Goal: Task Accomplishment & Management: Manage account settings

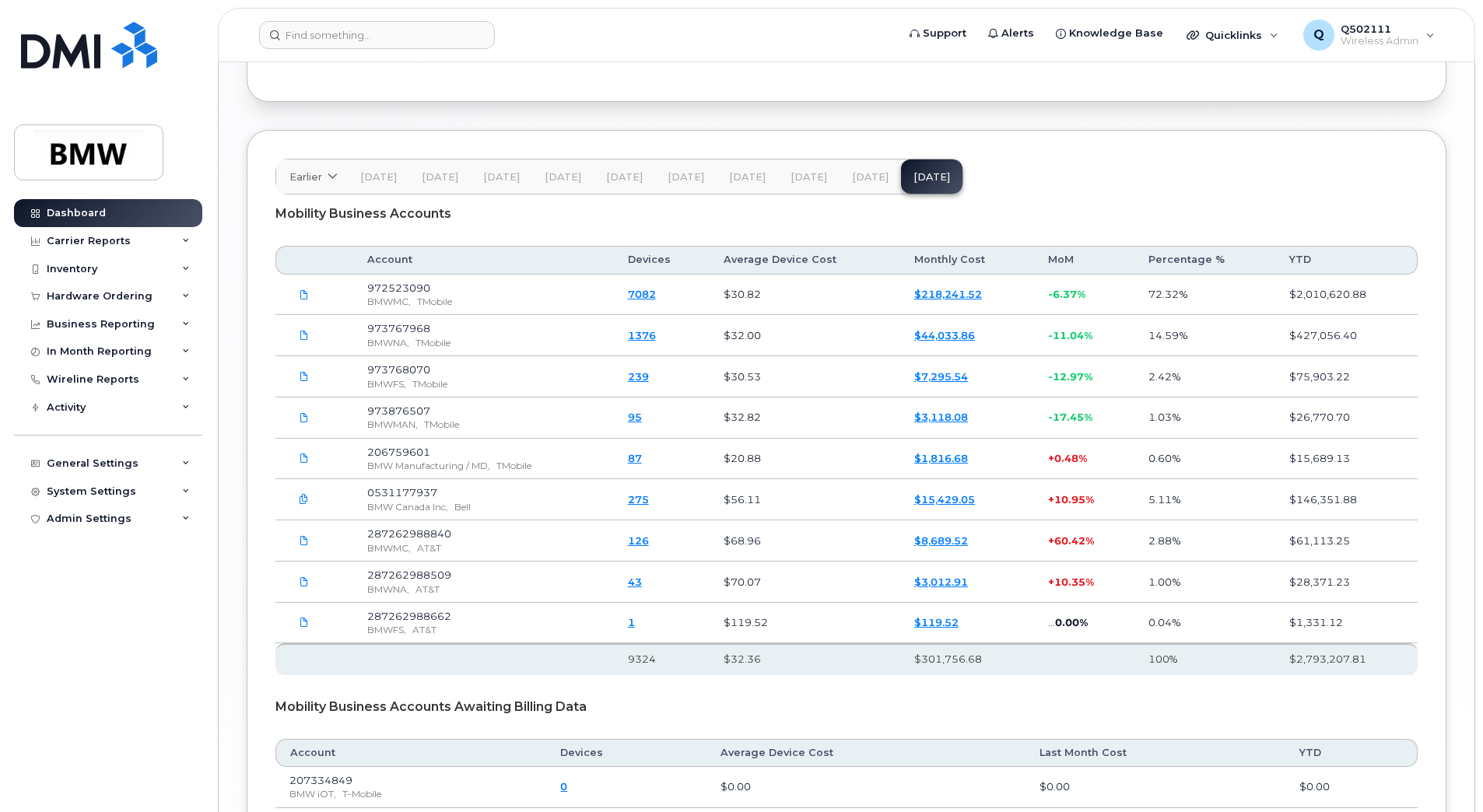
scroll to position [1997, 0]
click at [795, 497] on td "$56.11" at bounding box center [804, 498] width 191 height 41
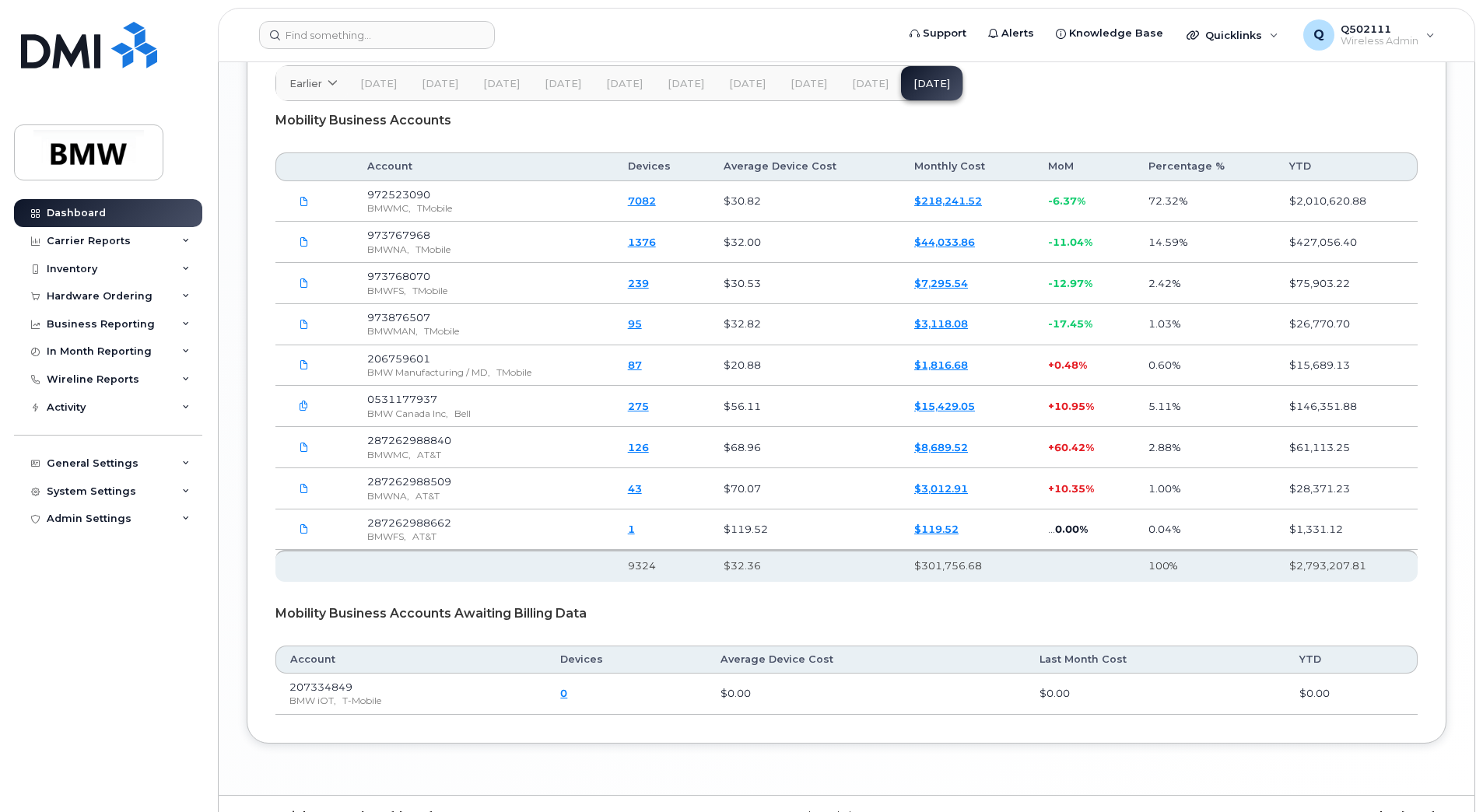
scroll to position [2101, 0]
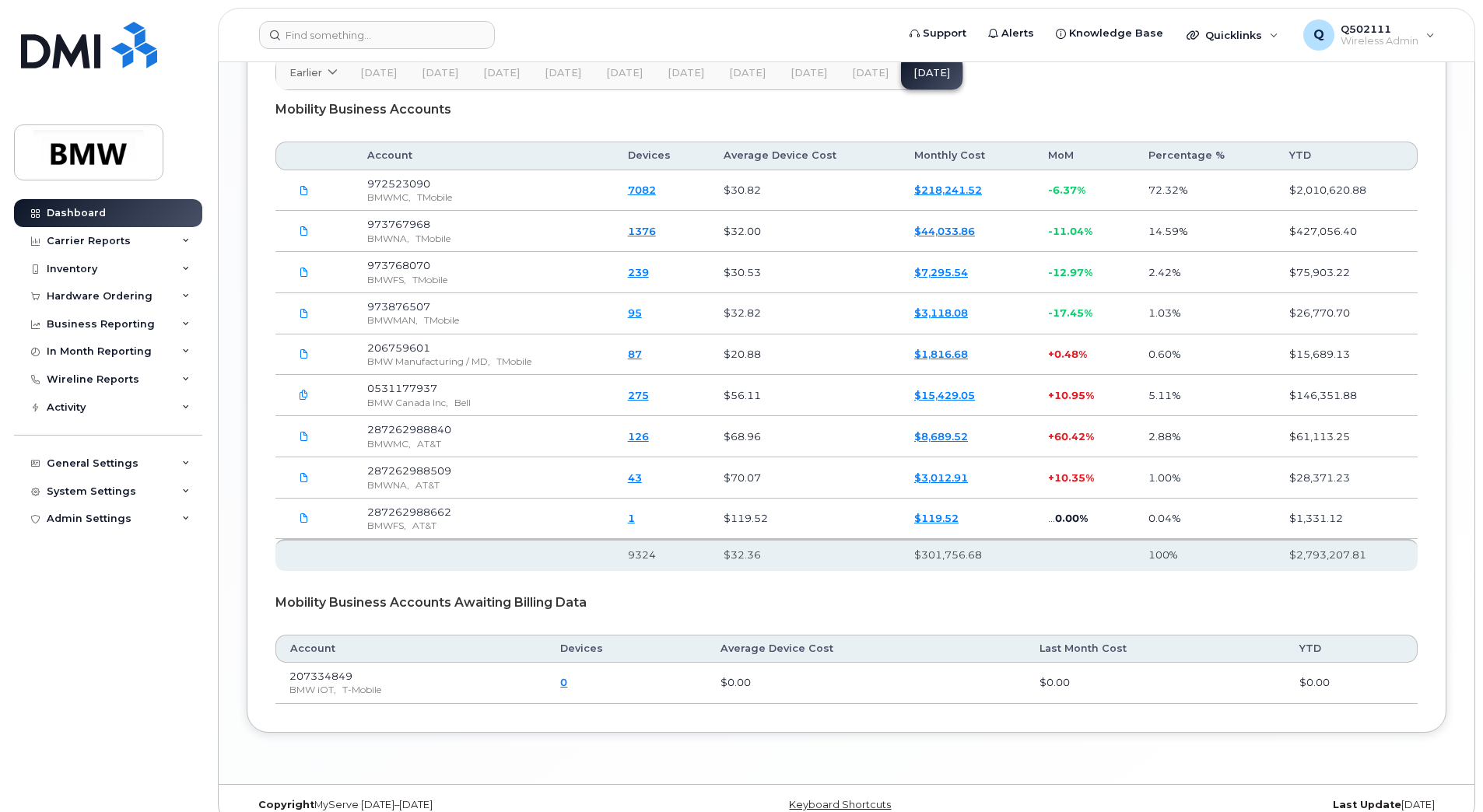
click at [635, 524] on link "1" at bounding box center [631, 518] width 7 height 12
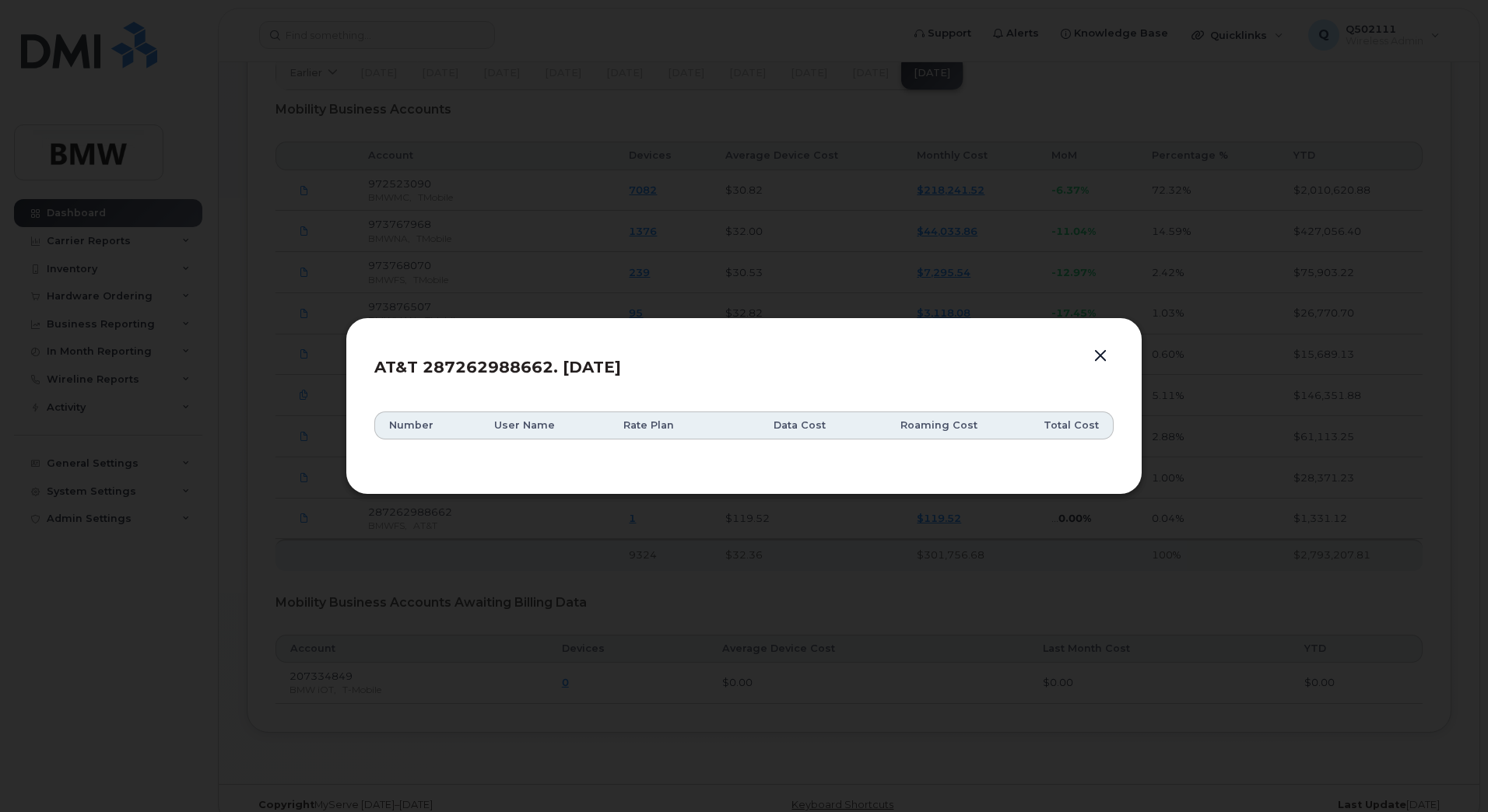
click at [1102, 369] on header "AT&T 287262988662. Sep 25" at bounding box center [744, 372] width 739 height 51
click at [1101, 351] on button "button" at bounding box center [1100, 355] width 23 height 22
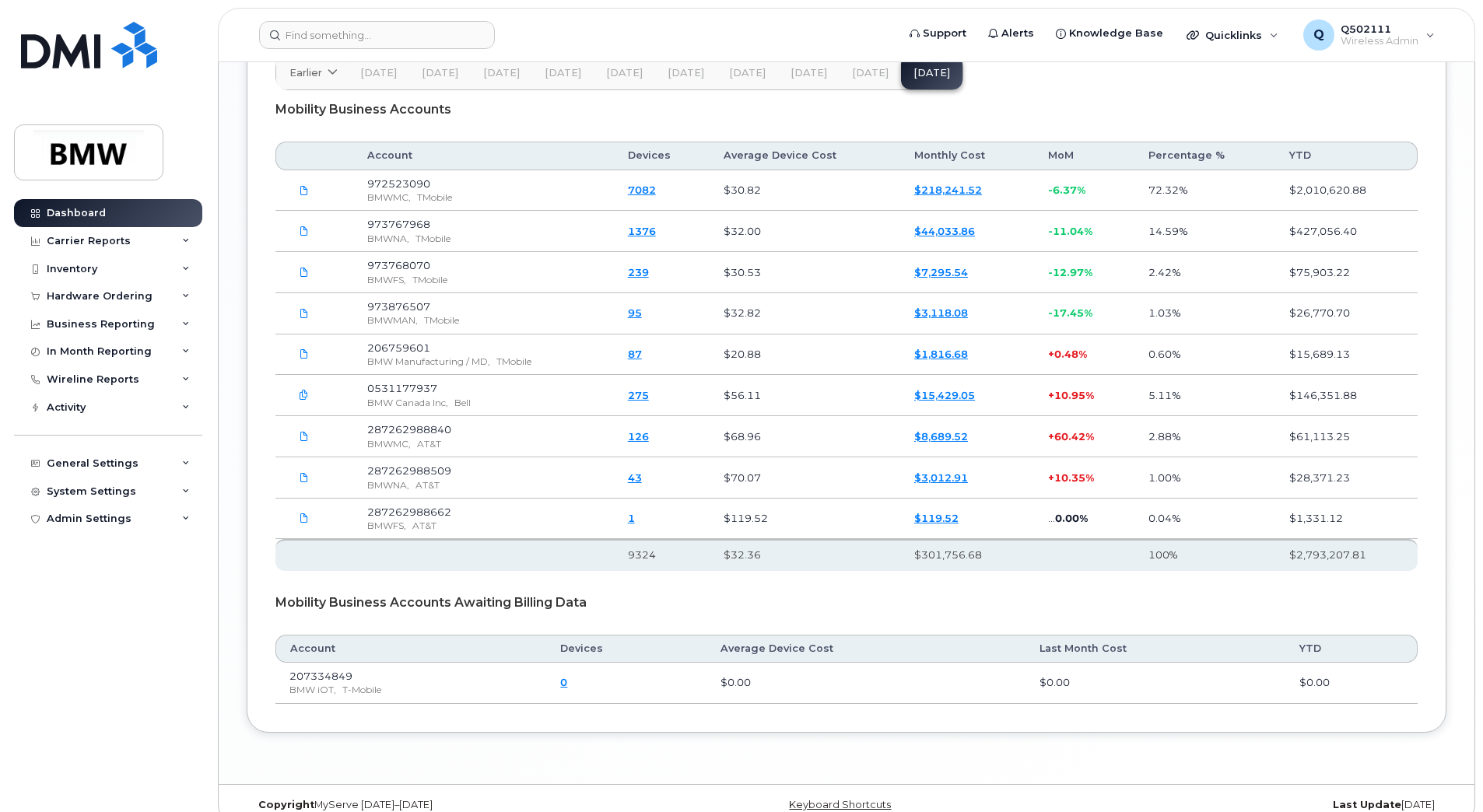
click at [950, 524] on link "$119.52" at bounding box center [936, 518] width 45 height 12
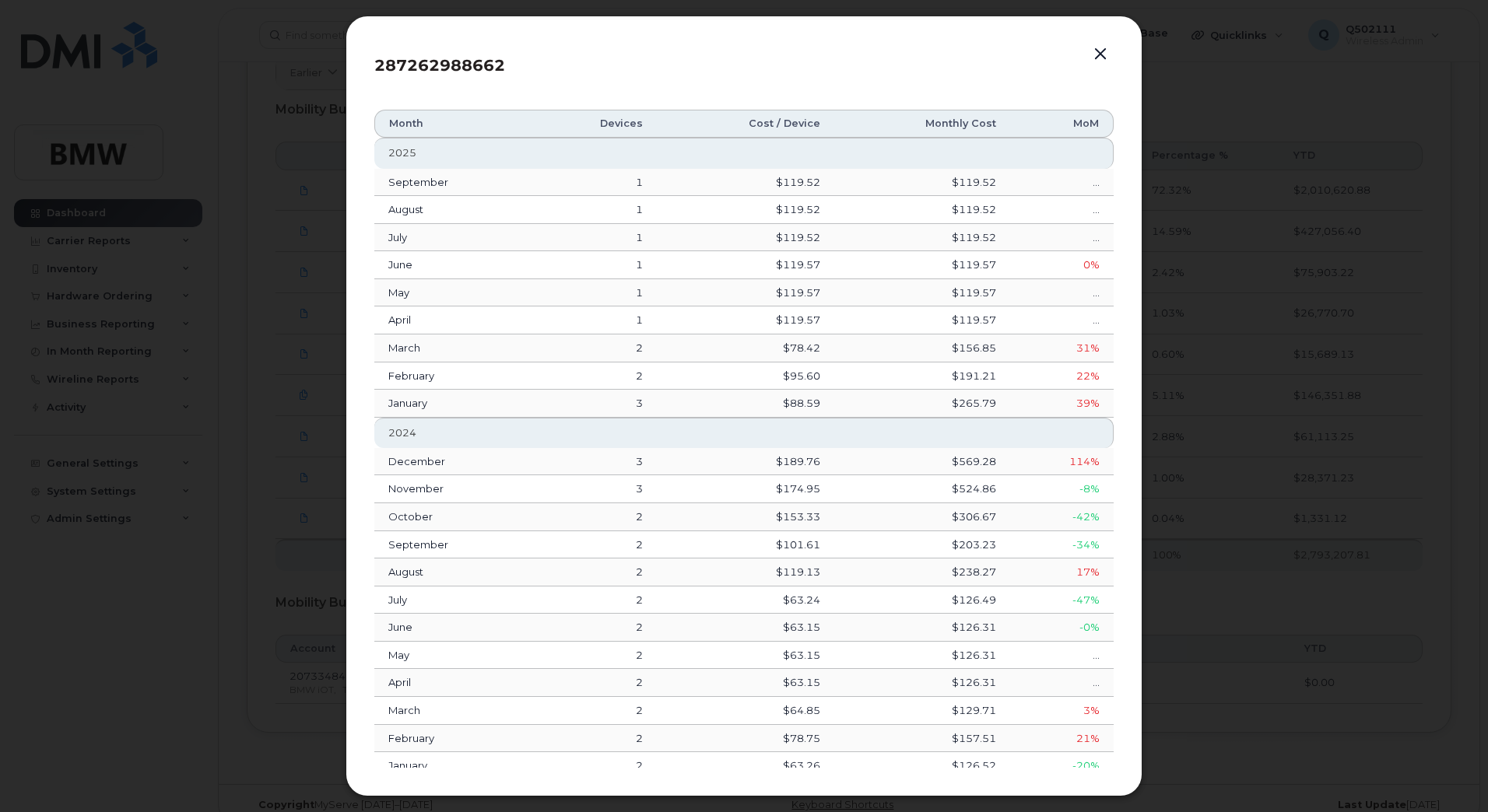
click at [1107, 49] on button "button" at bounding box center [1100, 54] width 23 height 22
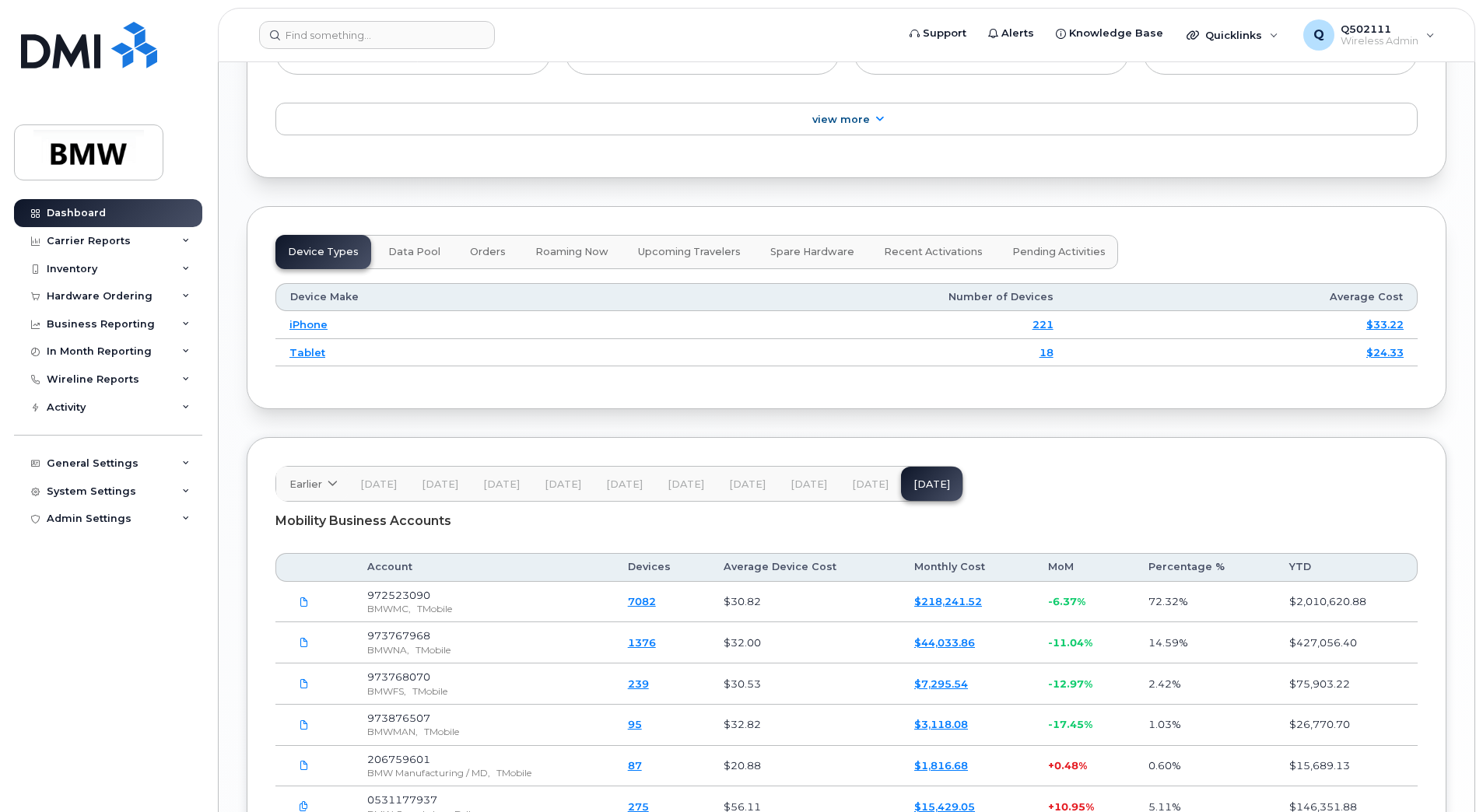
scroll to position [1715, 0]
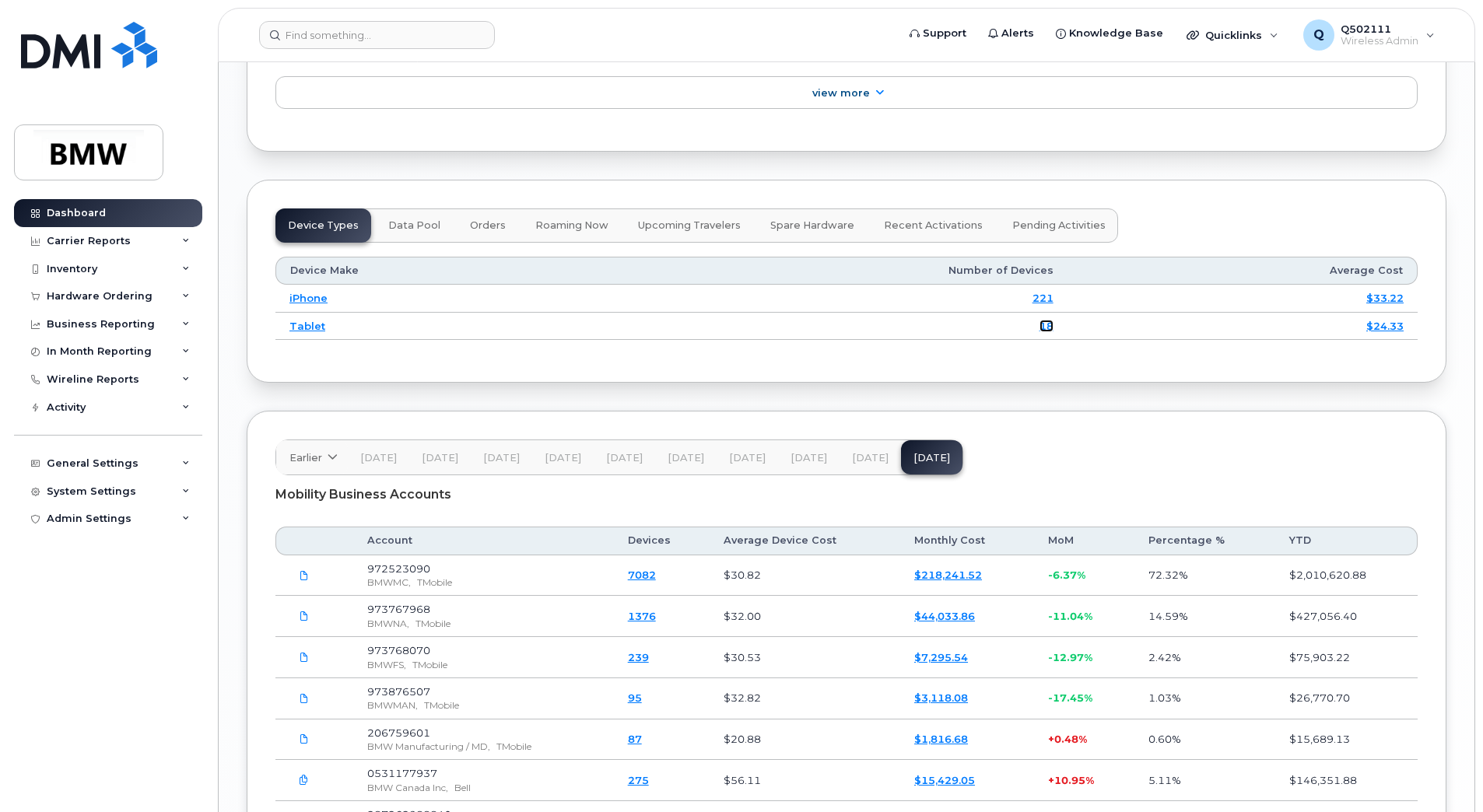
click at [1044, 333] on link "18" at bounding box center [1046, 325] width 14 height 12
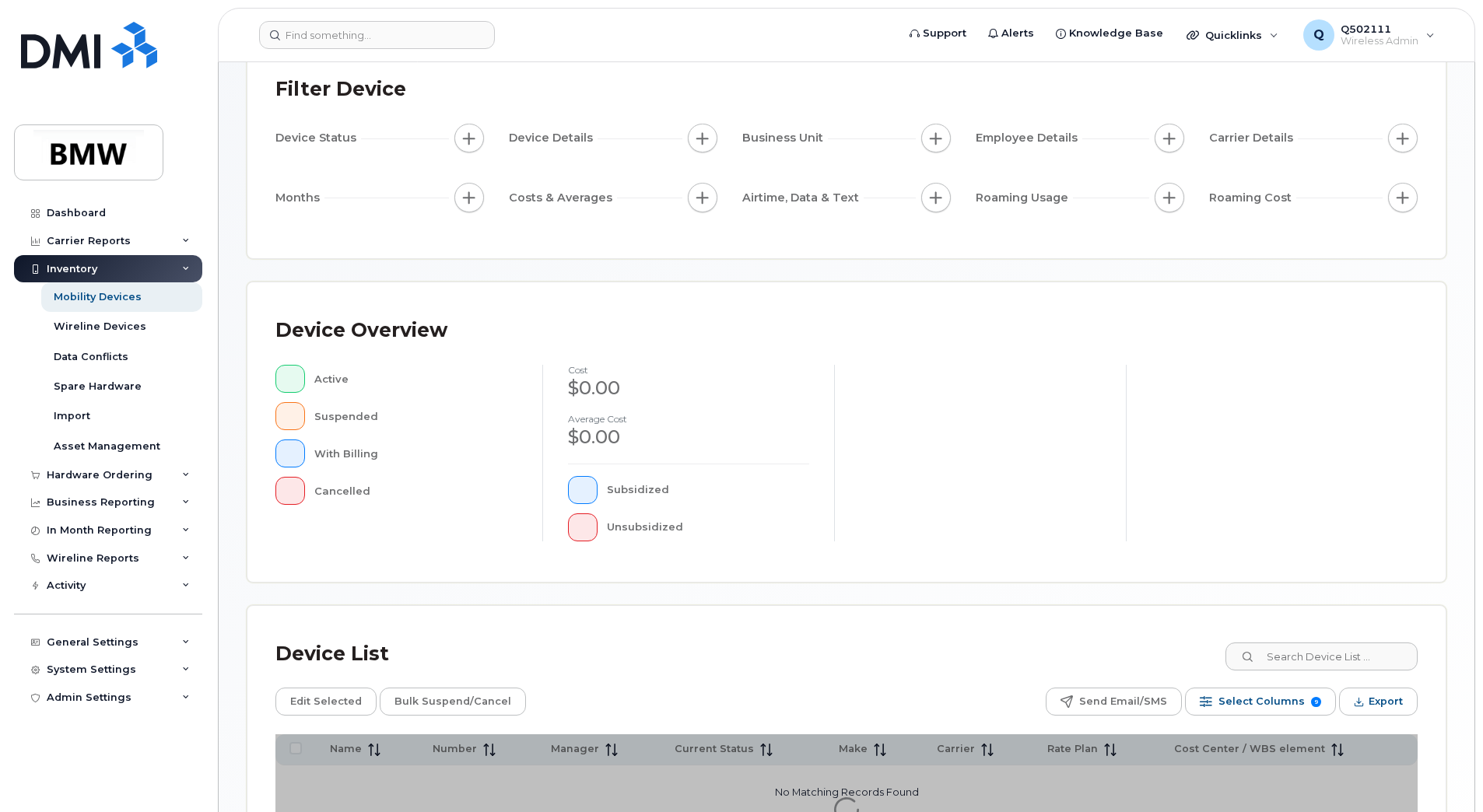
scroll to position [257, 0]
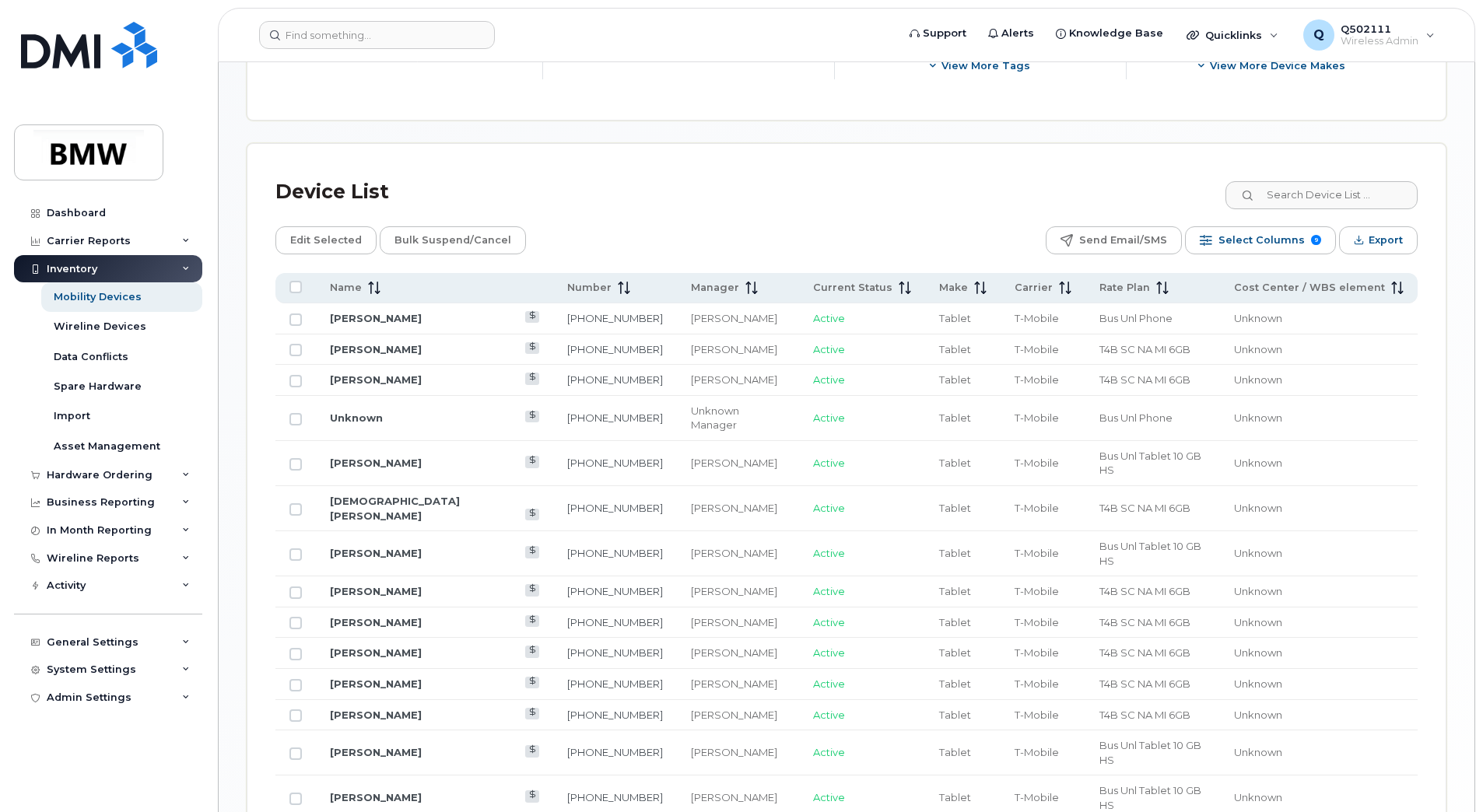
scroll to position [662, 0]
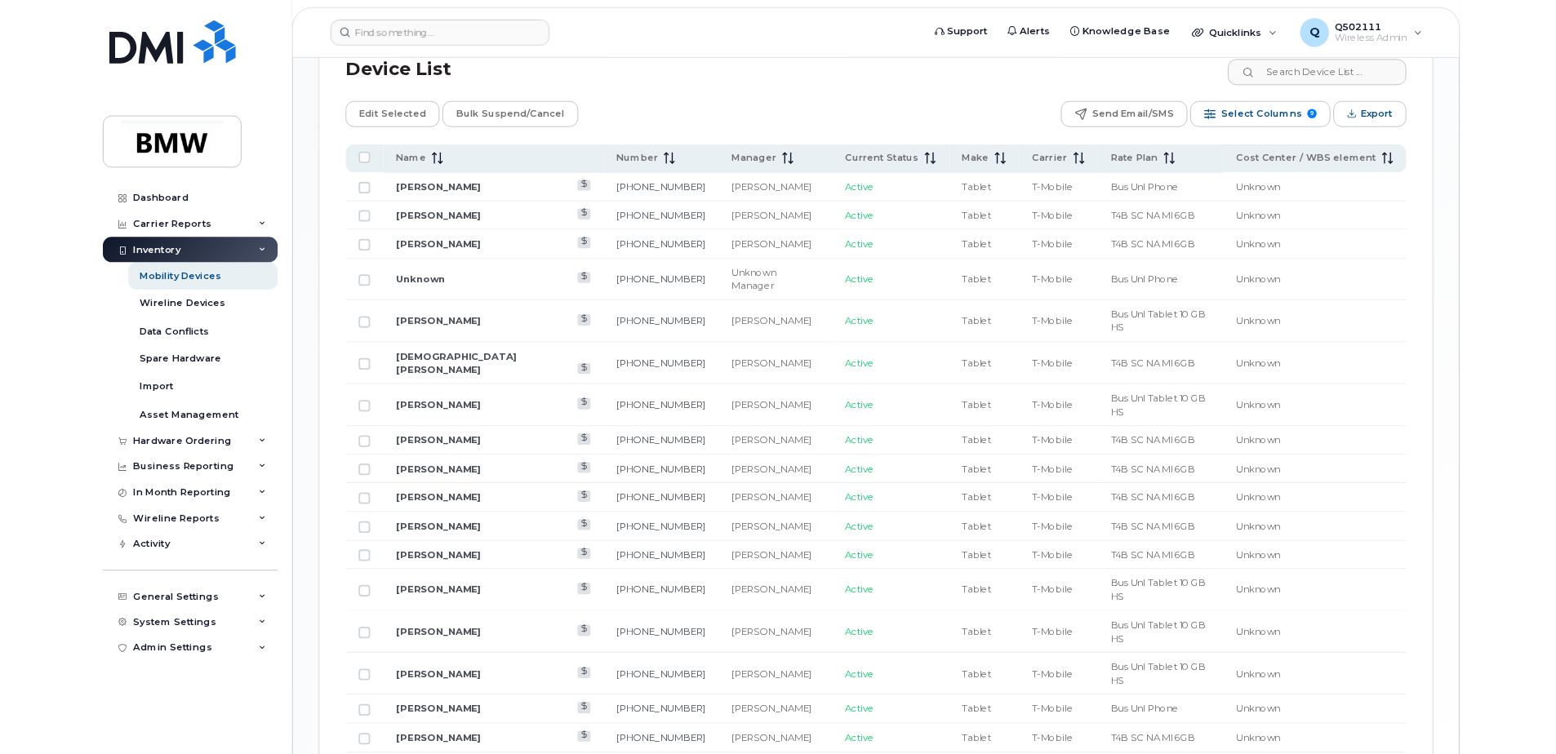
scroll to position [819, 0]
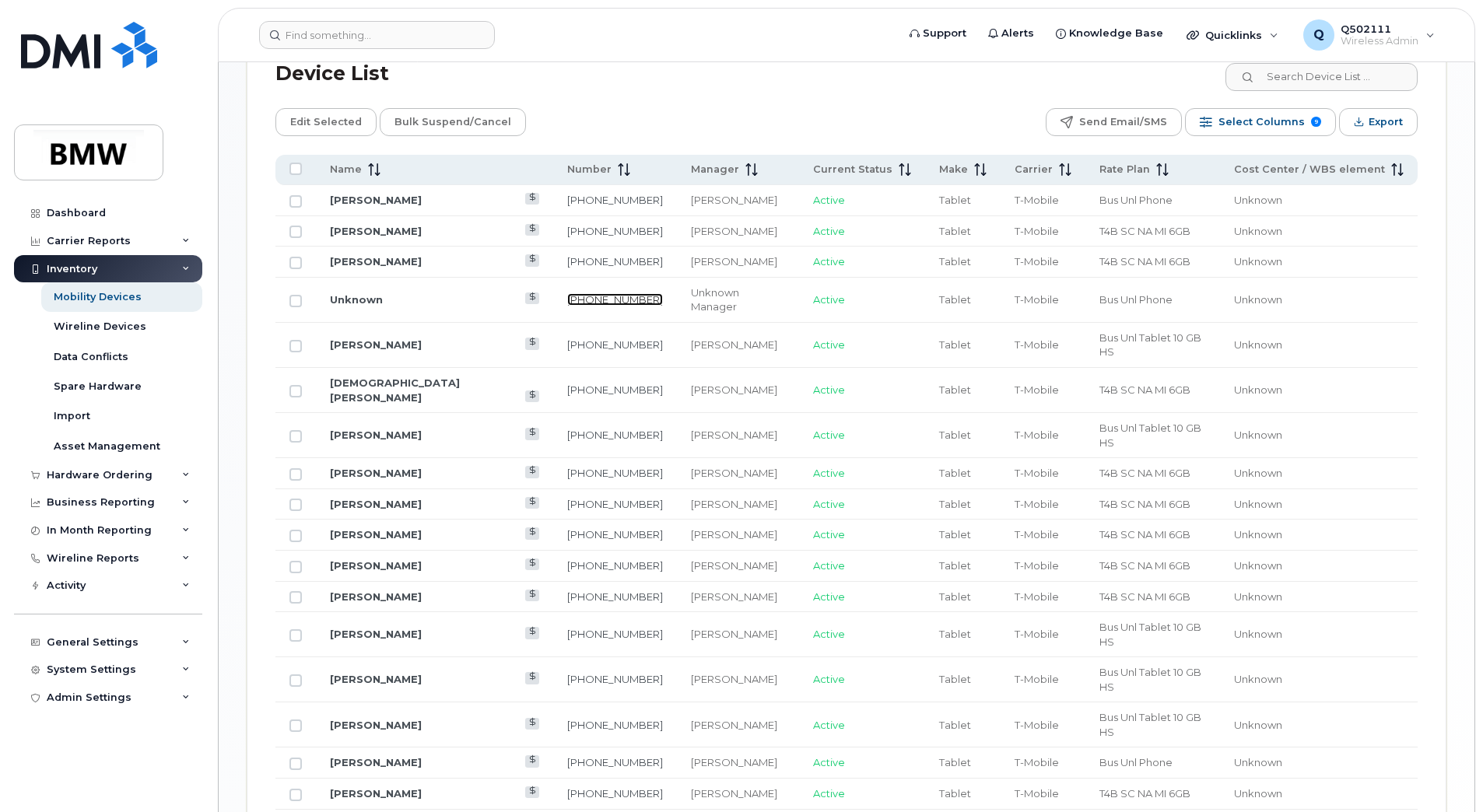
click at [567, 294] on link "551-451-0709" at bounding box center [615, 299] width 95 height 12
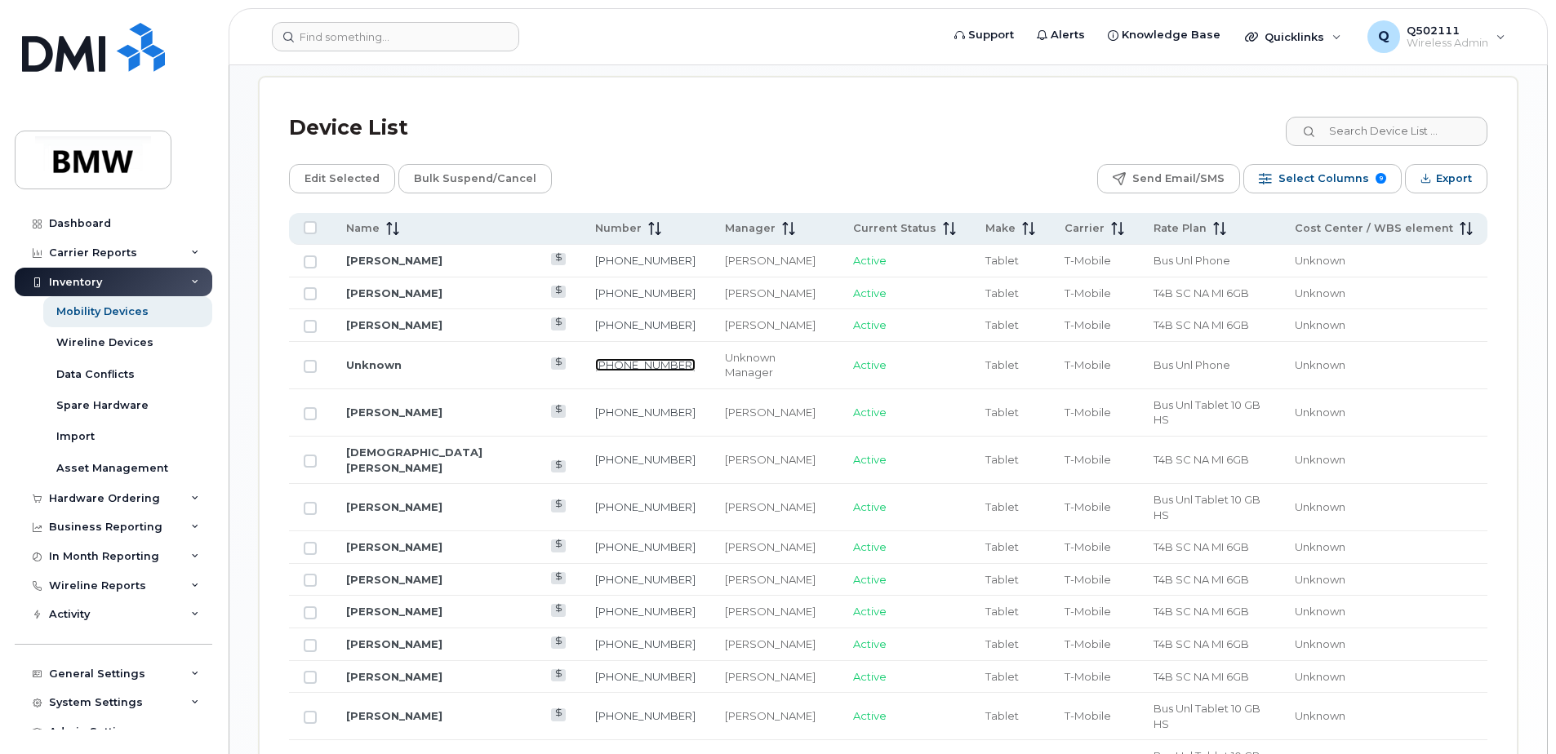
scroll to position [737, 0]
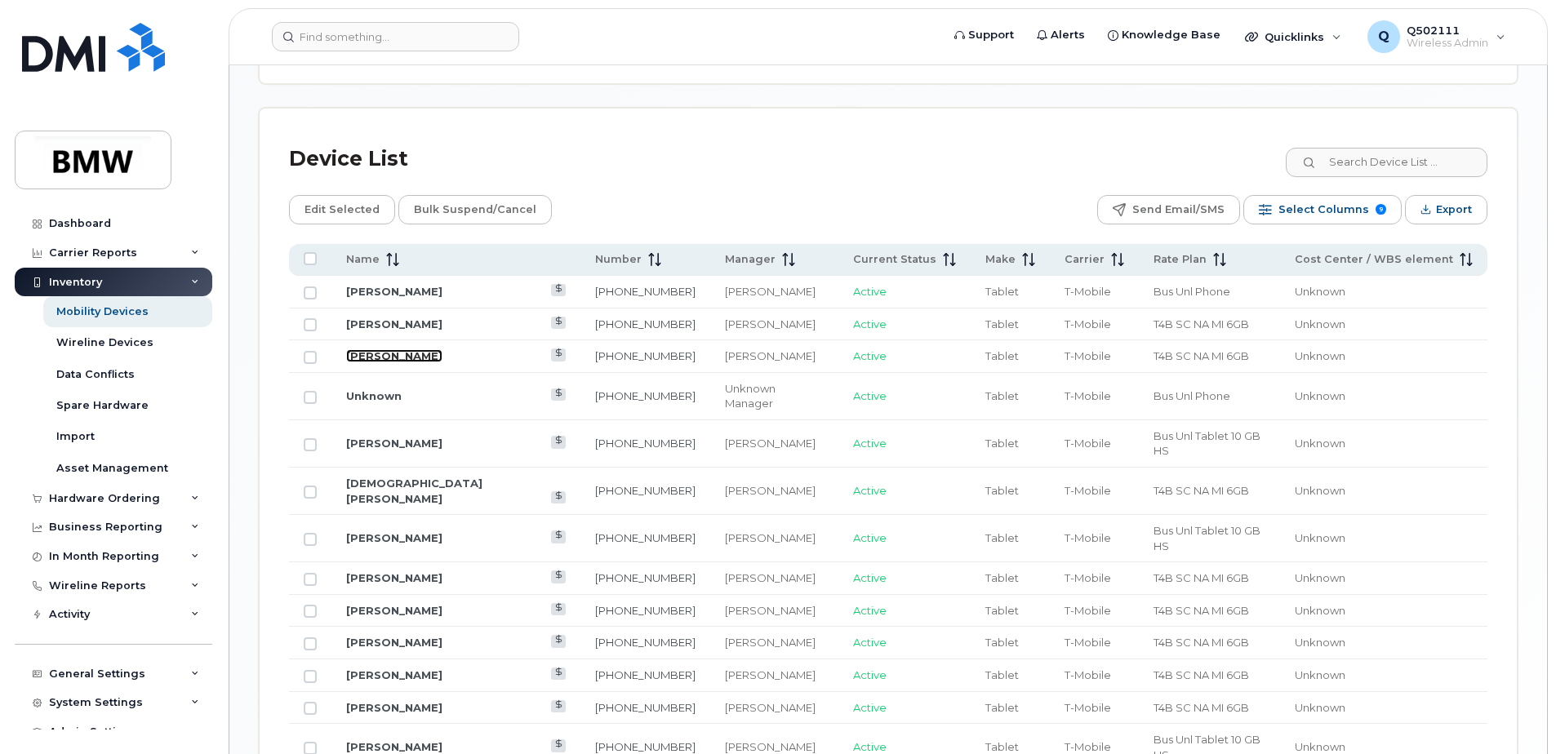
click at [424, 358] on link "HARRY SHELDON" at bounding box center [394, 355] width 96 height 13
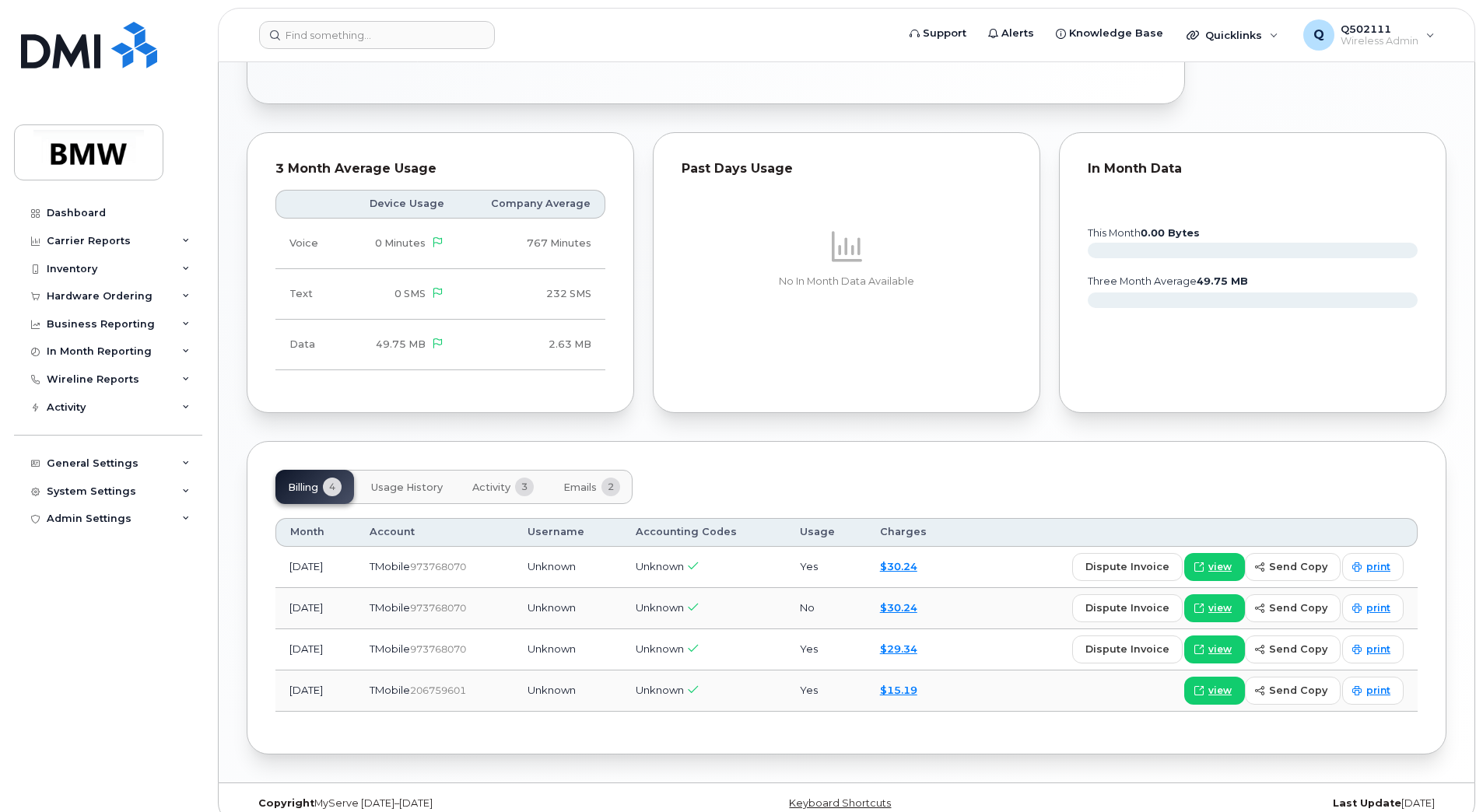
scroll to position [802, 0]
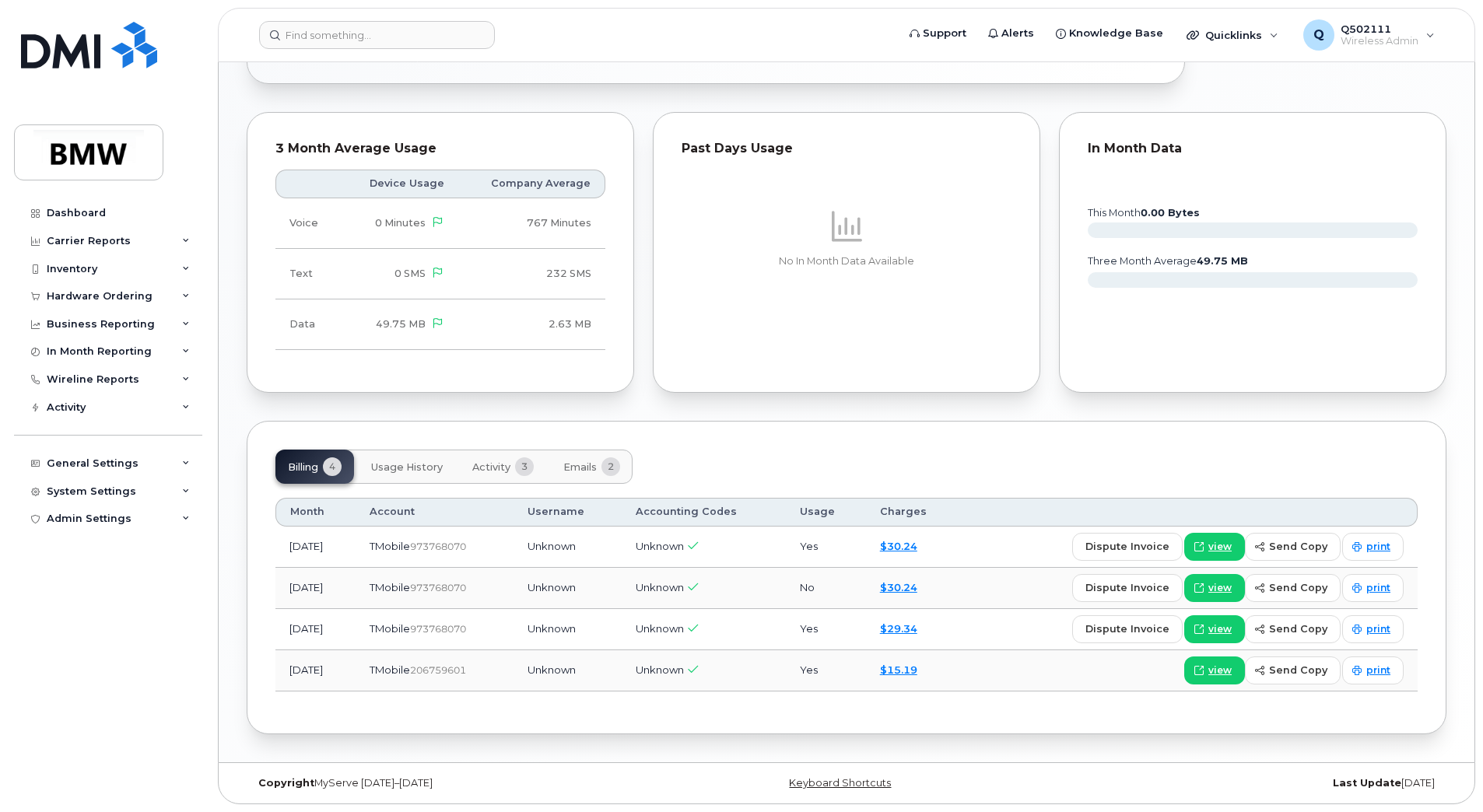
click at [576, 463] on span "Emails" at bounding box center [579, 467] width 33 height 12
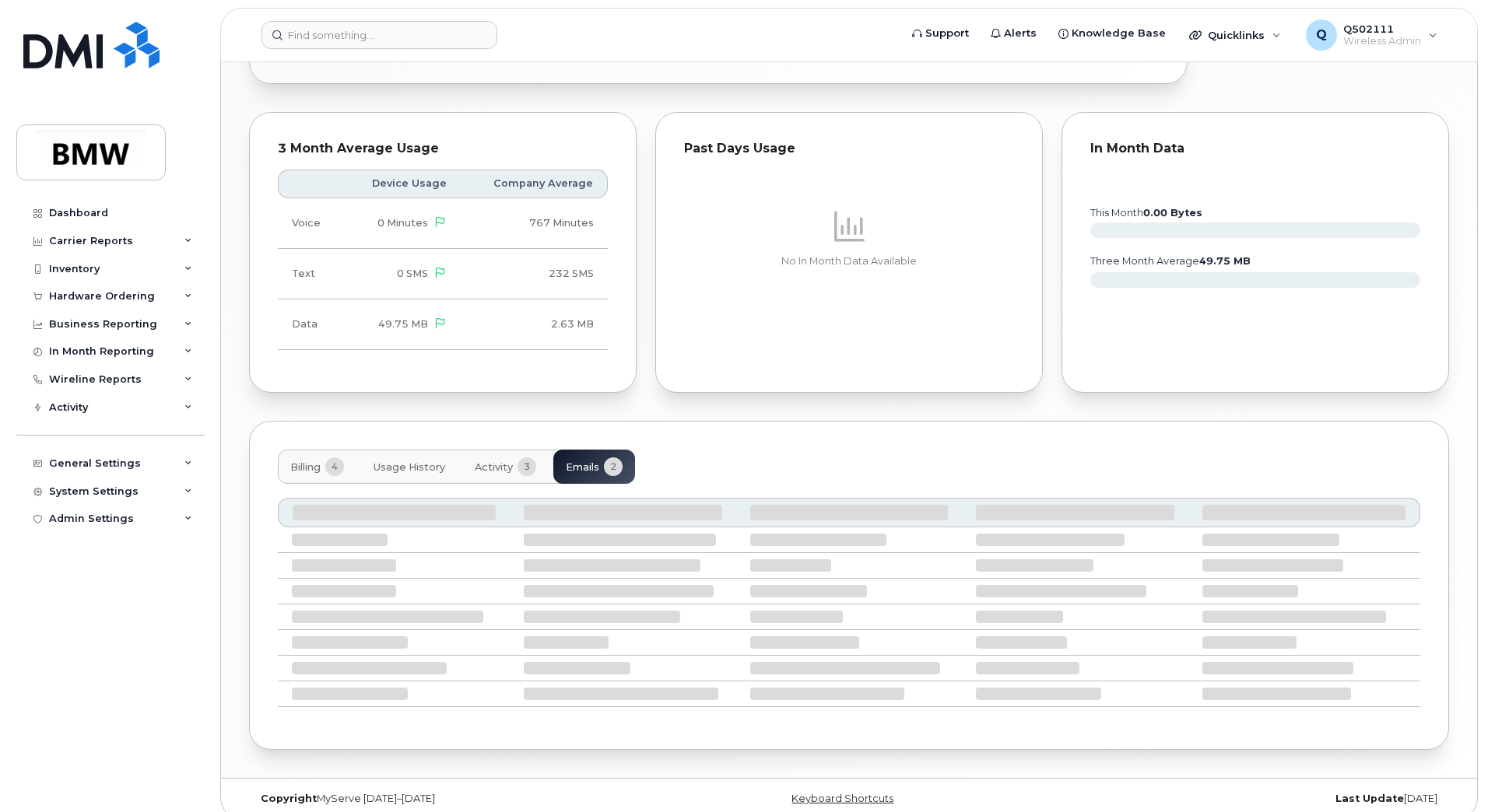
scroll to position [693, 0]
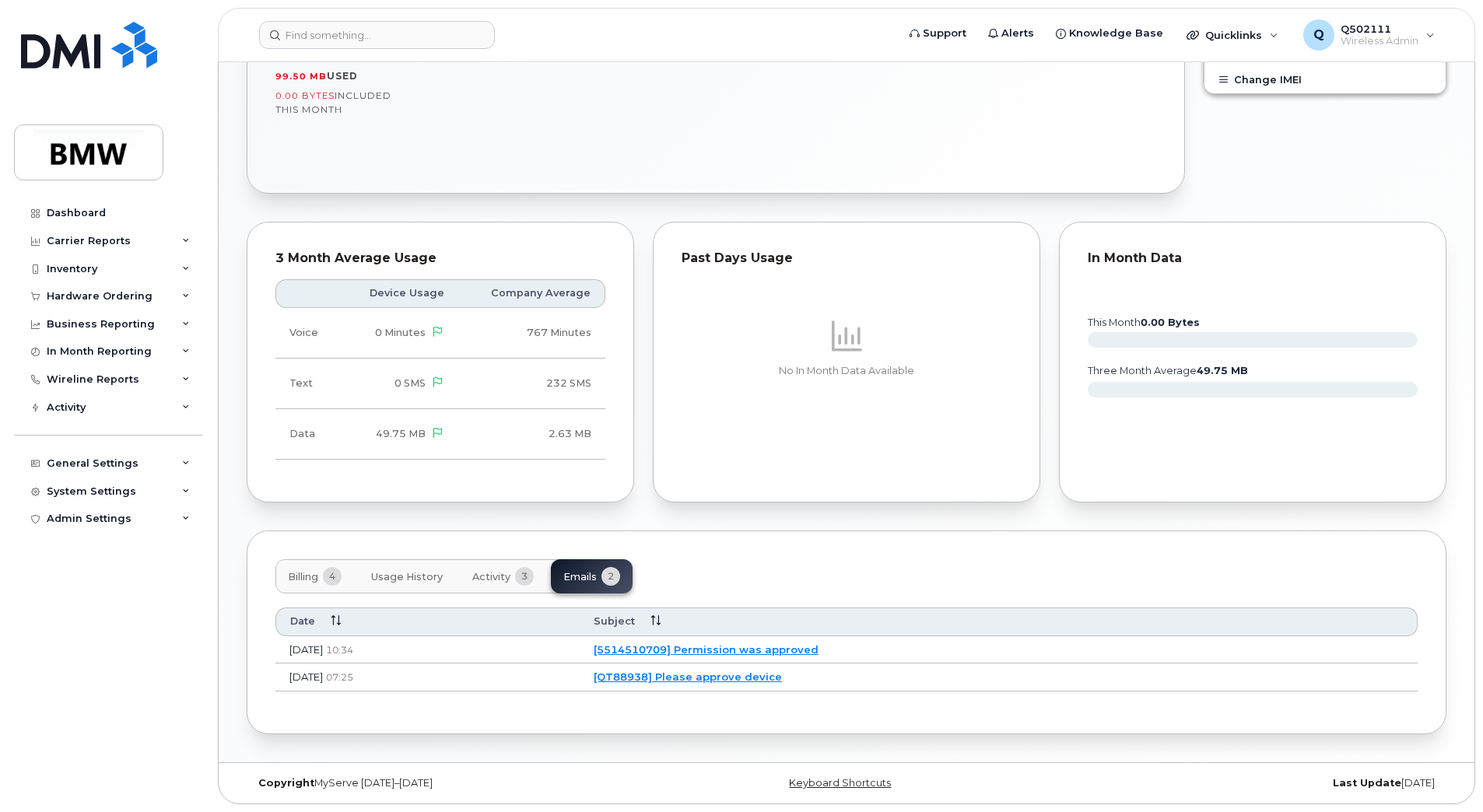
click at [713, 680] on link "[QT88938] Please approve device" at bounding box center [688, 677] width 189 height 12
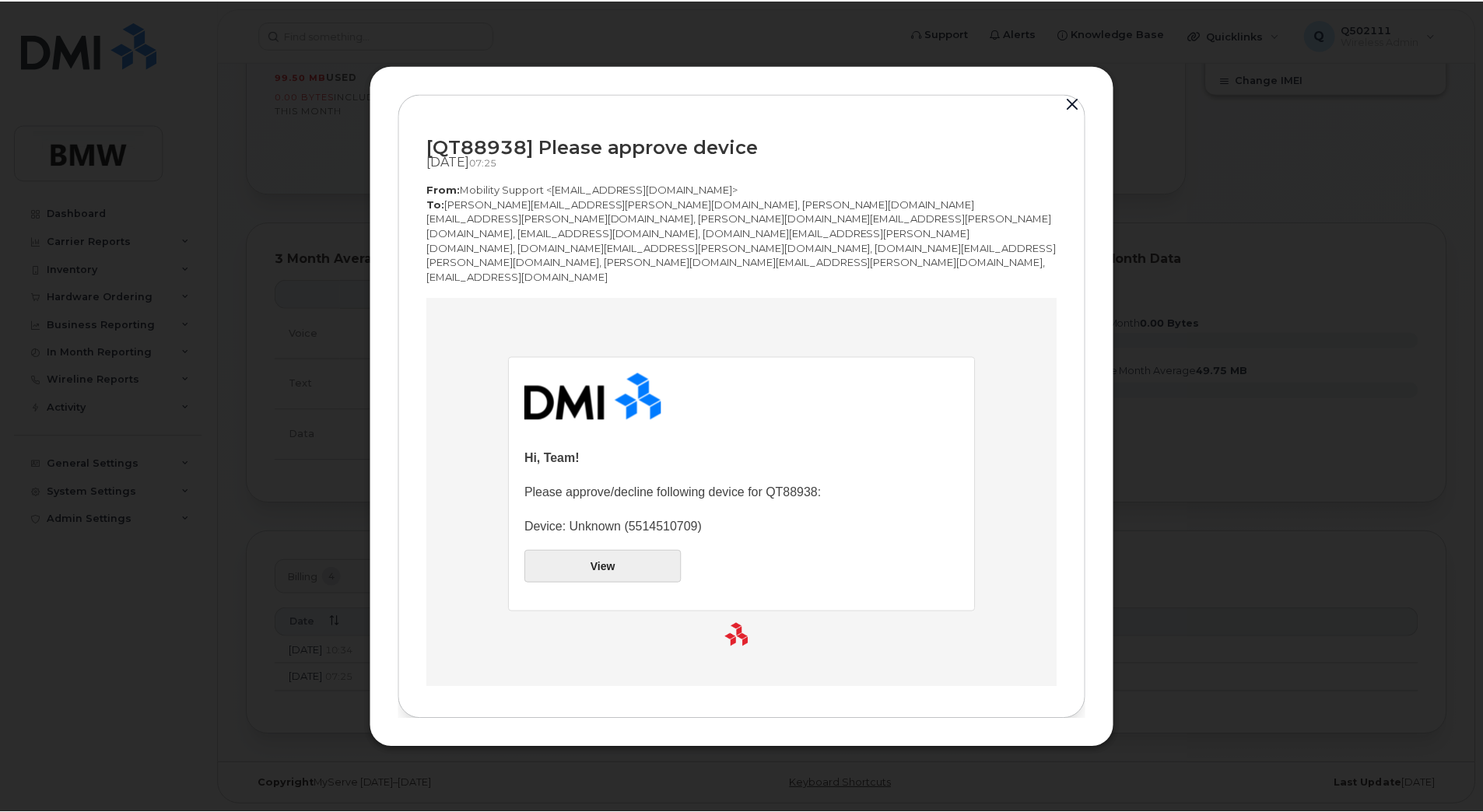
scroll to position [0, 0]
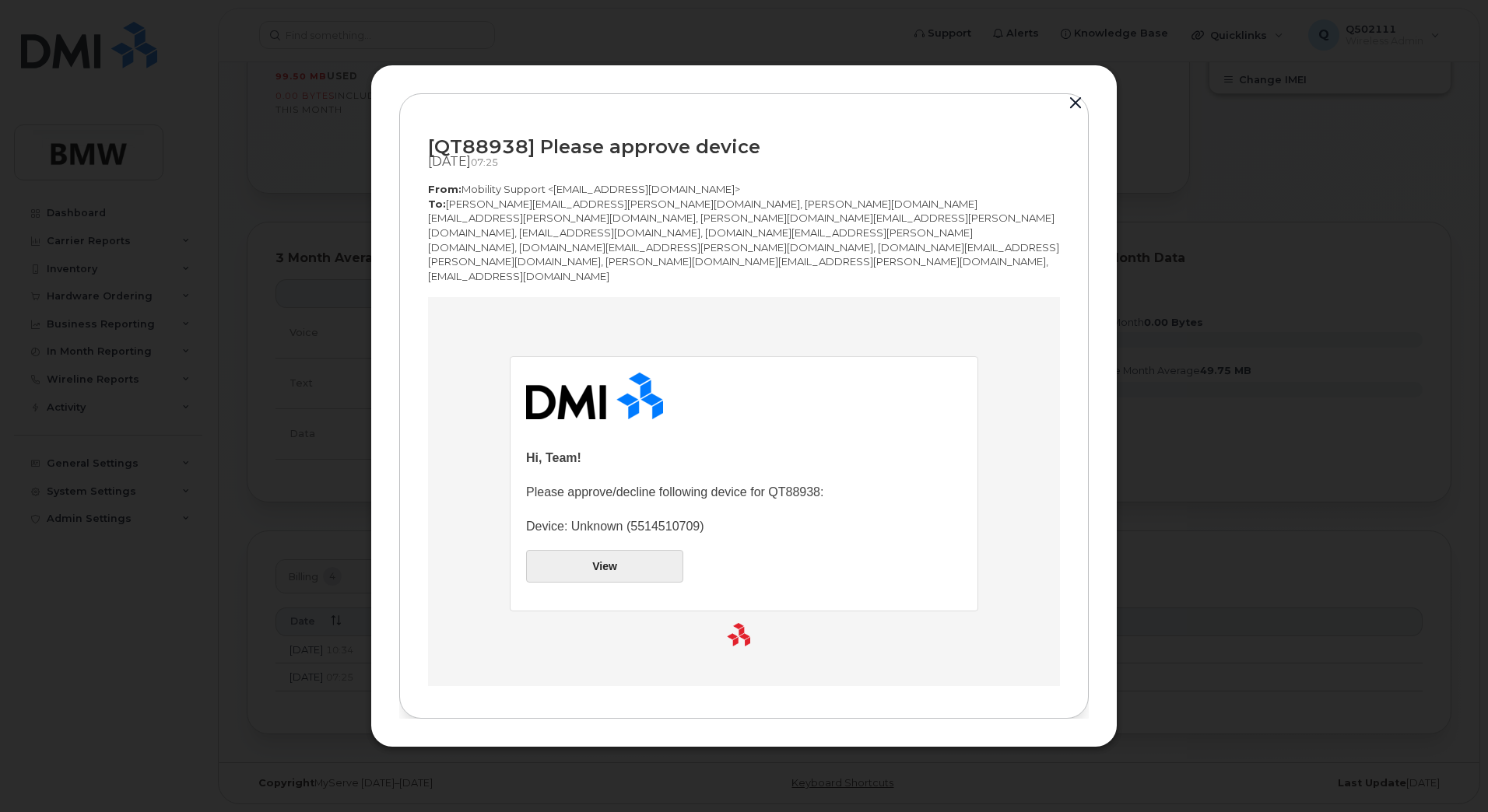
click at [794, 486] on p "Please approve/decline following device for QT88938:" at bounding box center [744, 492] width 436 height 22
copy p "QT88938"
click at [1076, 114] on button "button" at bounding box center [1075, 103] width 23 height 22
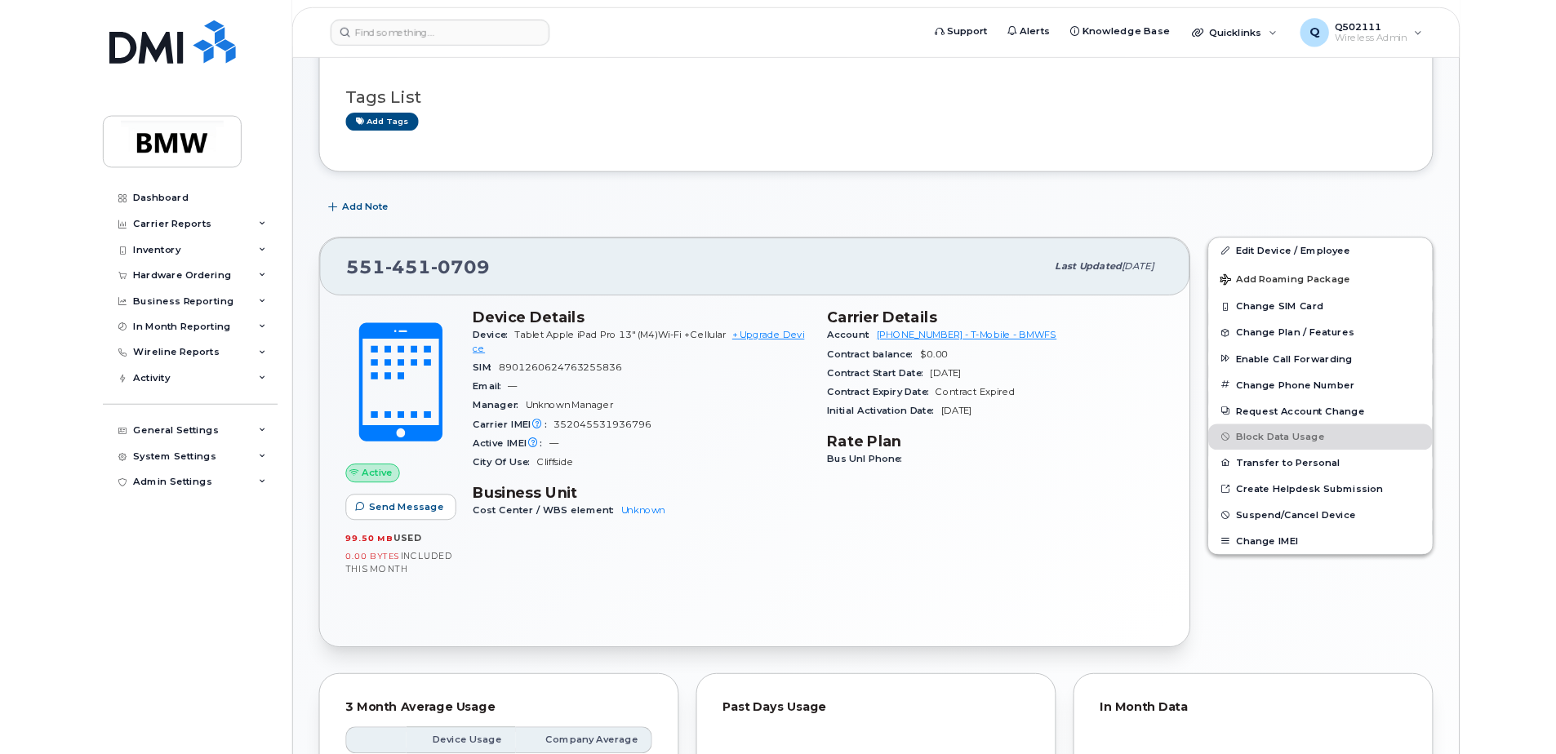
scroll to position [191, 0]
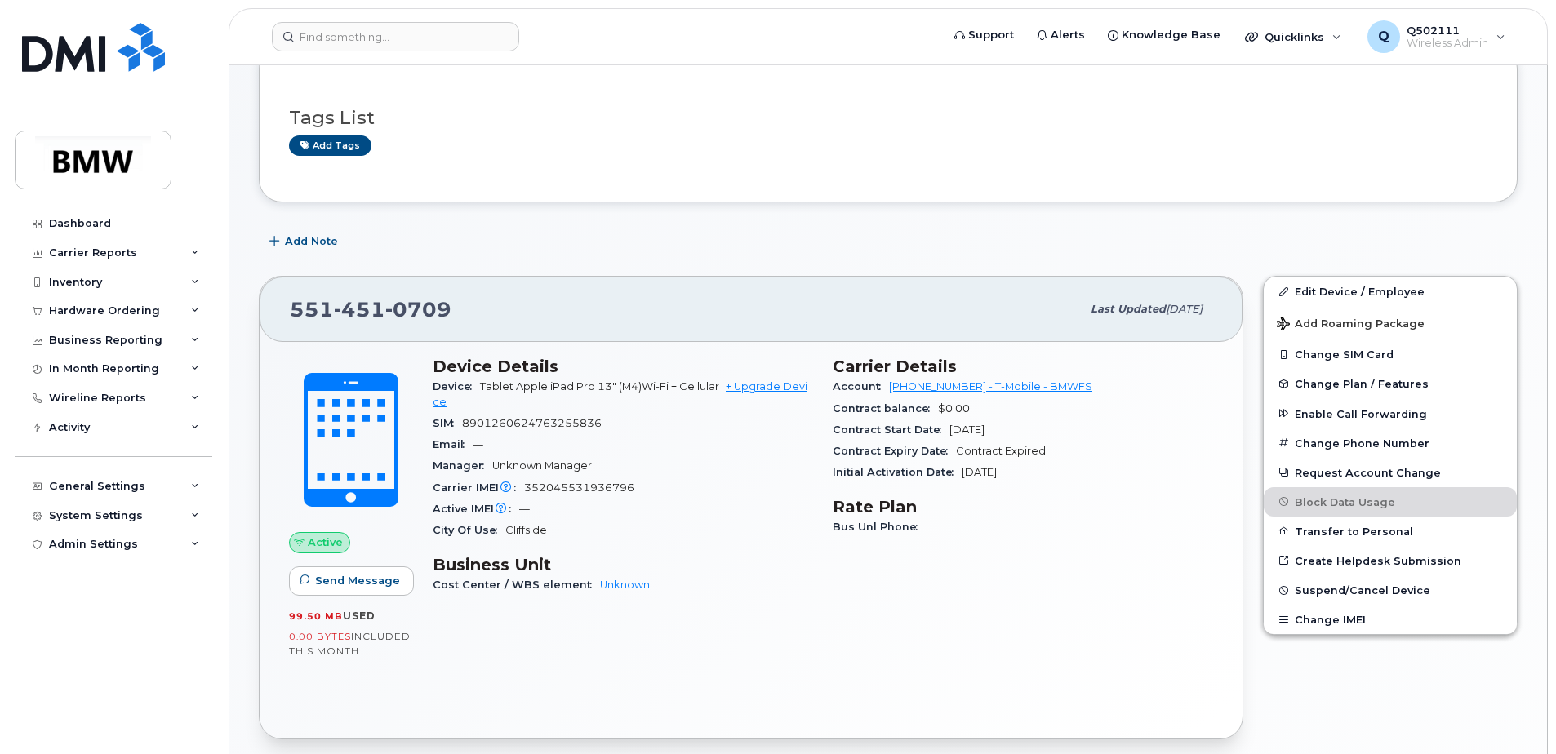
click at [36, 704] on div "Dashboard Carrier Reports Monthly Billing Data Pooling Average Costing Accounti…" at bounding box center [116, 469] width 202 height 521
click at [1516, 255] on div "Add Note" at bounding box center [888, 241] width 1259 height 29
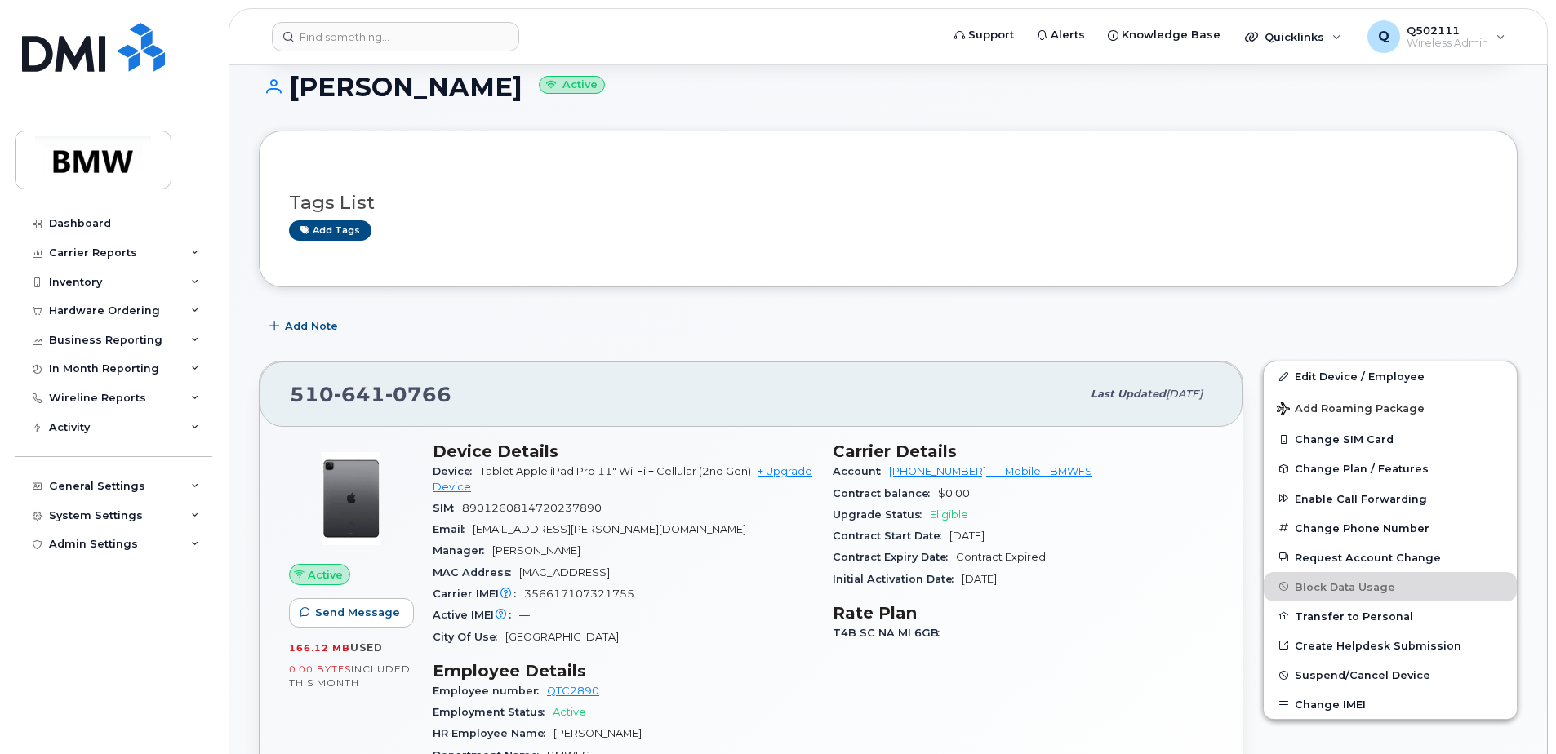
scroll to position [408, 0]
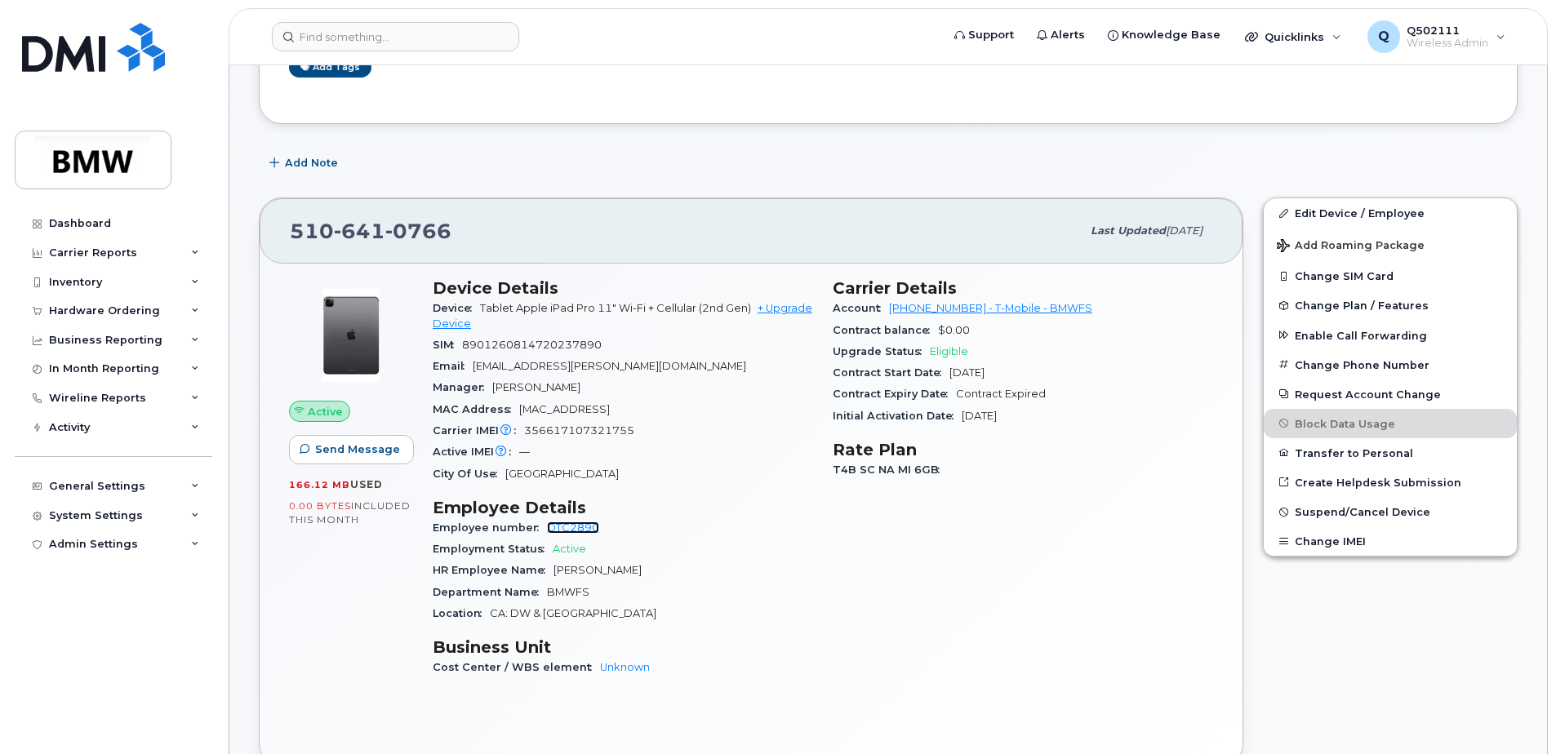
click at [582, 527] on link "QTC2890" at bounding box center [573, 528] width 52 height 12
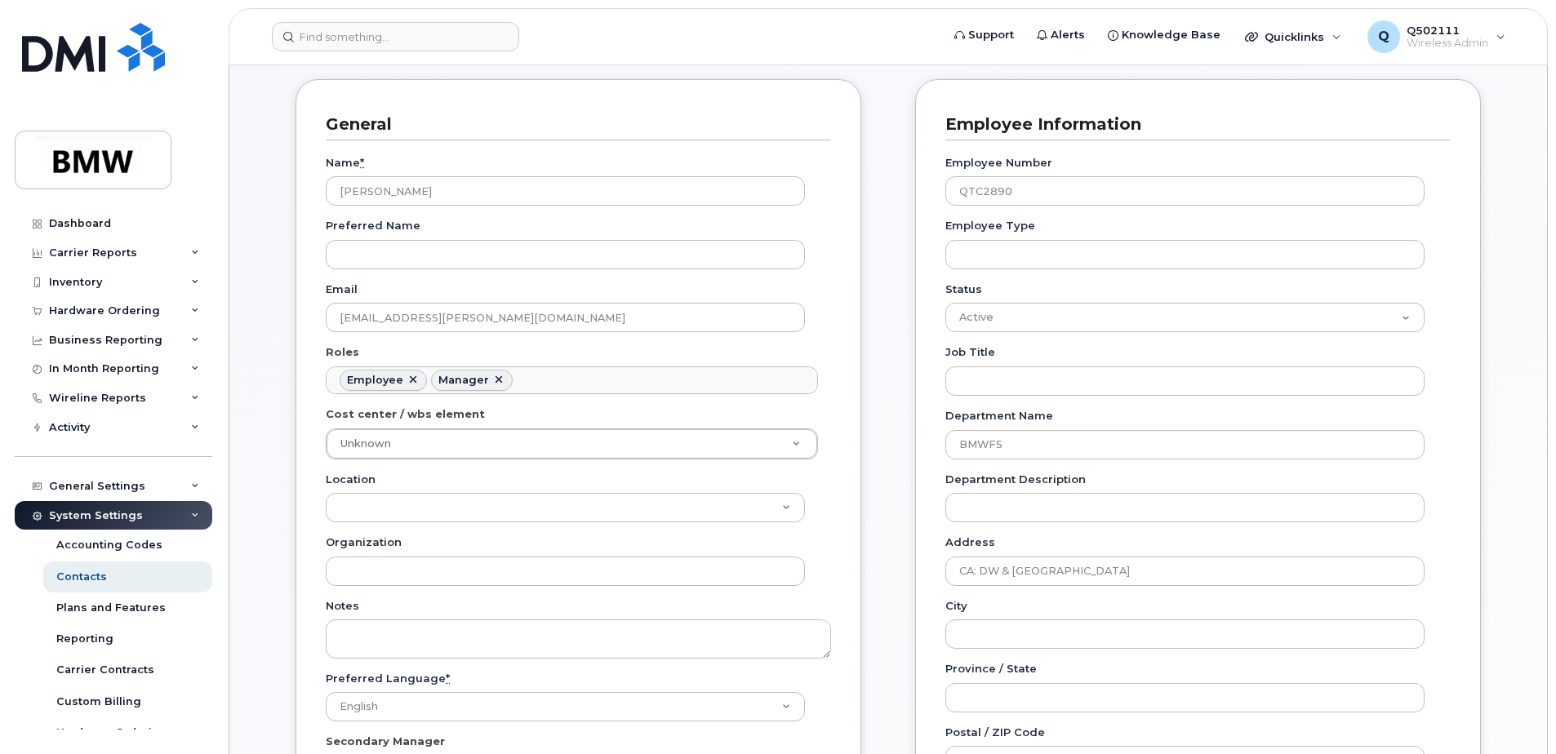
scroll to position [163, 0]
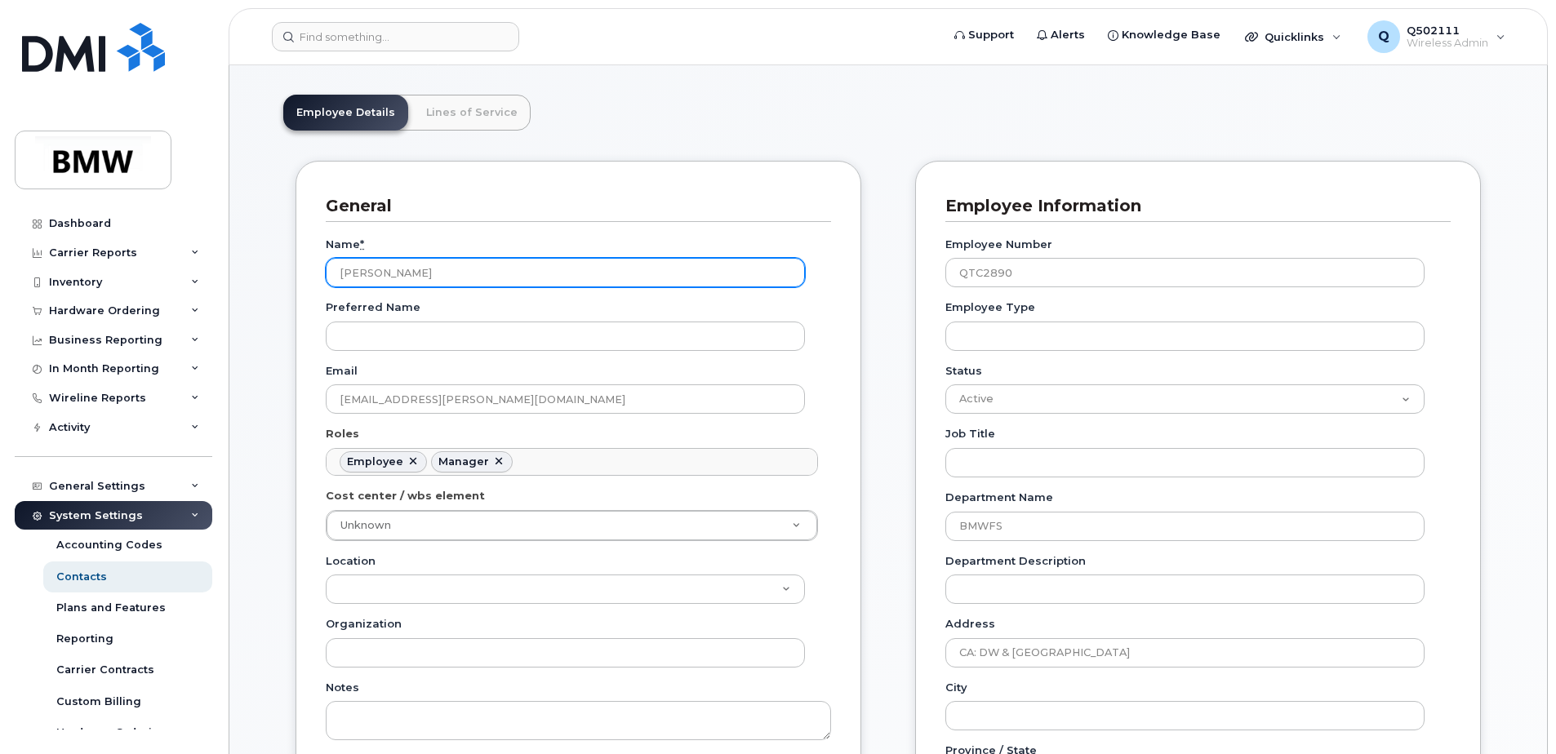
drag, startPoint x: 424, startPoint y: 271, endPoint x: 393, endPoint y: 272, distance: 31.8
click at [392, 271] on input "[PERSON_NAME]" at bounding box center [565, 272] width 479 height 29
click at [435, 275] on input "[PERSON_NAME]" at bounding box center [565, 272] width 479 height 29
click at [439, 274] on input "[PERSON_NAME]" at bounding box center [565, 272] width 479 height 29
drag, startPoint x: 438, startPoint y: 274, endPoint x: 374, endPoint y: 274, distance: 64.5
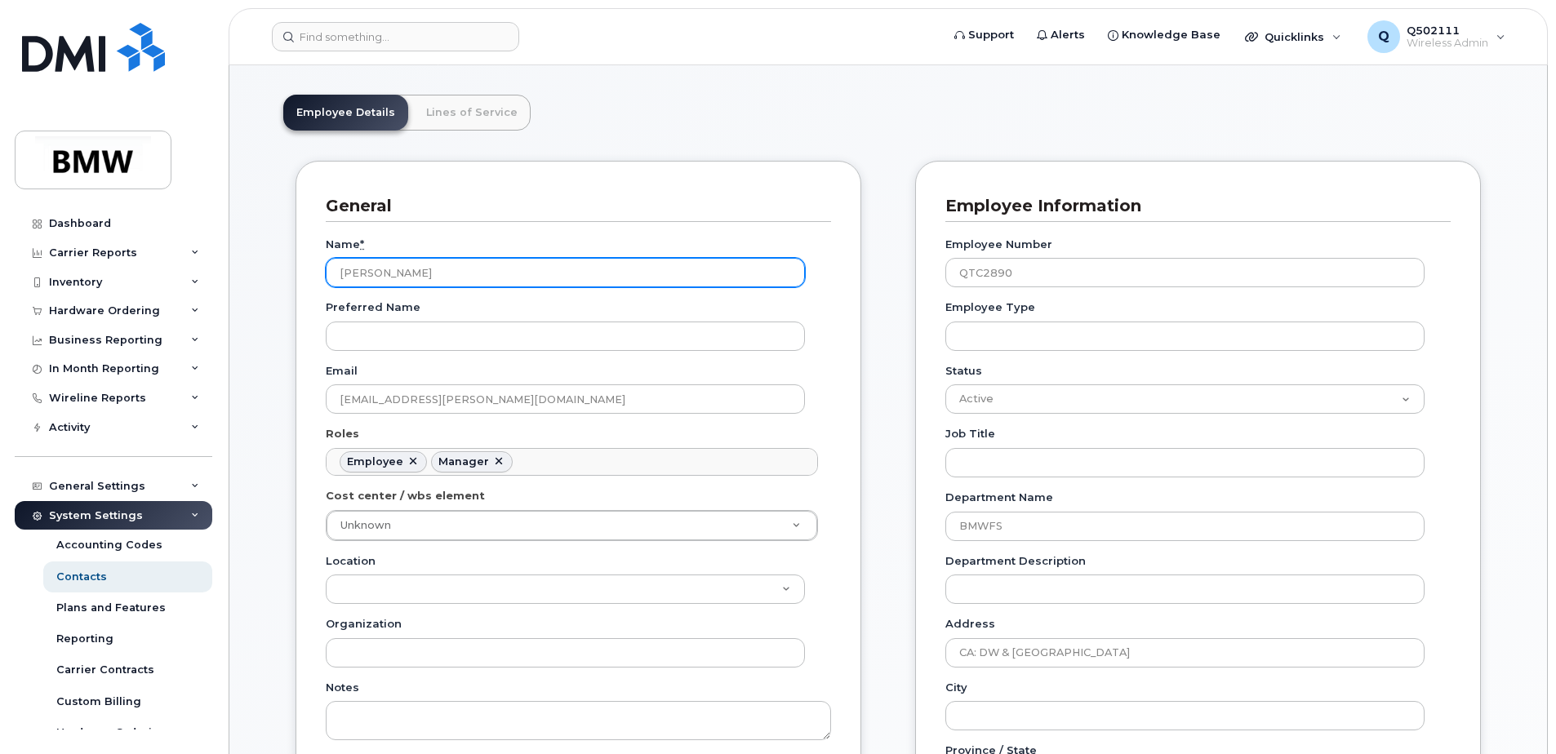
click at [374, 274] on input "[PERSON_NAME]" at bounding box center [565, 272] width 479 height 29
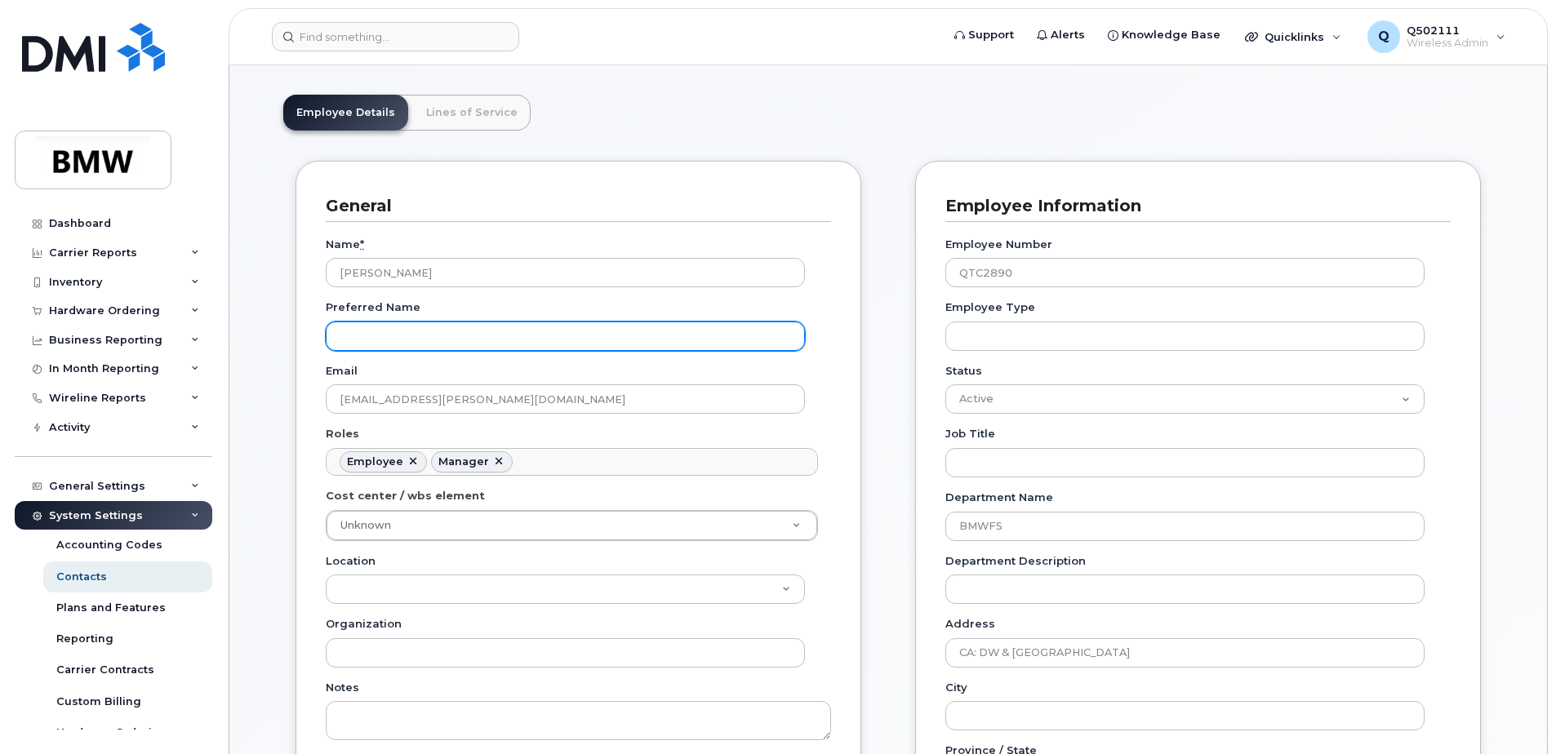
drag, startPoint x: 377, startPoint y: 273, endPoint x: 429, endPoint y: 338, distance: 83.6
click at [429, 338] on input "Preferred Name" at bounding box center [565, 336] width 479 height 29
paste input "Sheldon"
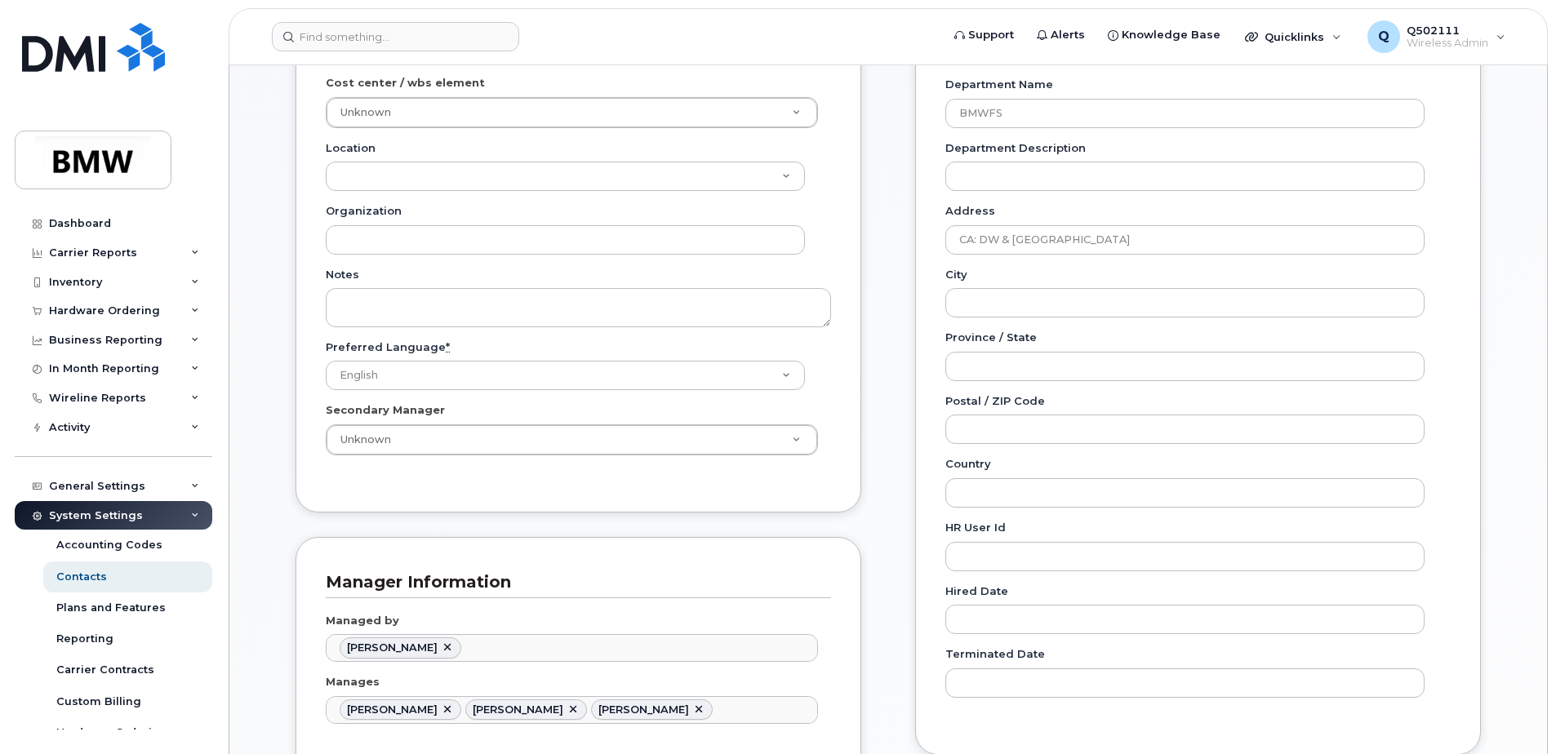
scroll to position [653, 0]
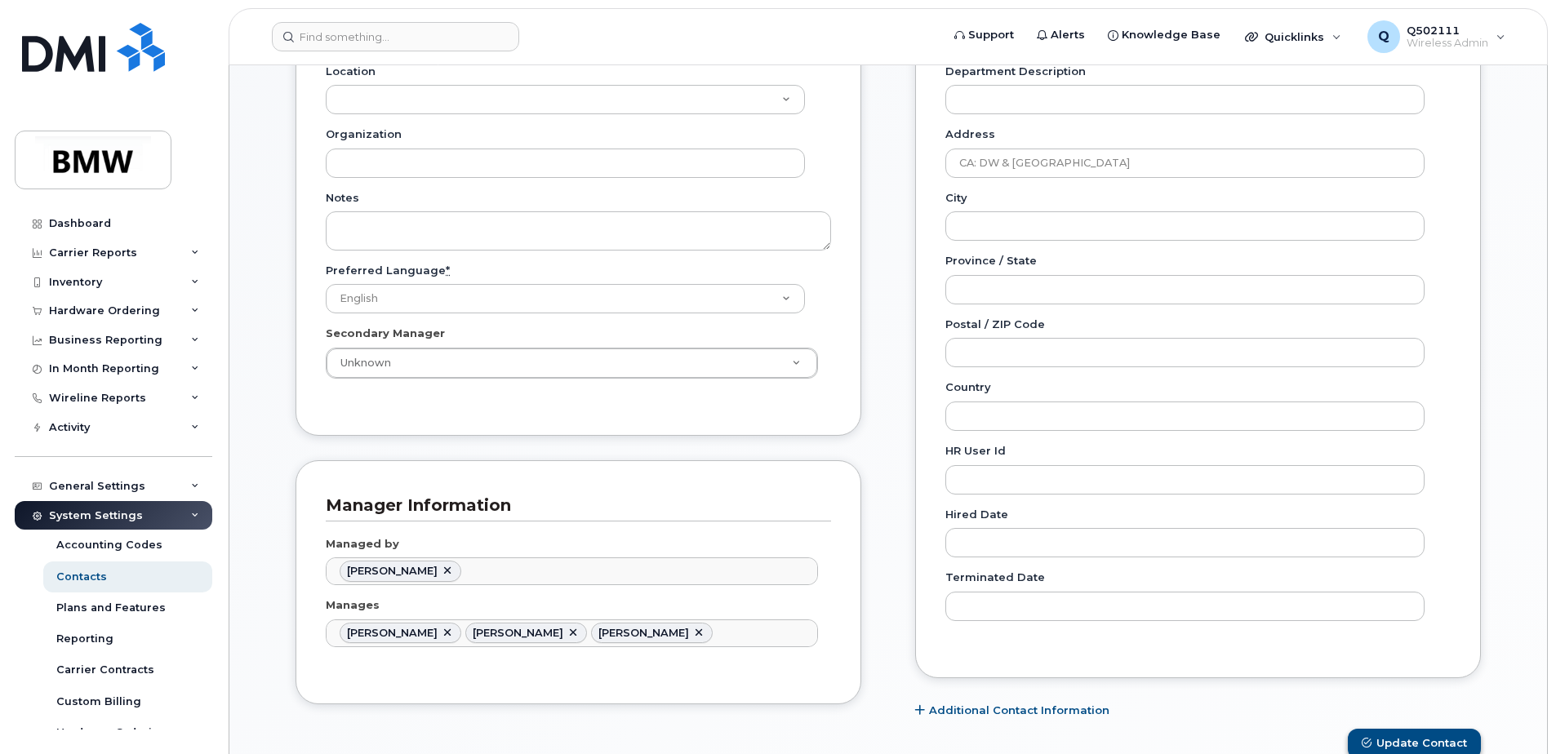
type input "Ray Sheldon"
click at [1412, 735] on button "Update Contact" at bounding box center [1414, 744] width 133 height 30
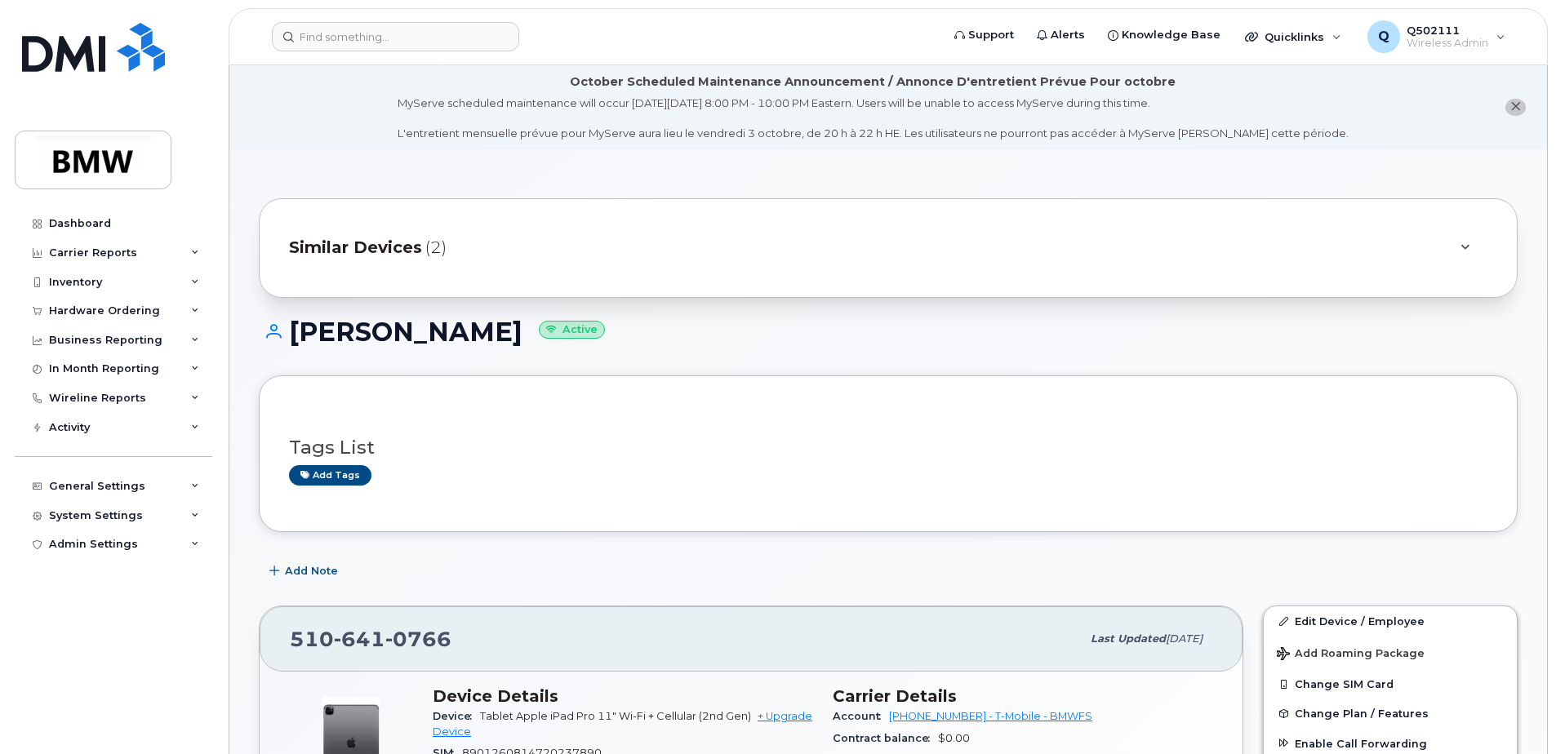
click at [471, 339] on h1 "[PERSON_NAME] Active" at bounding box center [888, 332] width 1259 height 29
click at [402, 251] on span "Similar Devices" at bounding box center [355, 248] width 133 height 24
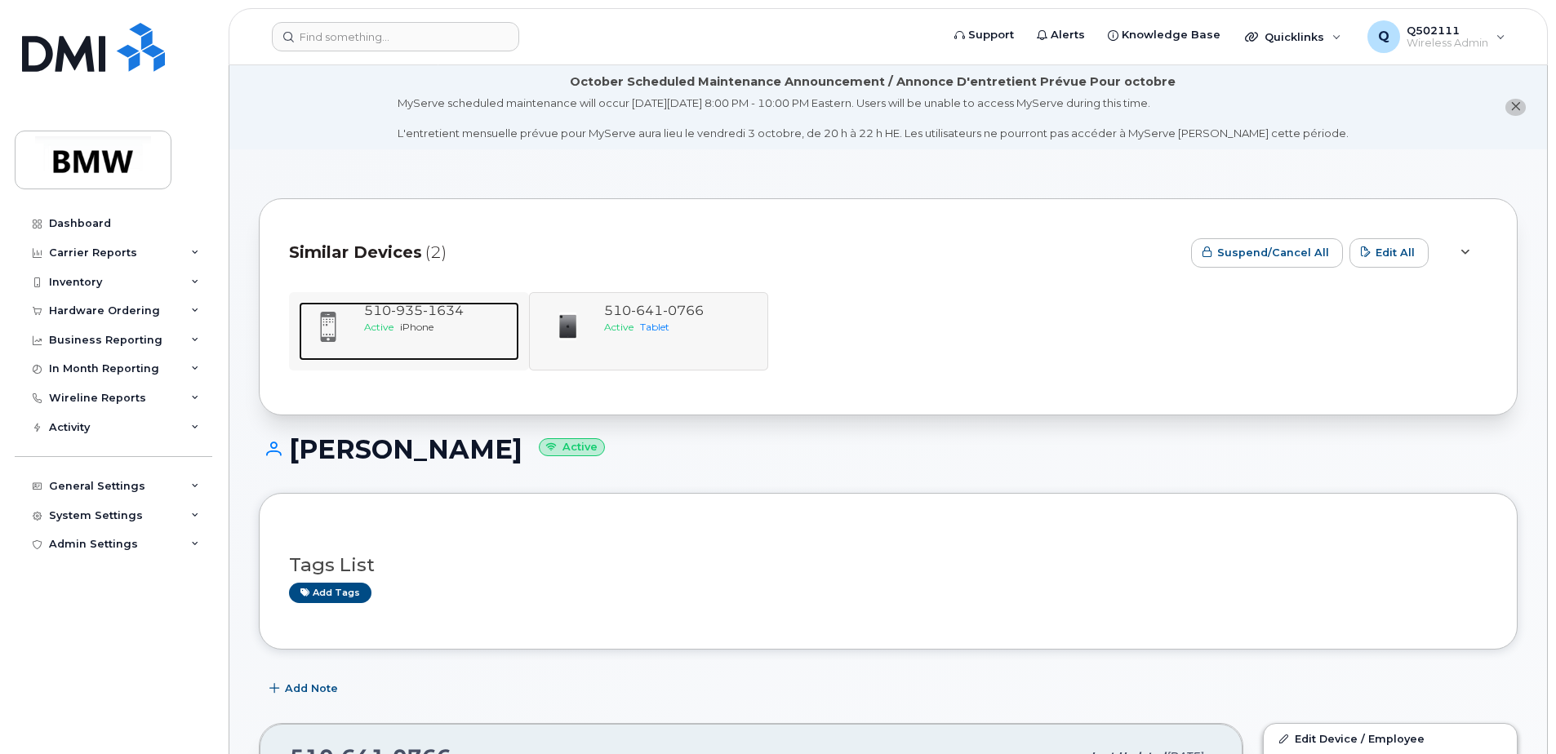
click at [411, 328] on span "iPhone" at bounding box center [416, 327] width 33 height 12
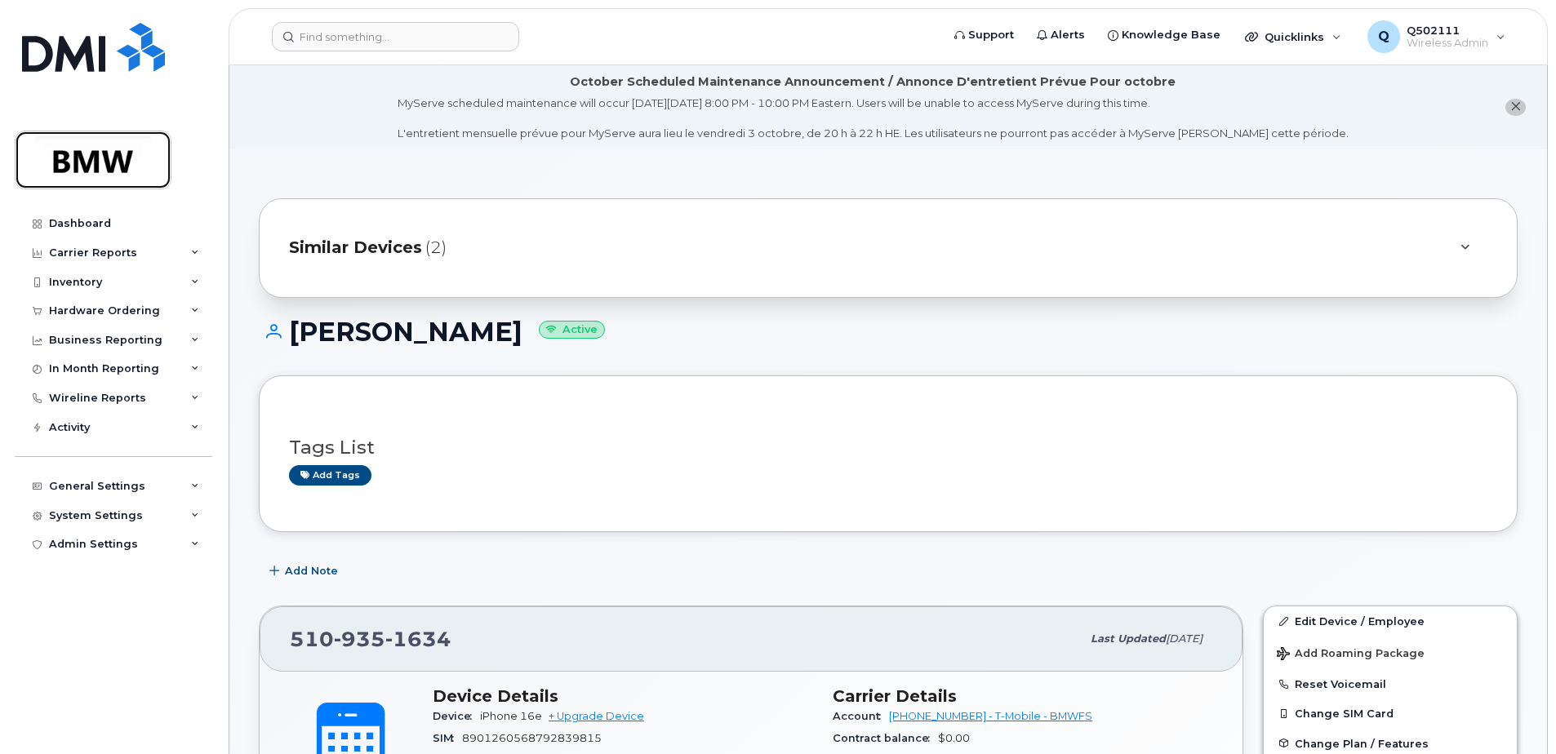
click at [109, 167] on img at bounding box center [93, 159] width 126 height 47
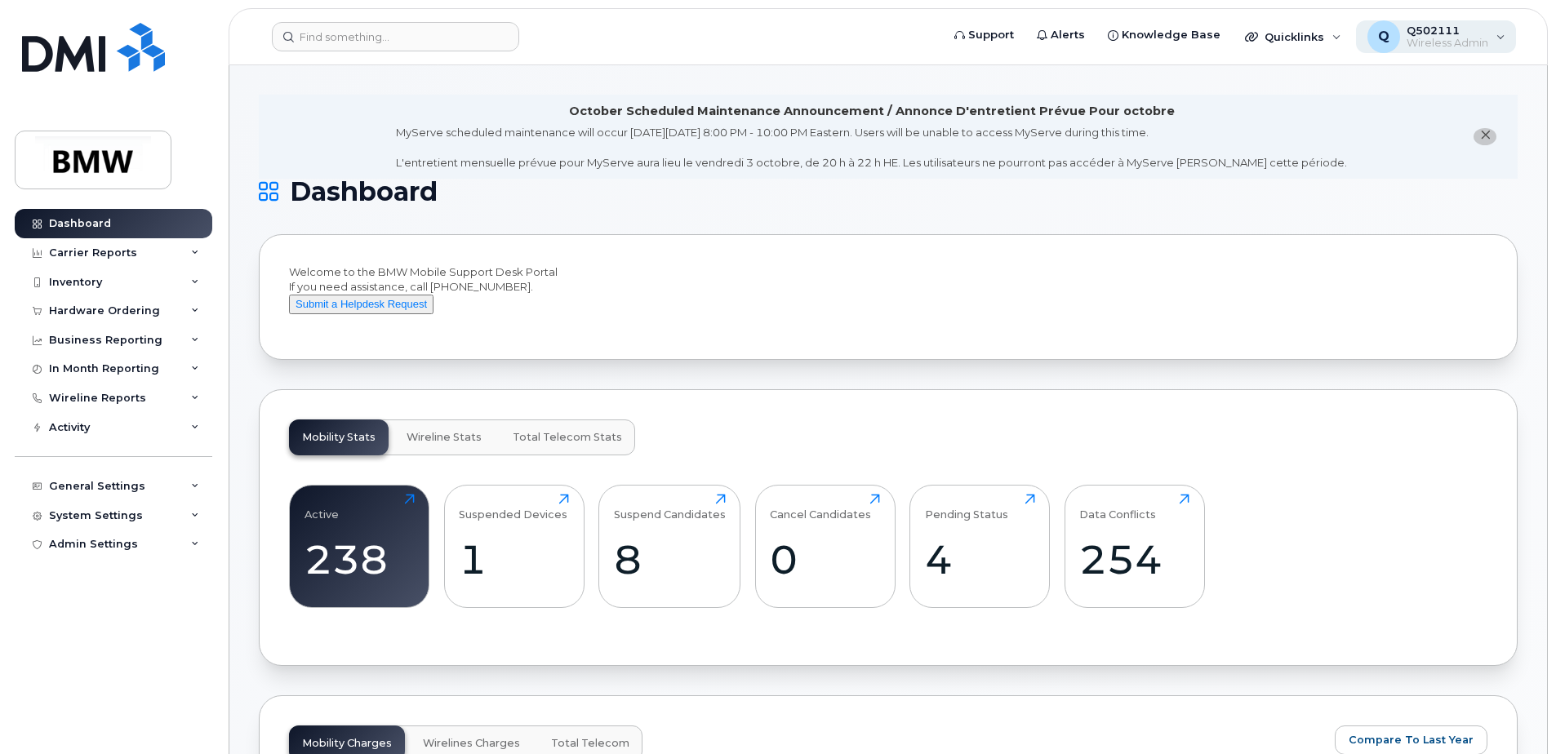
click at [1508, 37] on div "Q Q502111 Wireless Admin" at bounding box center [1436, 36] width 161 height 33
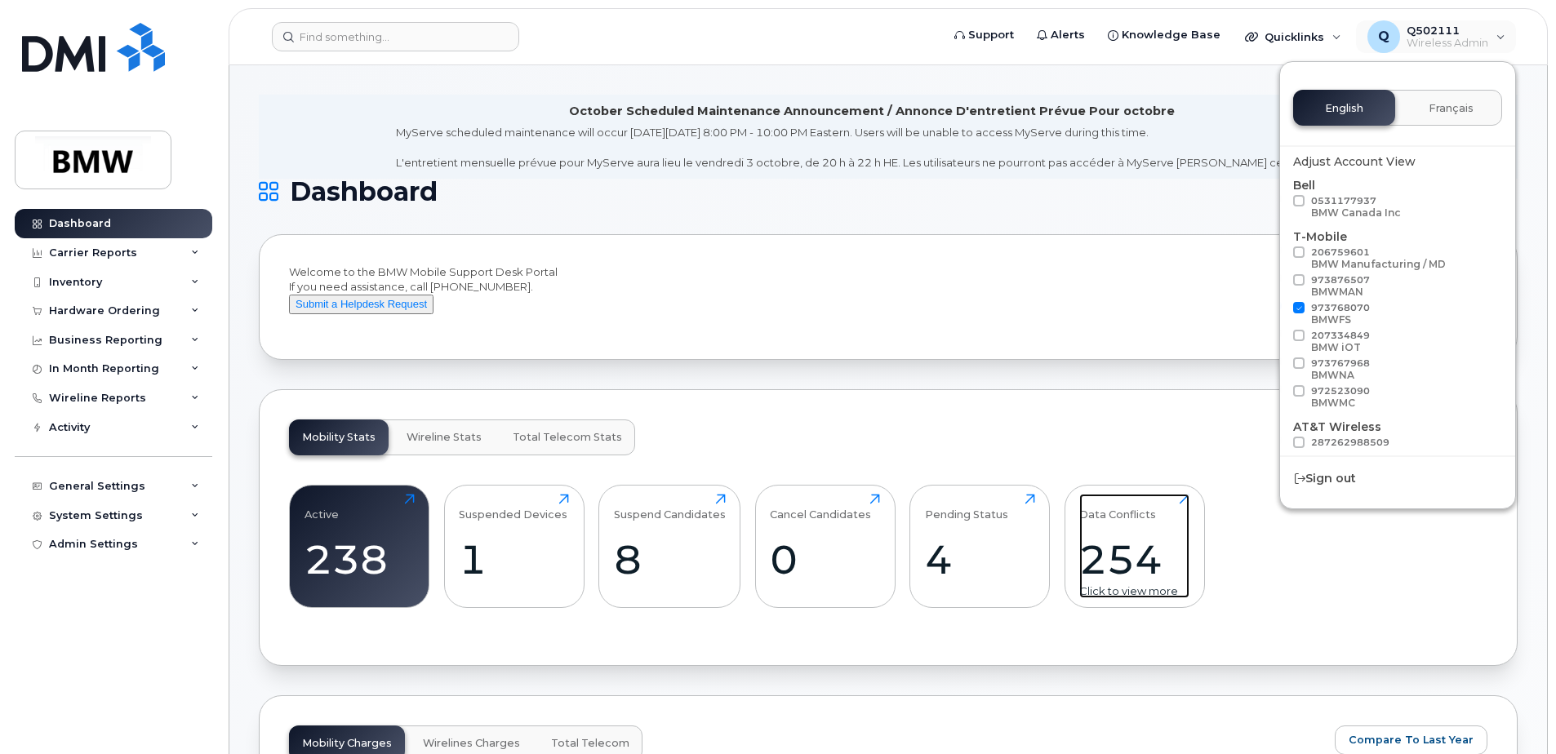
click at [1135, 558] on div "254" at bounding box center [1134, 559] width 110 height 48
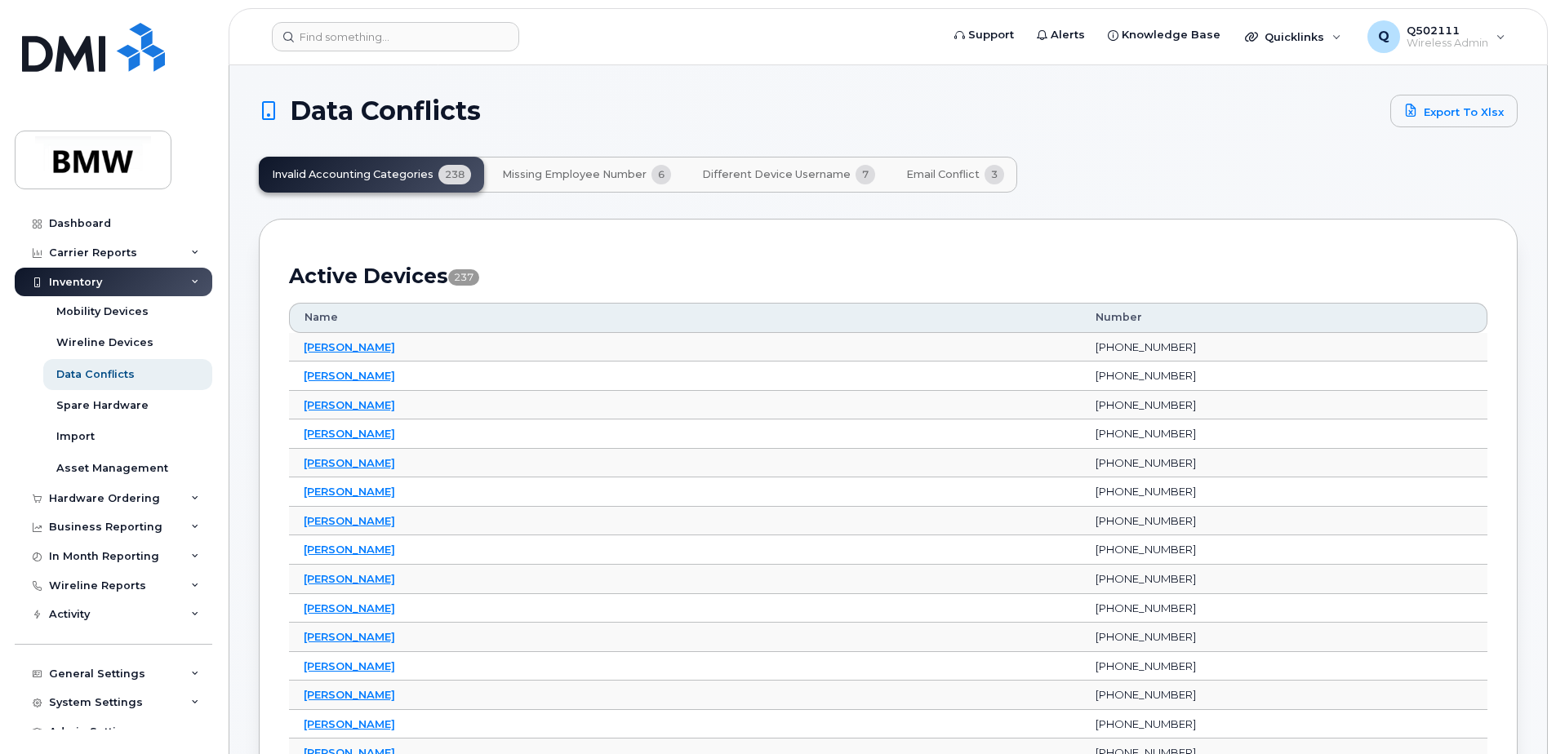
click at [590, 174] on span "Missing Employee Number" at bounding box center [574, 174] width 144 height 13
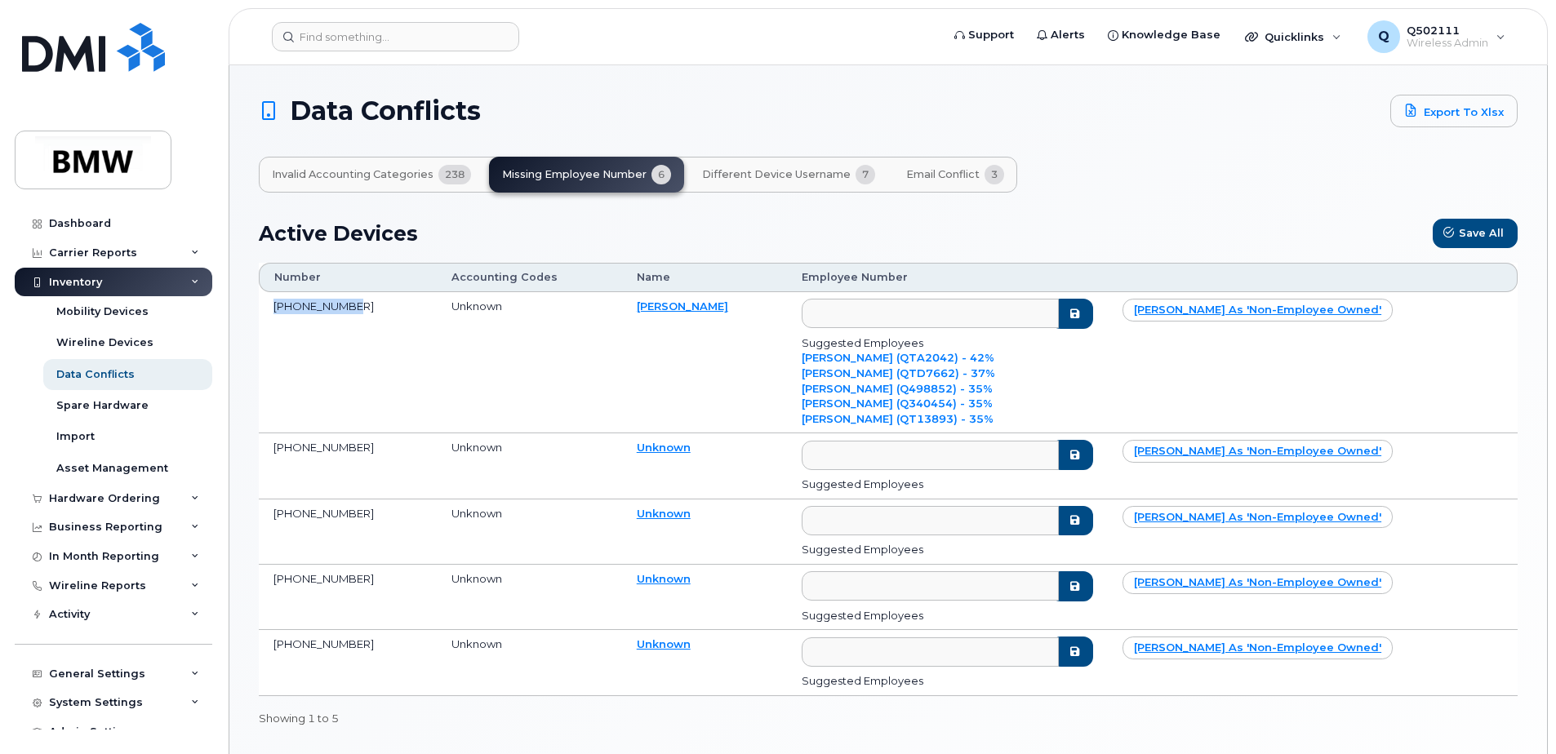
drag, startPoint x: 365, startPoint y: 314, endPoint x: 260, endPoint y: 315, distance: 105.3
click at [260, 315] on td "[PHONE_NUMBER]" at bounding box center [348, 362] width 178 height 141
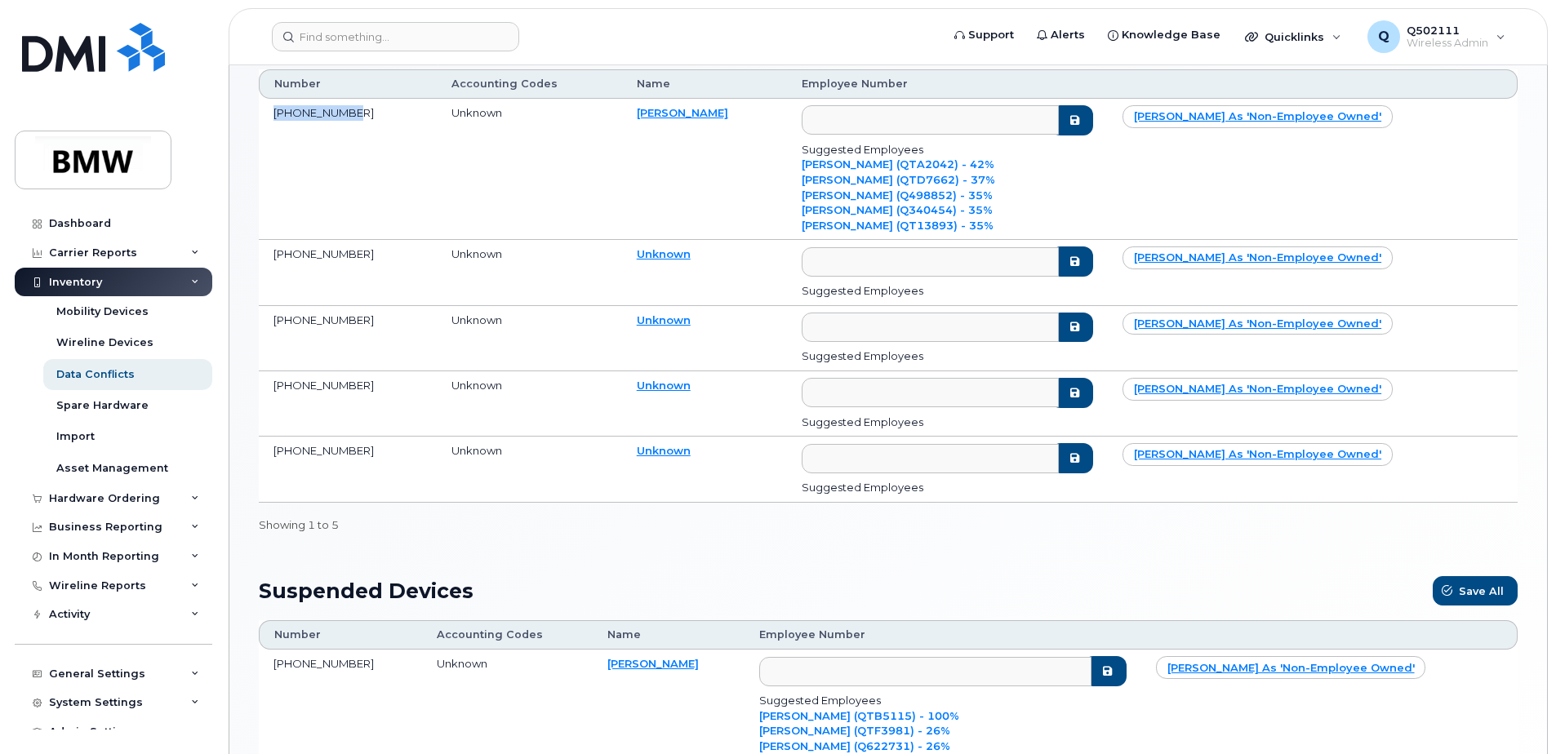
scroll to position [275, 0]
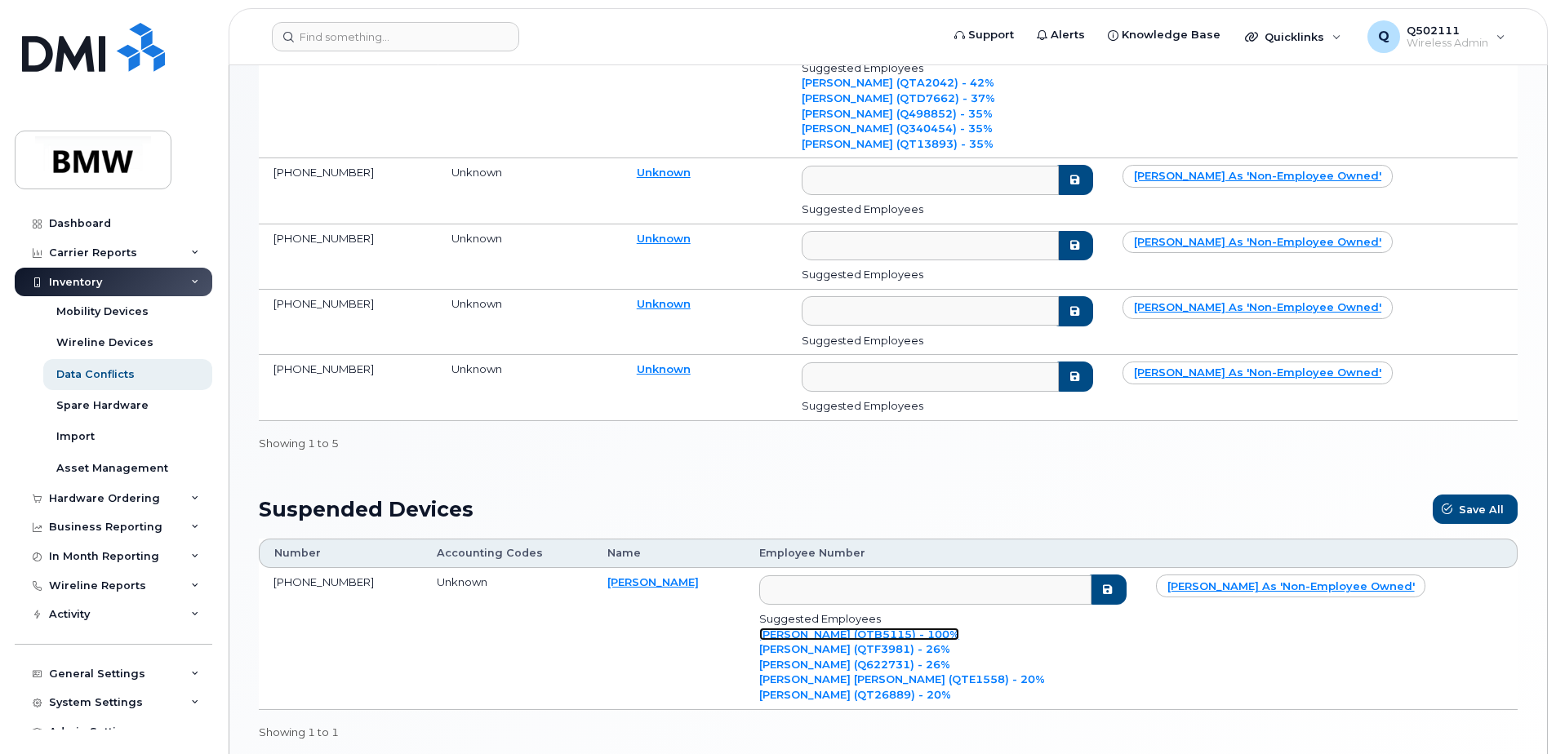
click at [877, 629] on link "[PERSON_NAME] (QTB5115) - 100%" at bounding box center [859, 634] width 200 height 13
type input "QTB5115"
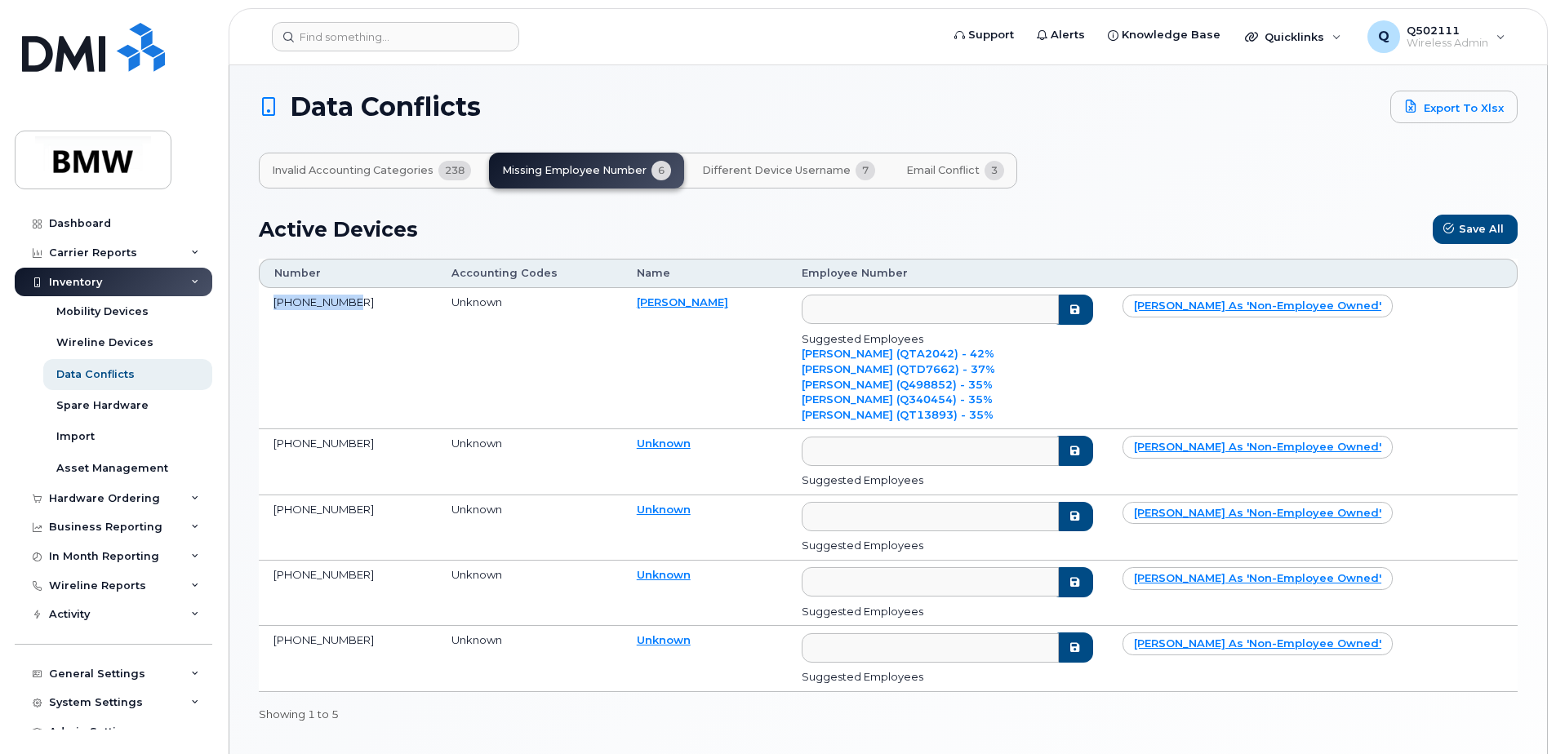
scroll to position [0, 0]
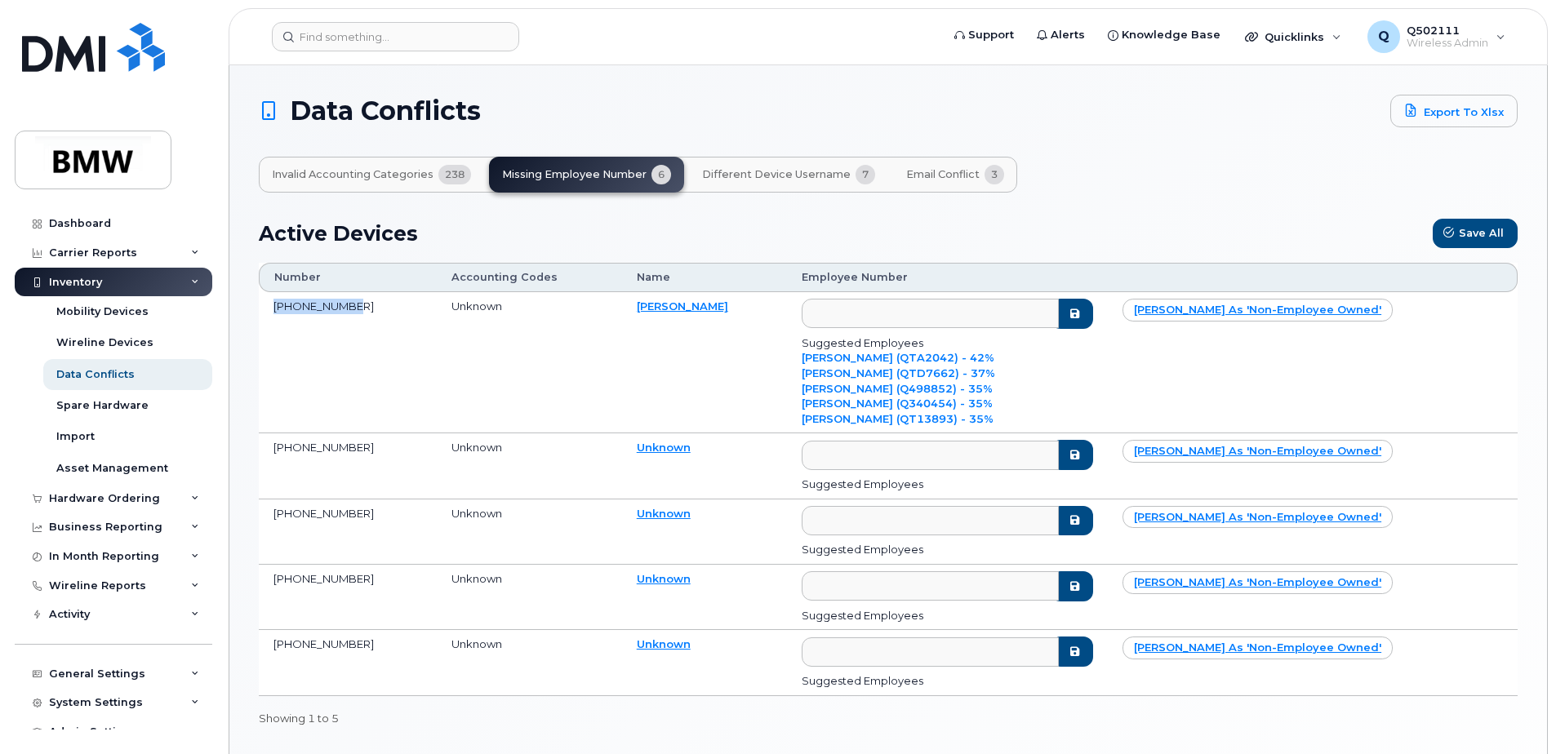
click at [756, 175] on span "Different Device Username" at bounding box center [776, 174] width 149 height 13
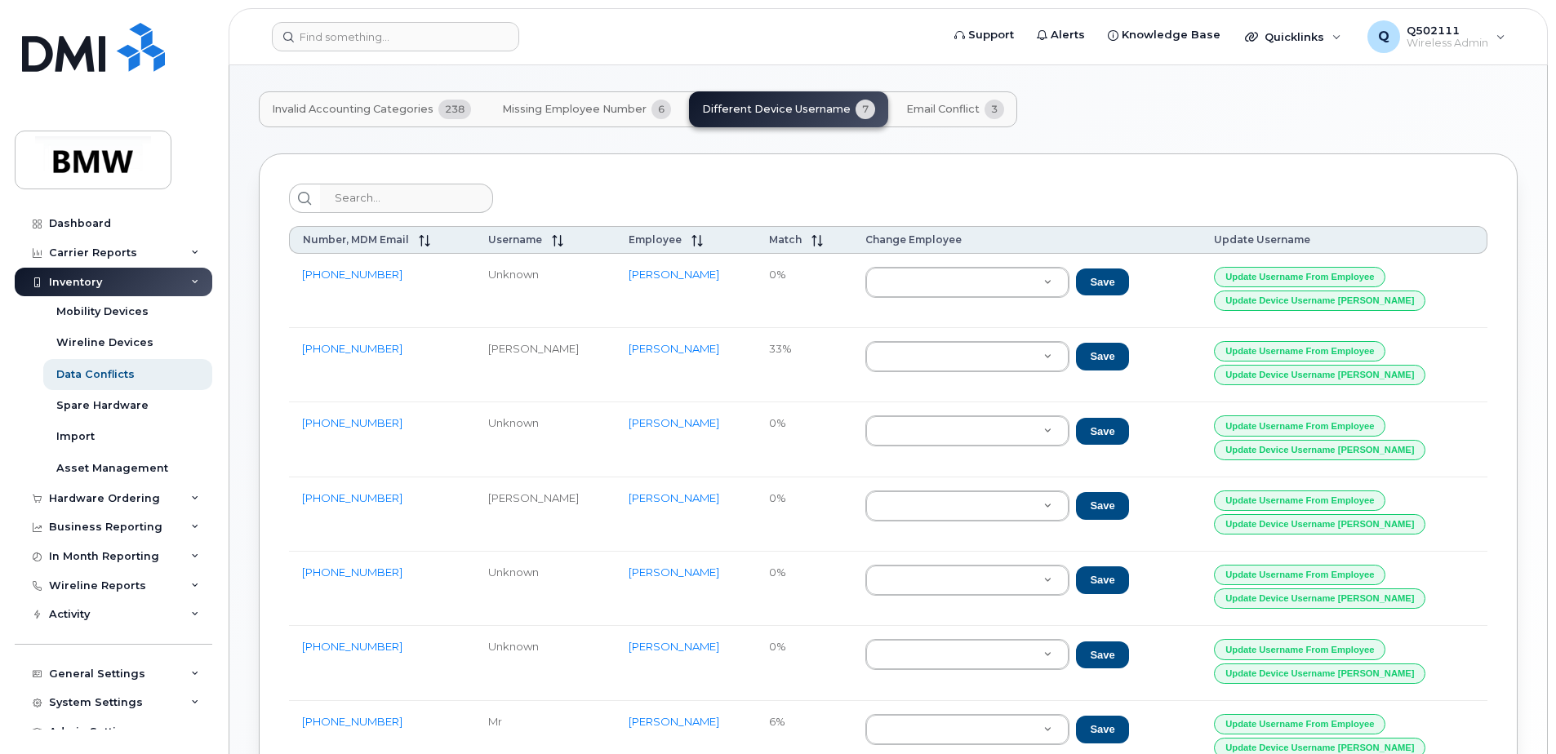
scroll to position [82, 0]
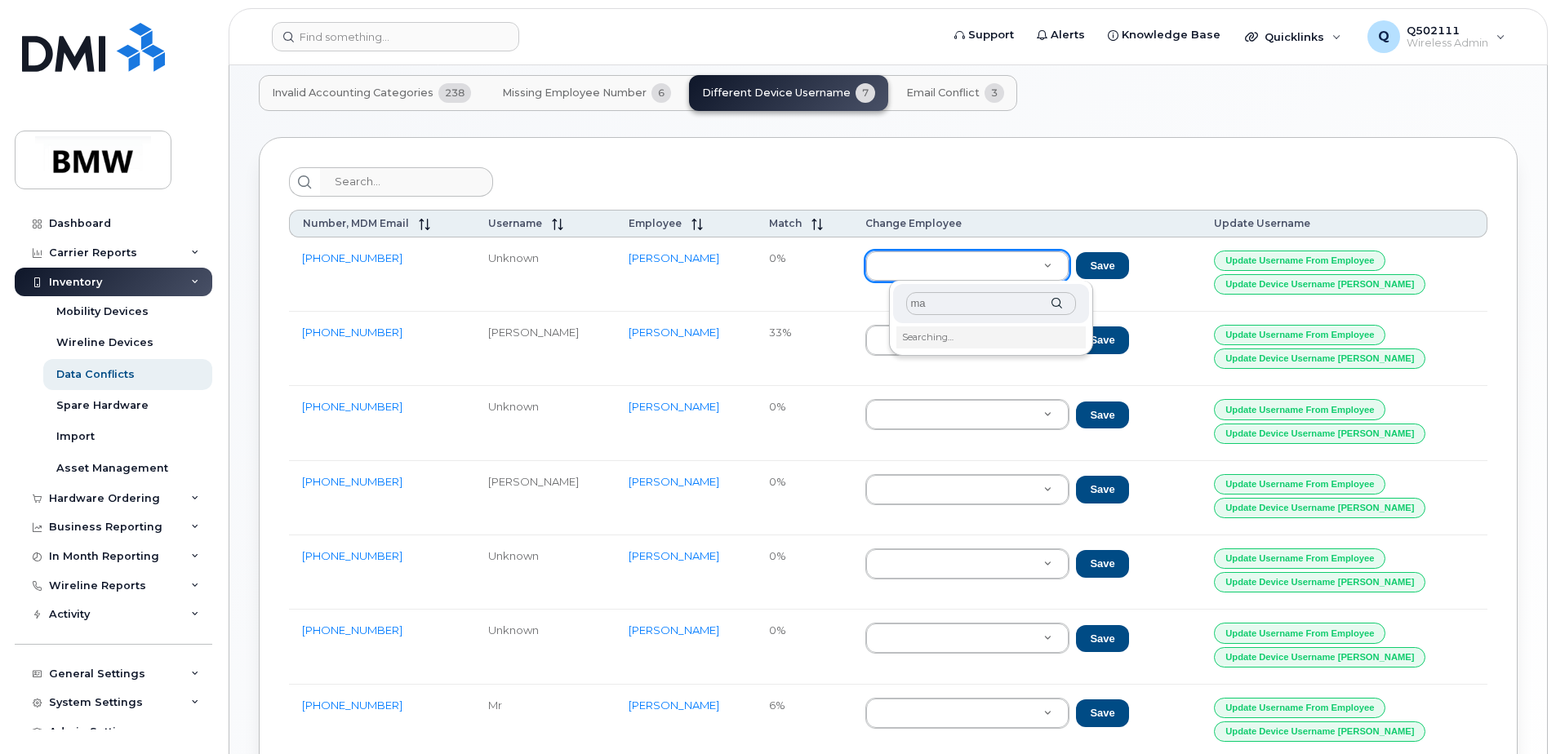
type input "m"
type input "b"
type input "varble"
type input "Q651335"
click at [1128, 266] on button "Save" at bounding box center [1102, 266] width 52 height 28
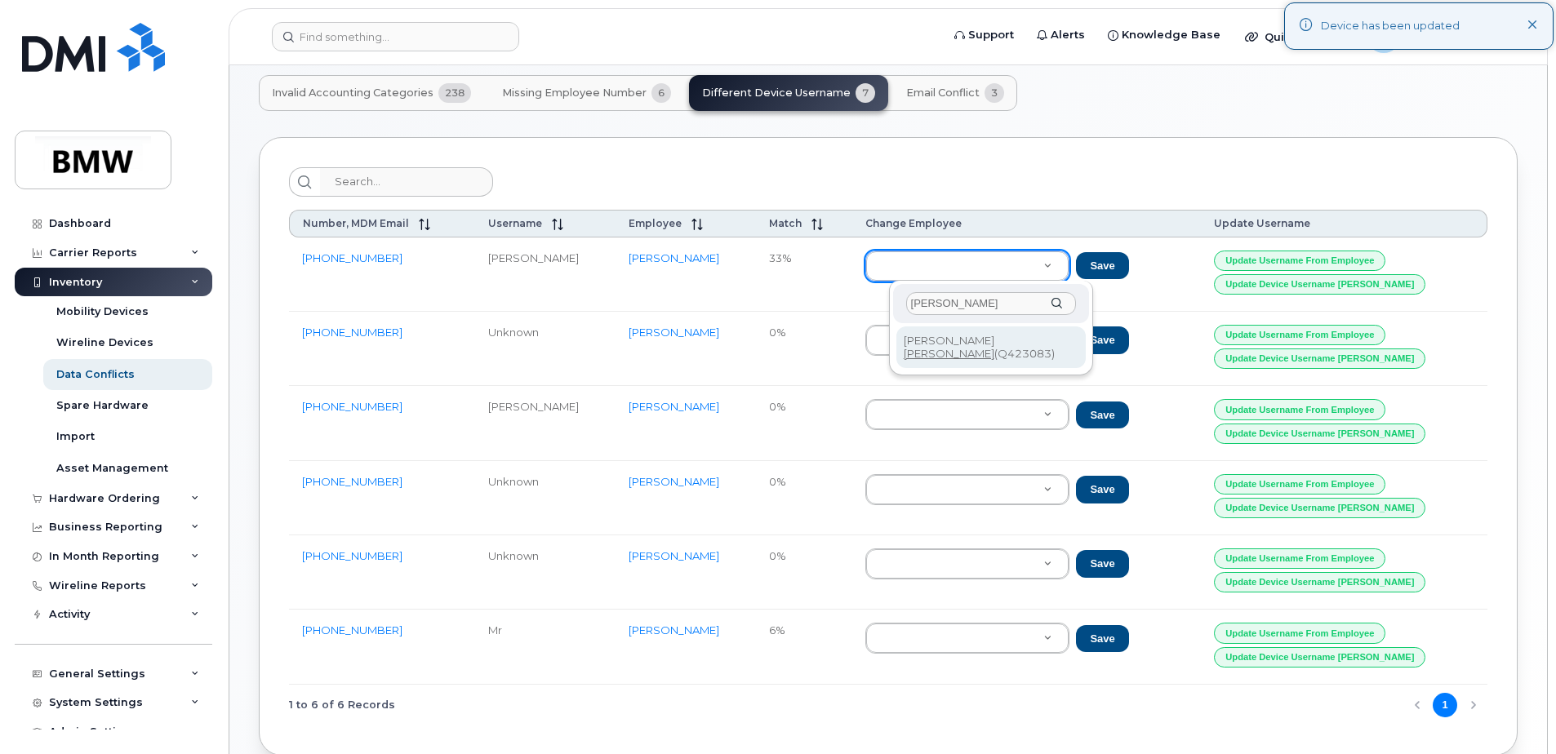
type input "grunwell"
type input "Q423083"
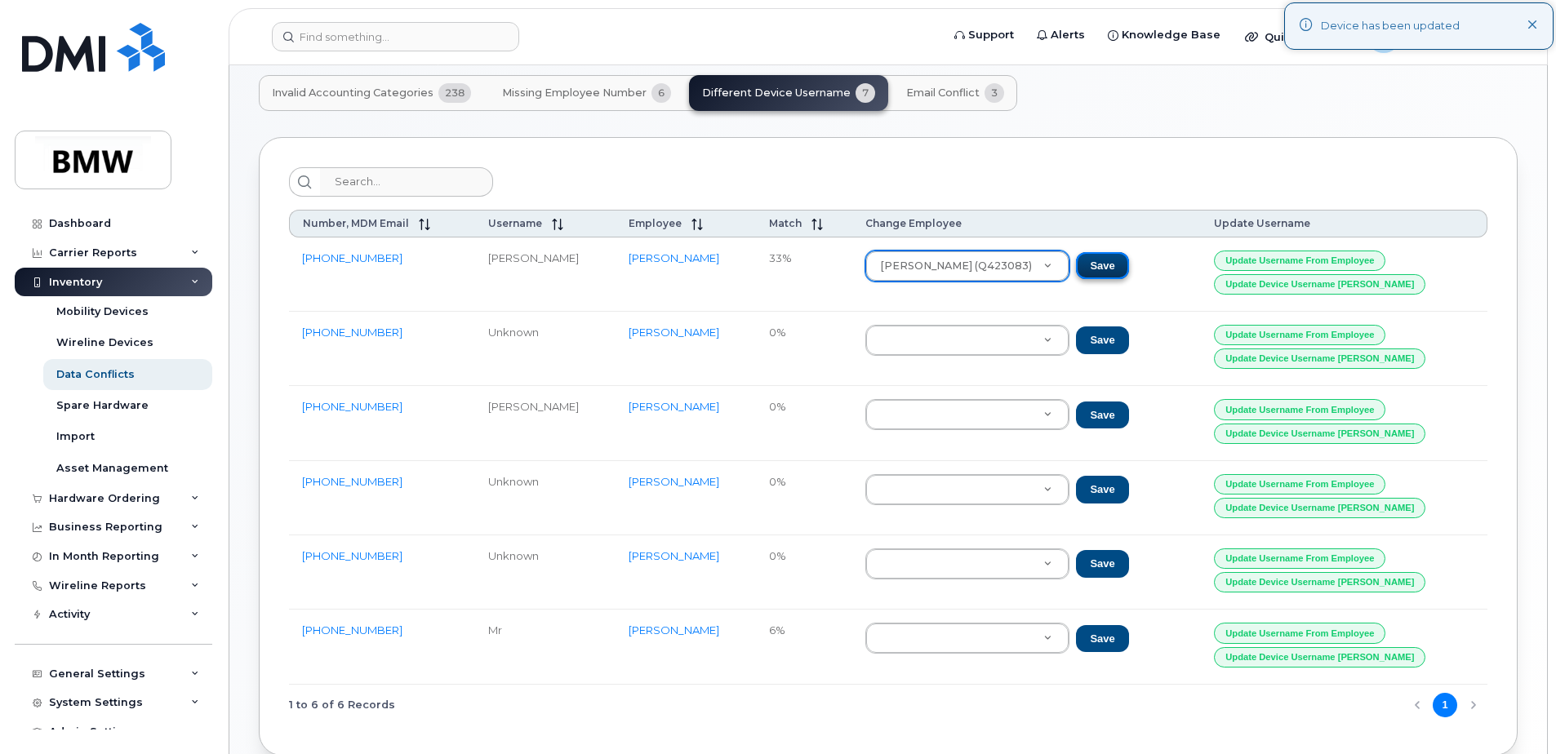
click at [1118, 263] on button "Save" at bounding box center [1102, 266] width 52 height 28
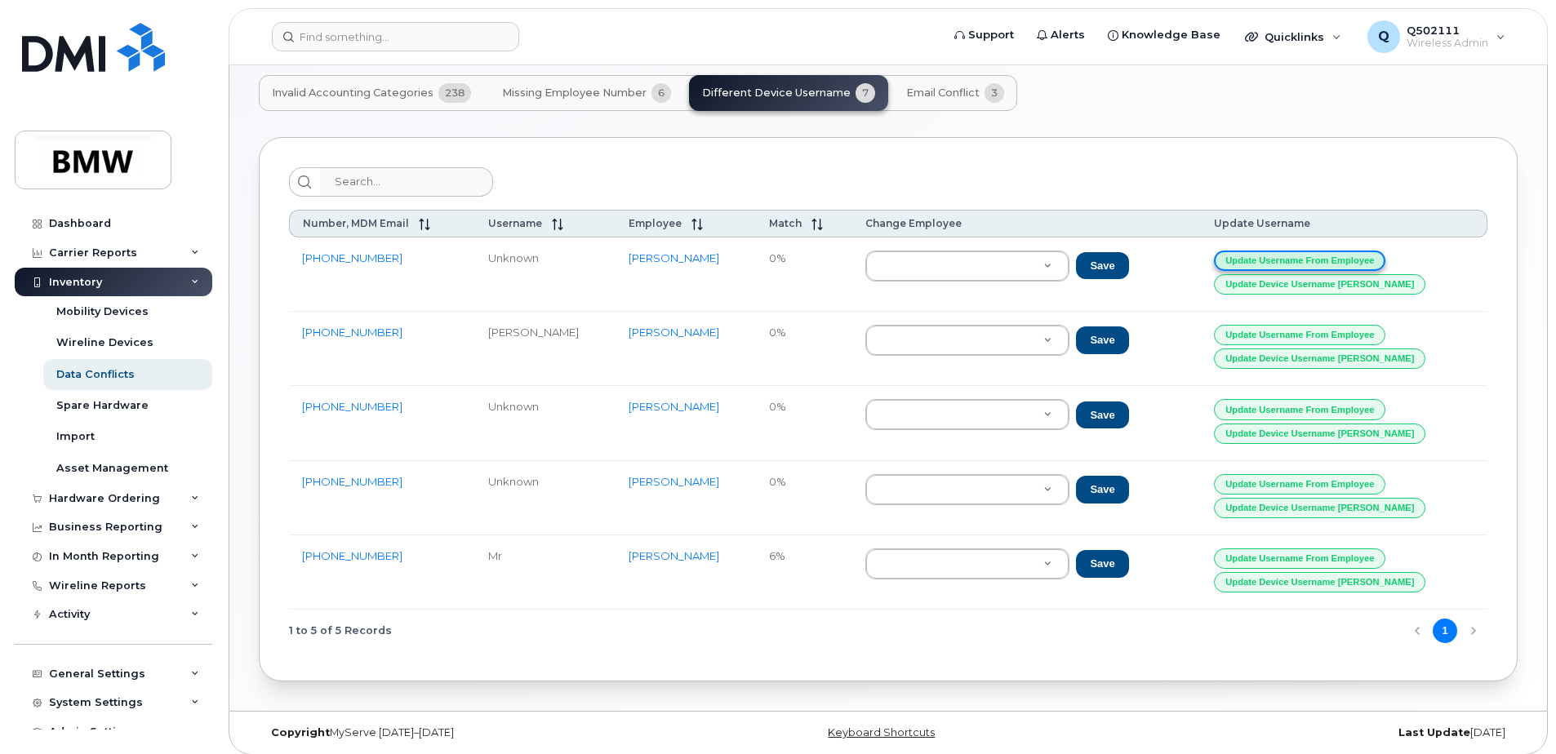
click at [1357, 261] on button "Update Username from Employee" at bounding box center [1299, 261] width 171 height 20
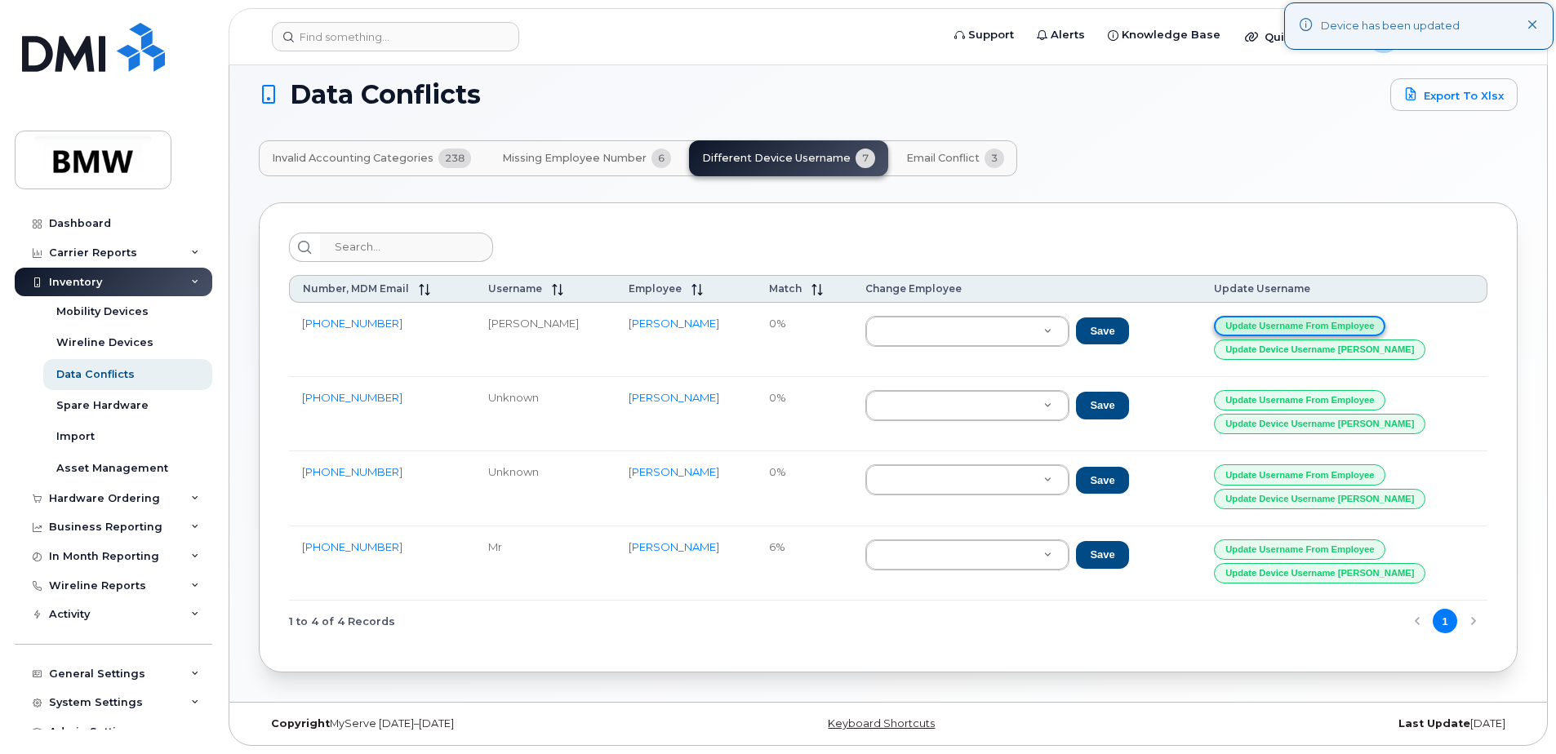
scroll to position [16, 0]
click at [1336, 322] on button "Update Username from Employee" at bounding box center [1299, 326] width 171 height 20
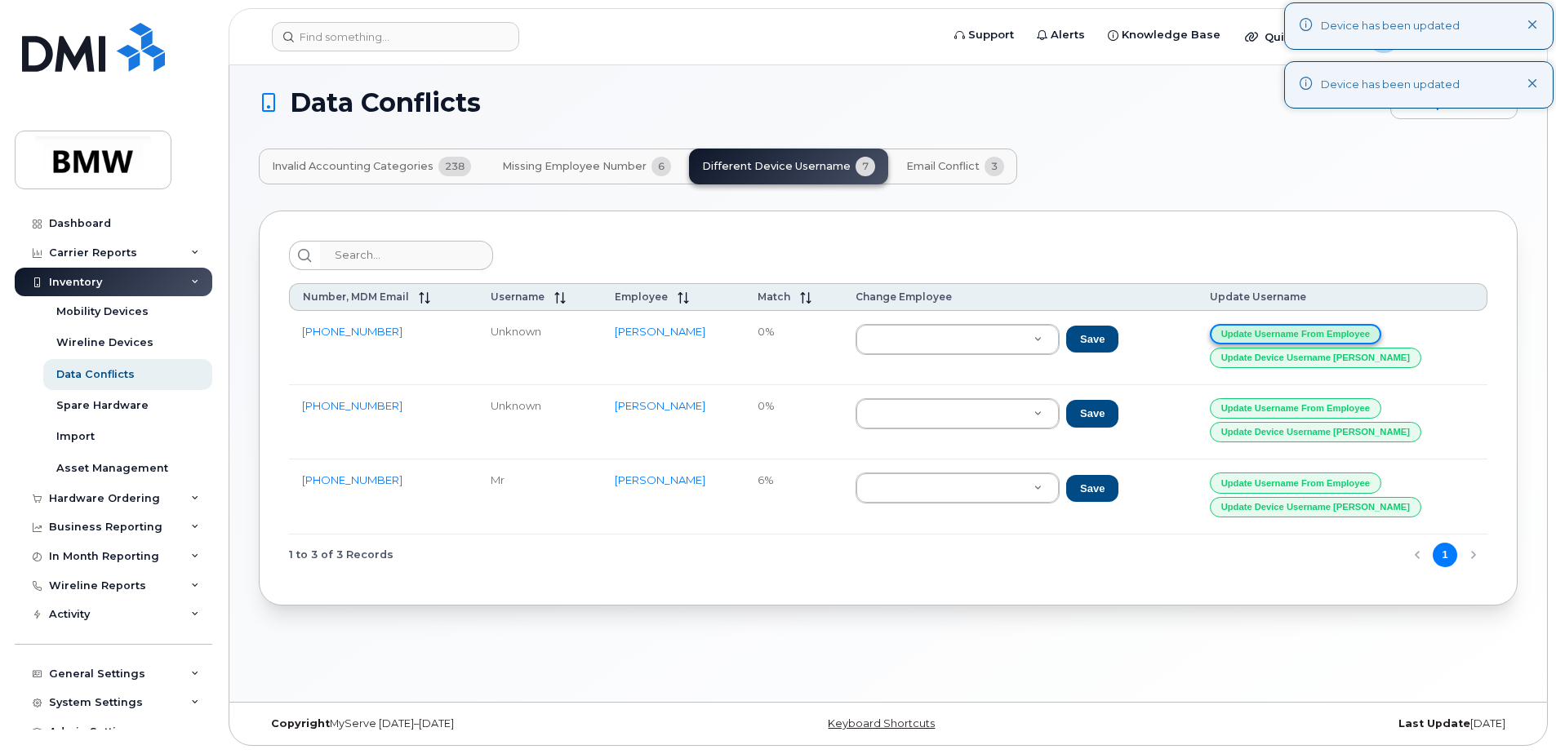
click at [1333, 326] on button "Update Username from Employee" at bounding box center [1295, 334] width 171 height 20
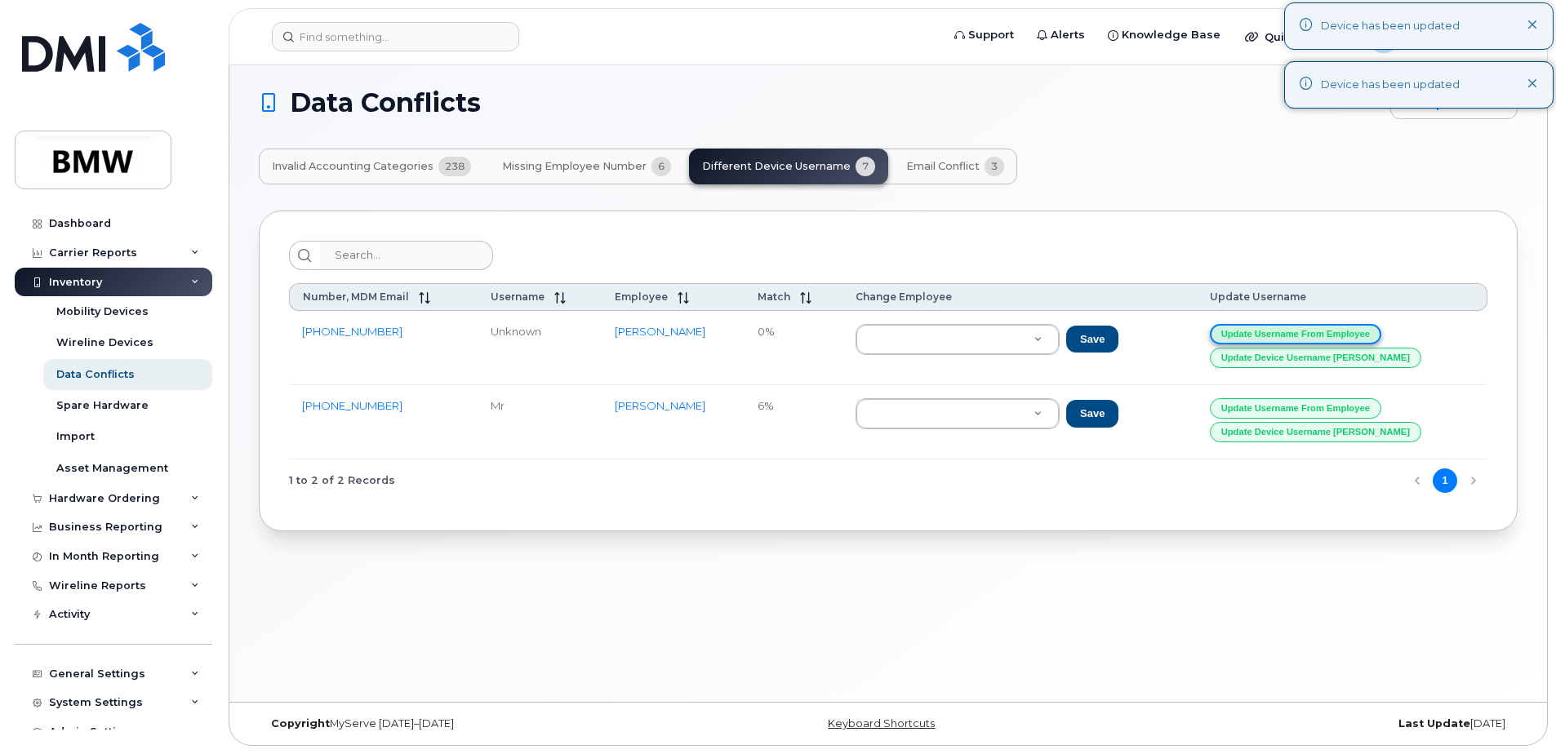
click at [1330, 329] on button "Update Username from Employee" at bounding box center [1295, 334] width 171 height 20
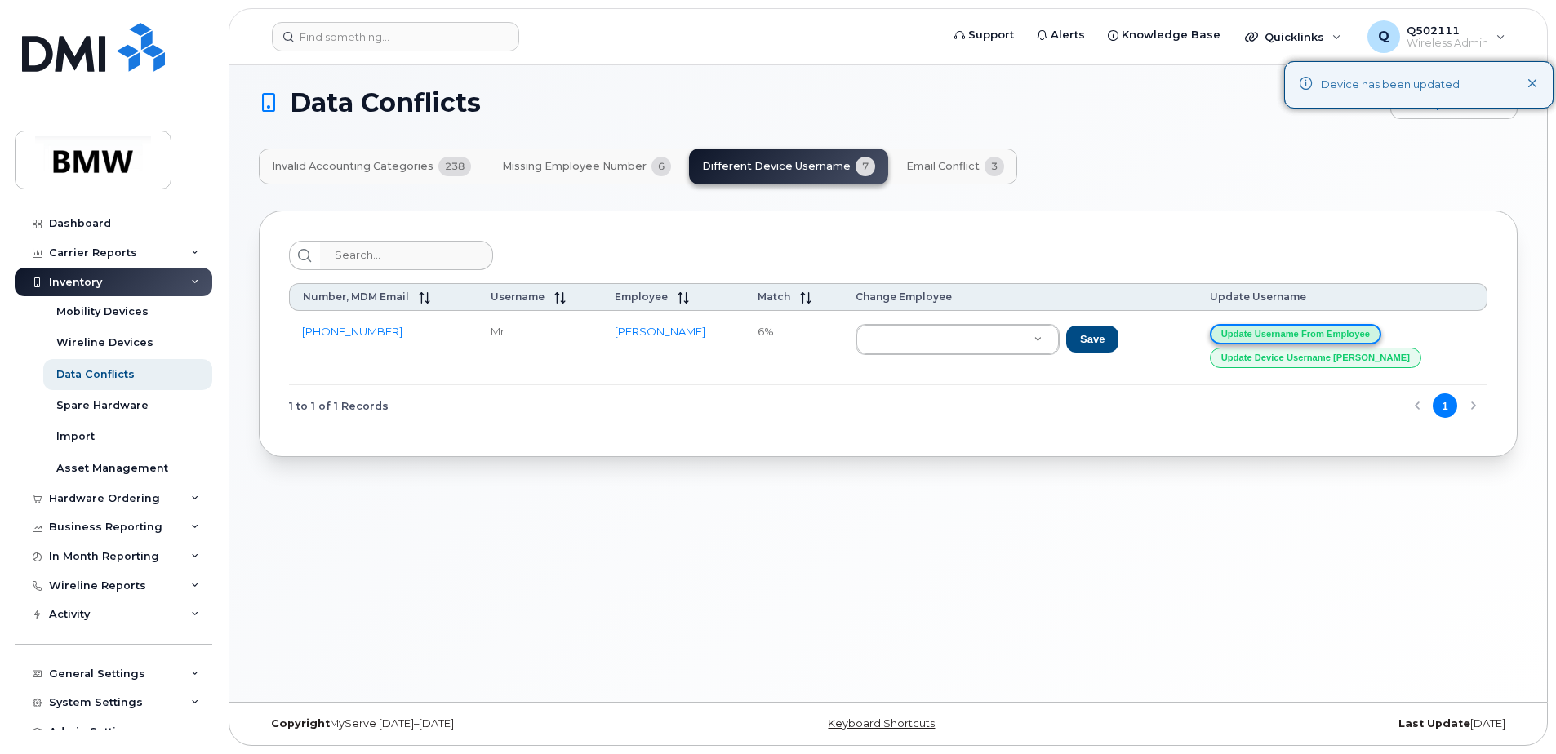
click at [1330, 329] on button "Update Username from Employee" at bounding box center [1295, 334] width 171 height 20
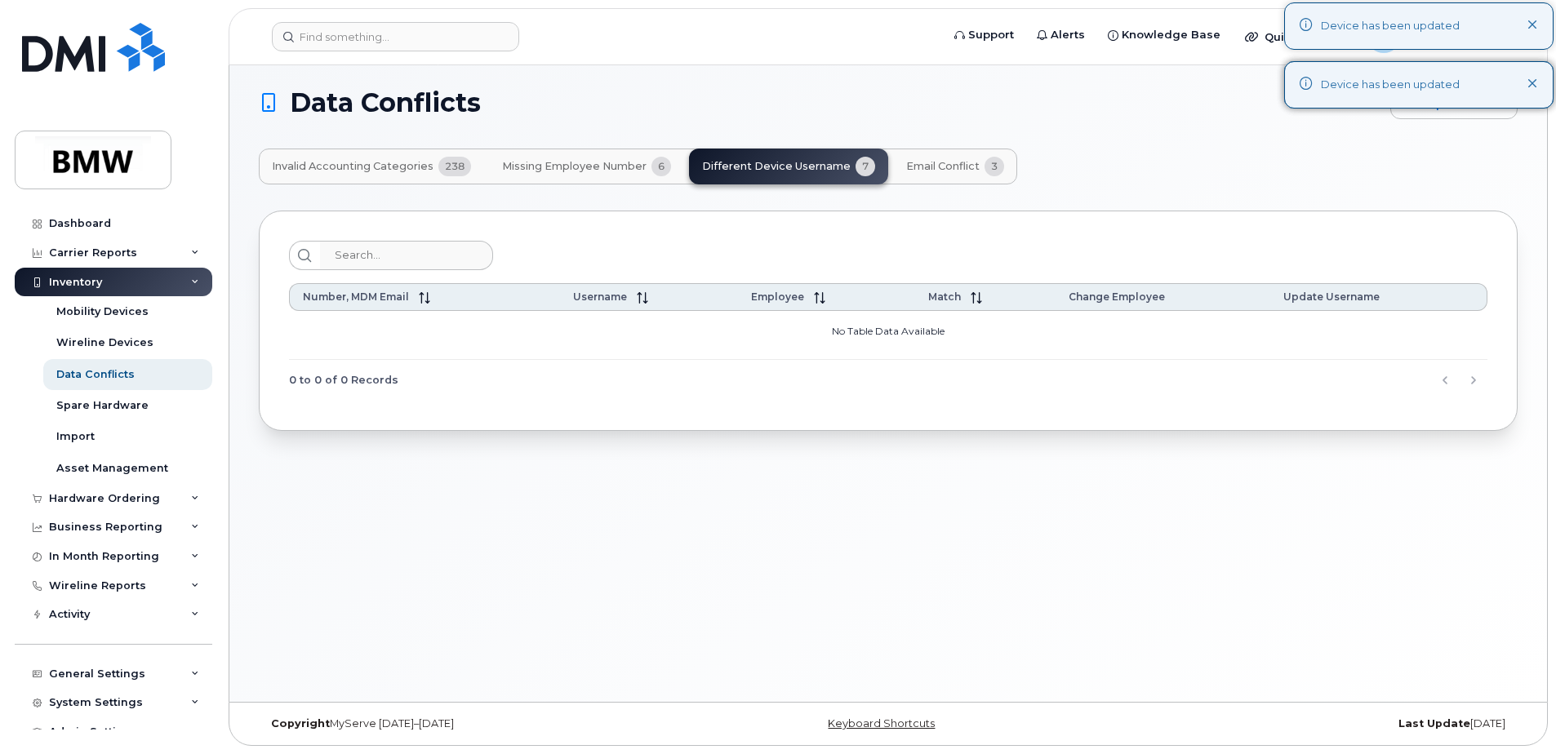
click at [930, 165] on span "Email Conflict" at bounding box center [942, 166] width 73 height 13
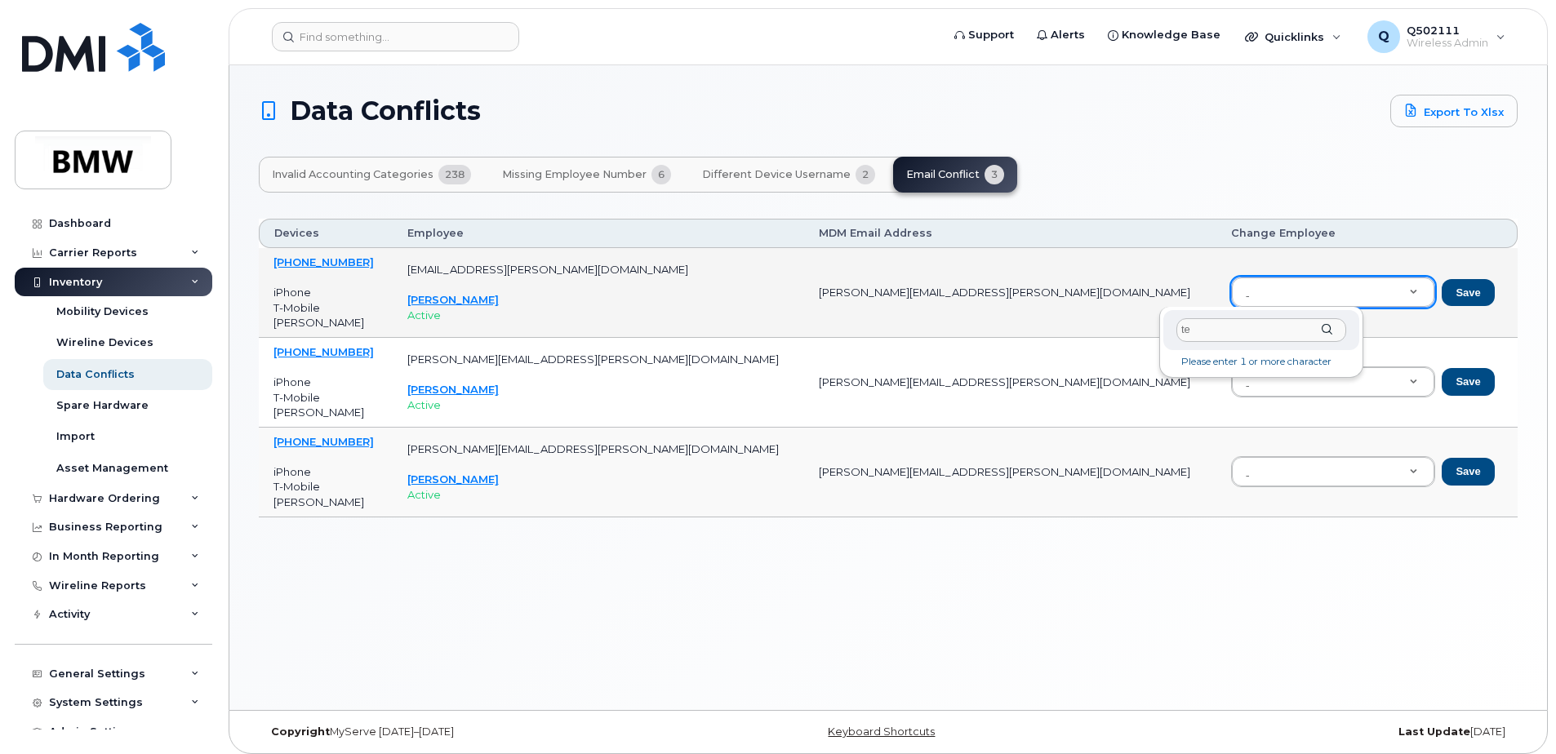
type input "t"
type input "essig"
type input "e"
type input "tobias"
drag, startPoint x: 324, startPoint y: 437, endPoint x: 375, endPoint y: 431, distance: 50.9
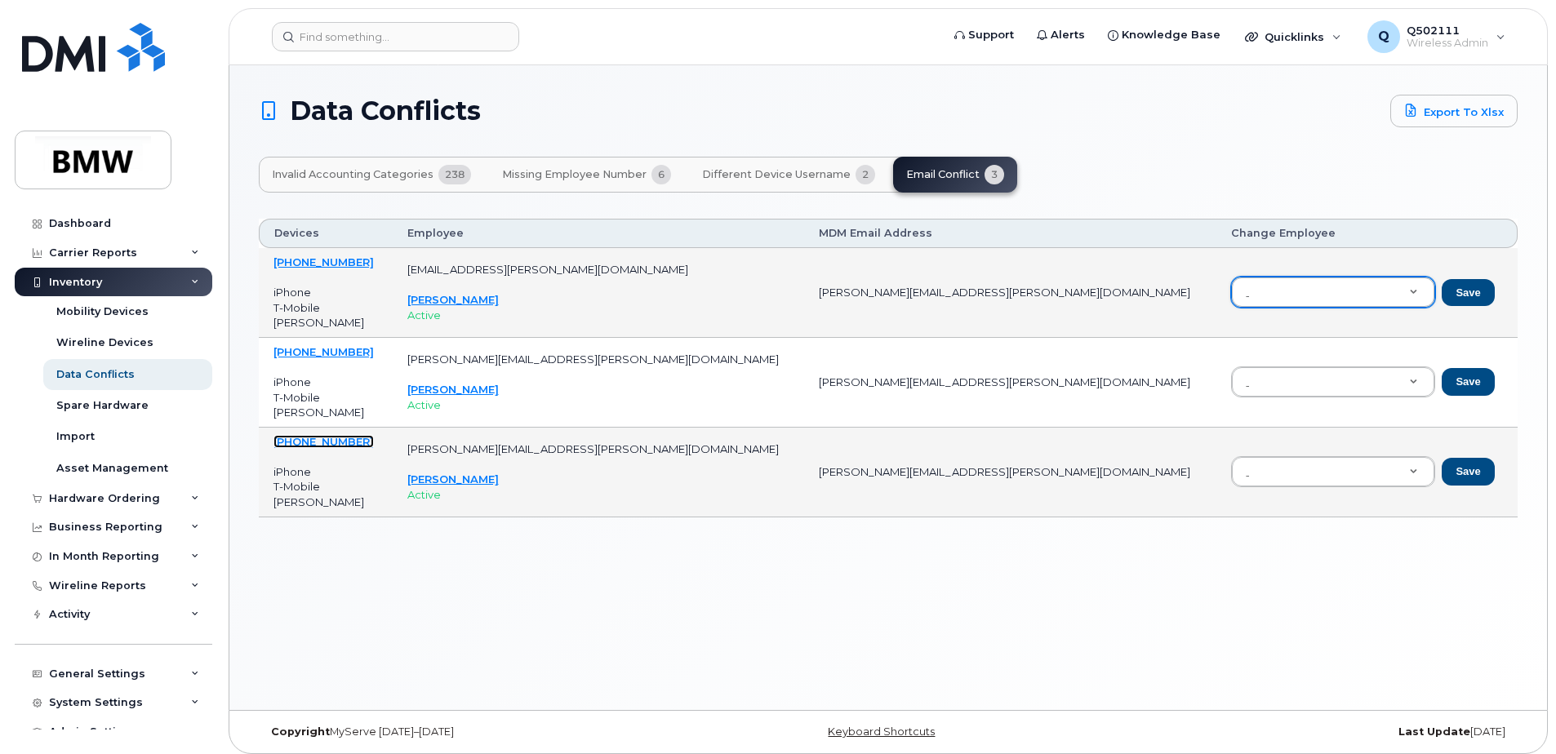
click at [324, 437] on link "614-732-6550" at bounding box center [323, 441] width 100 height 13
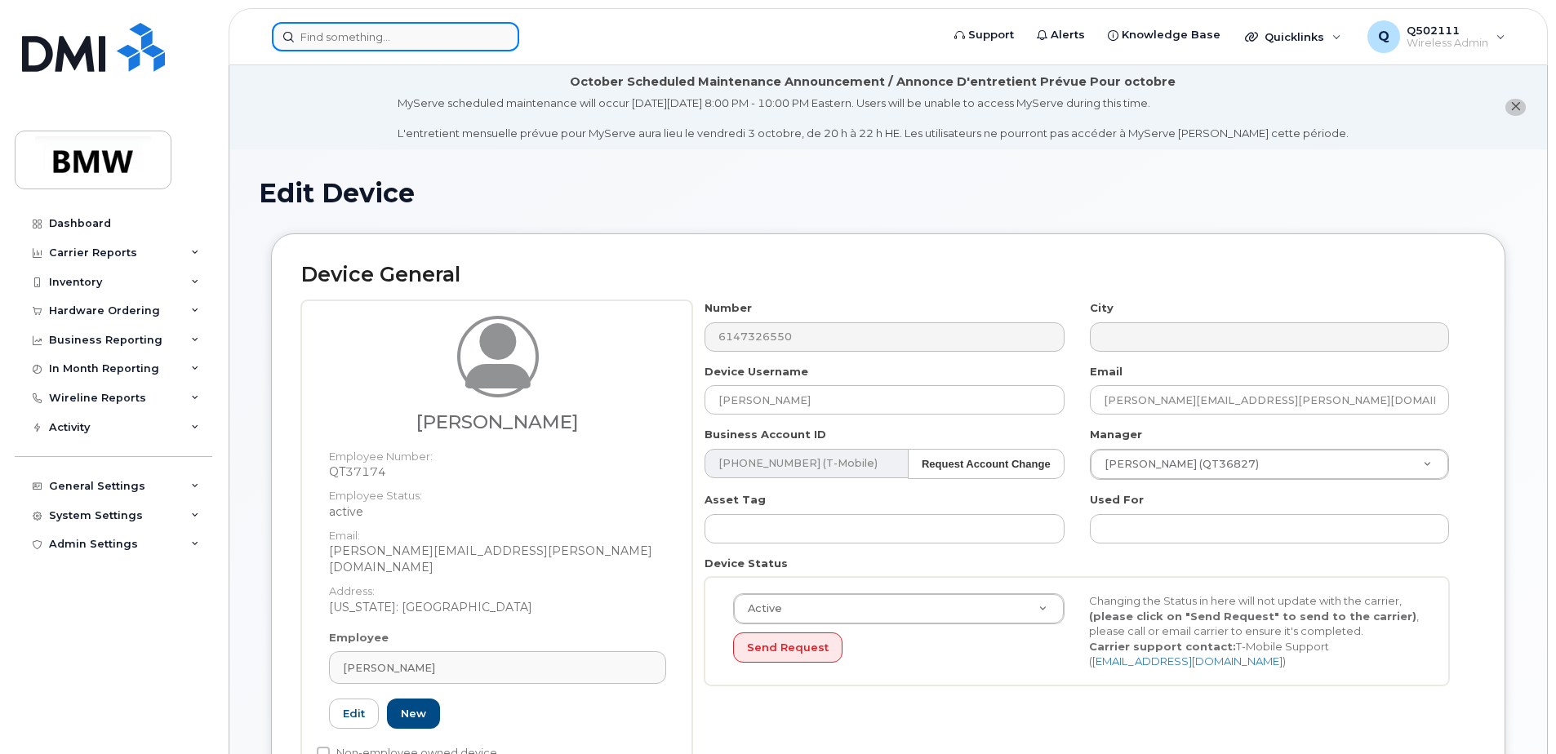
click at [486, 30] on input at bounding box center [395, 36] width 247 height 29
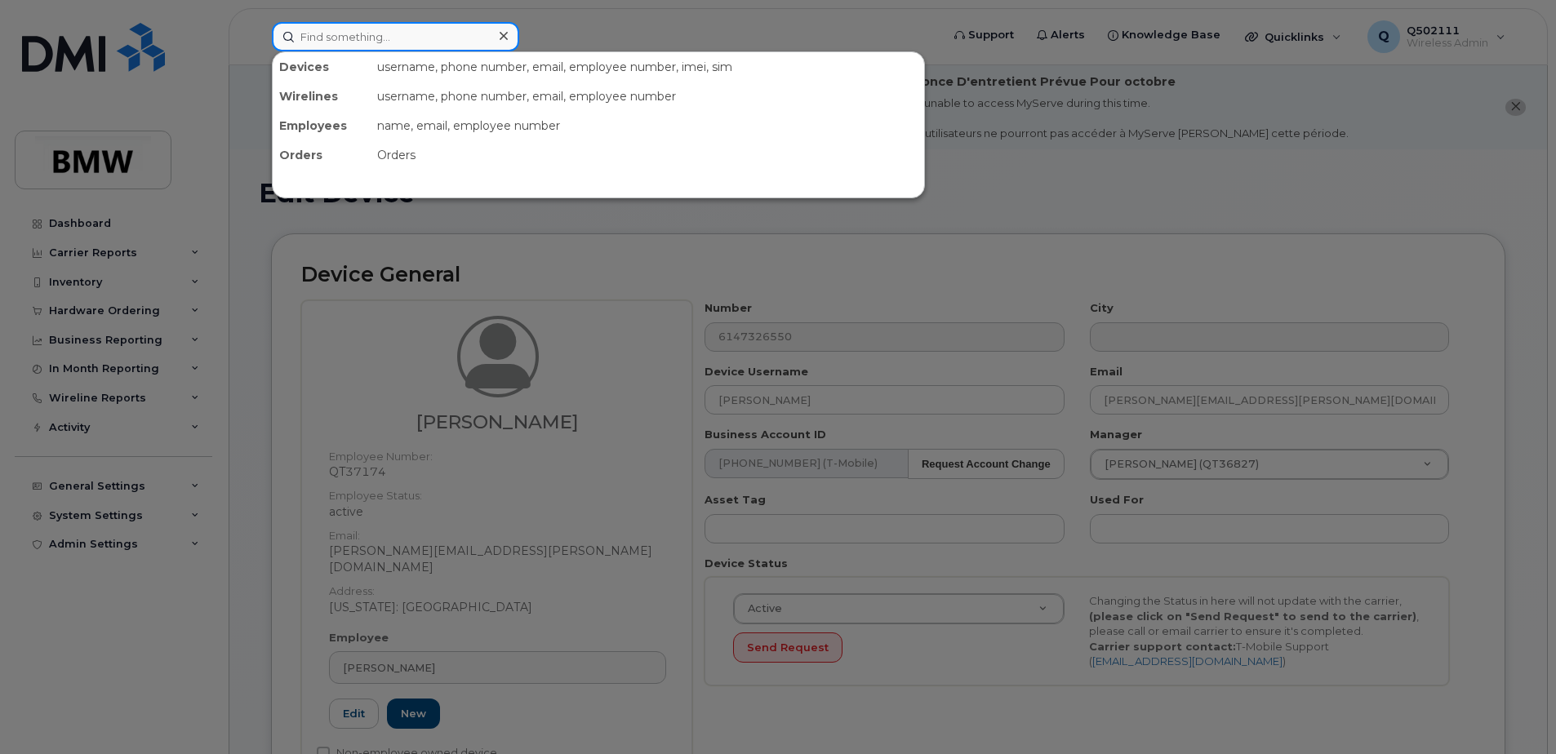
paste input "6147326550"
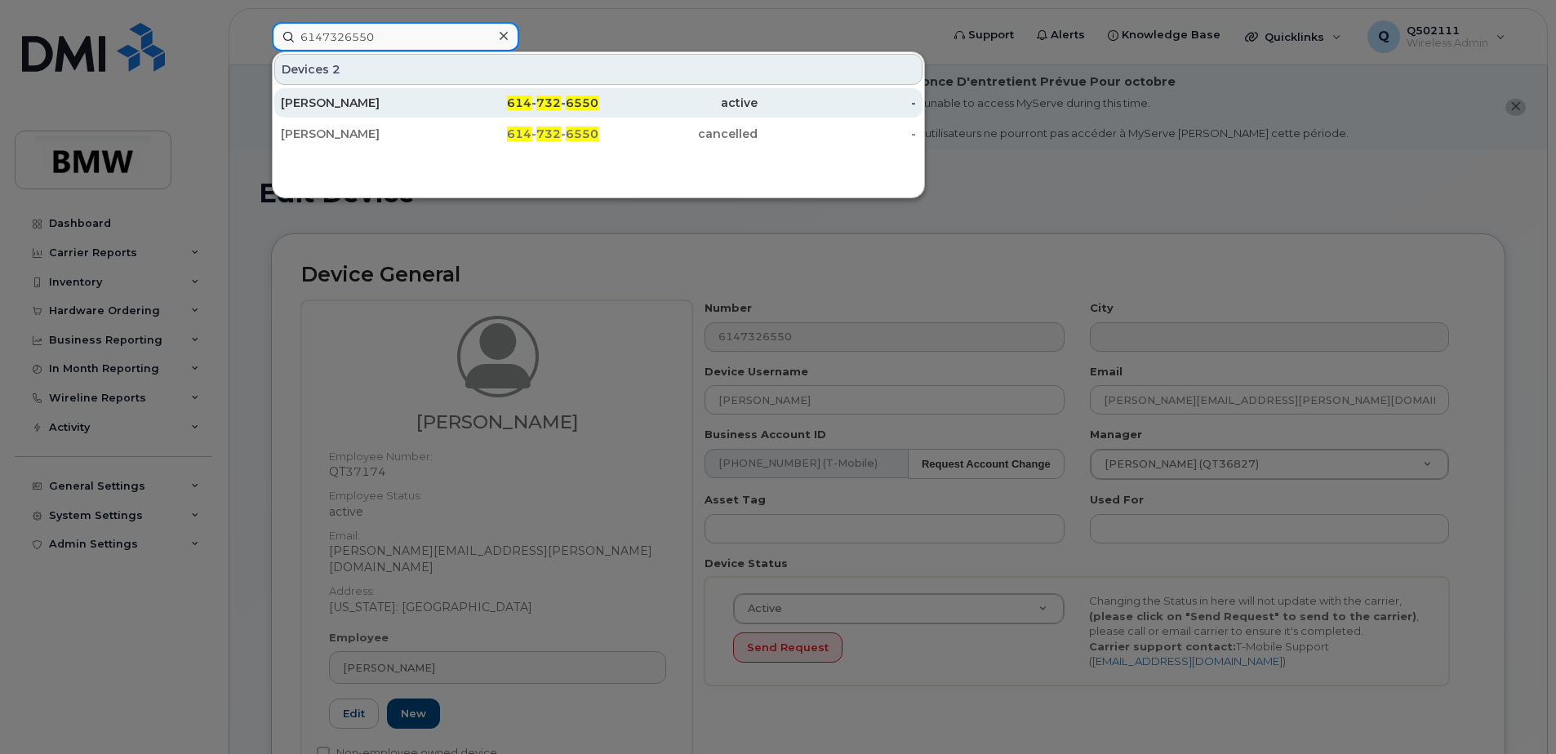
type input "6147326550"
click at [469, 108] on div "614 - 732 - 6550" at bounding box center [519, 103] width 159 height 16
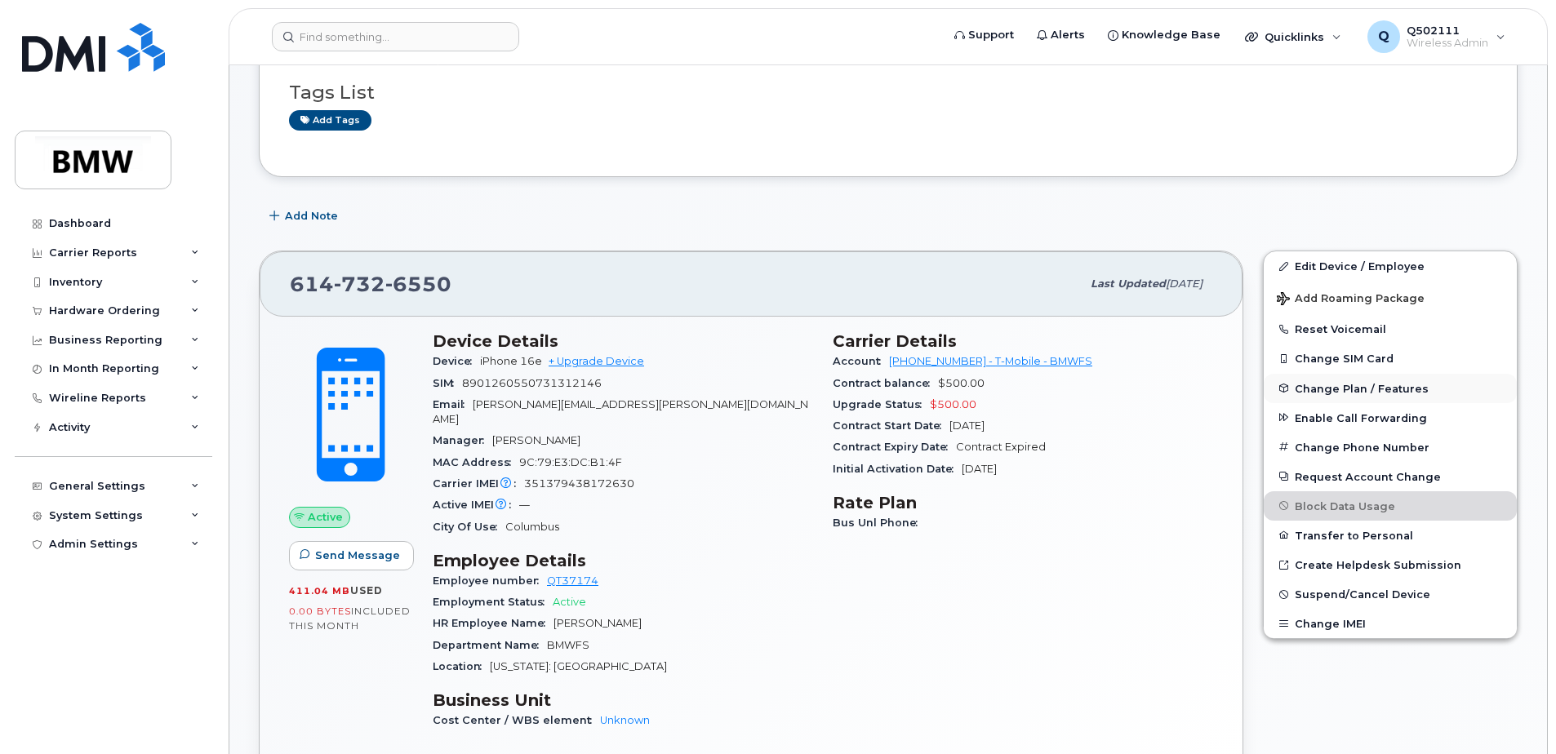
scroll to position [245, 0]
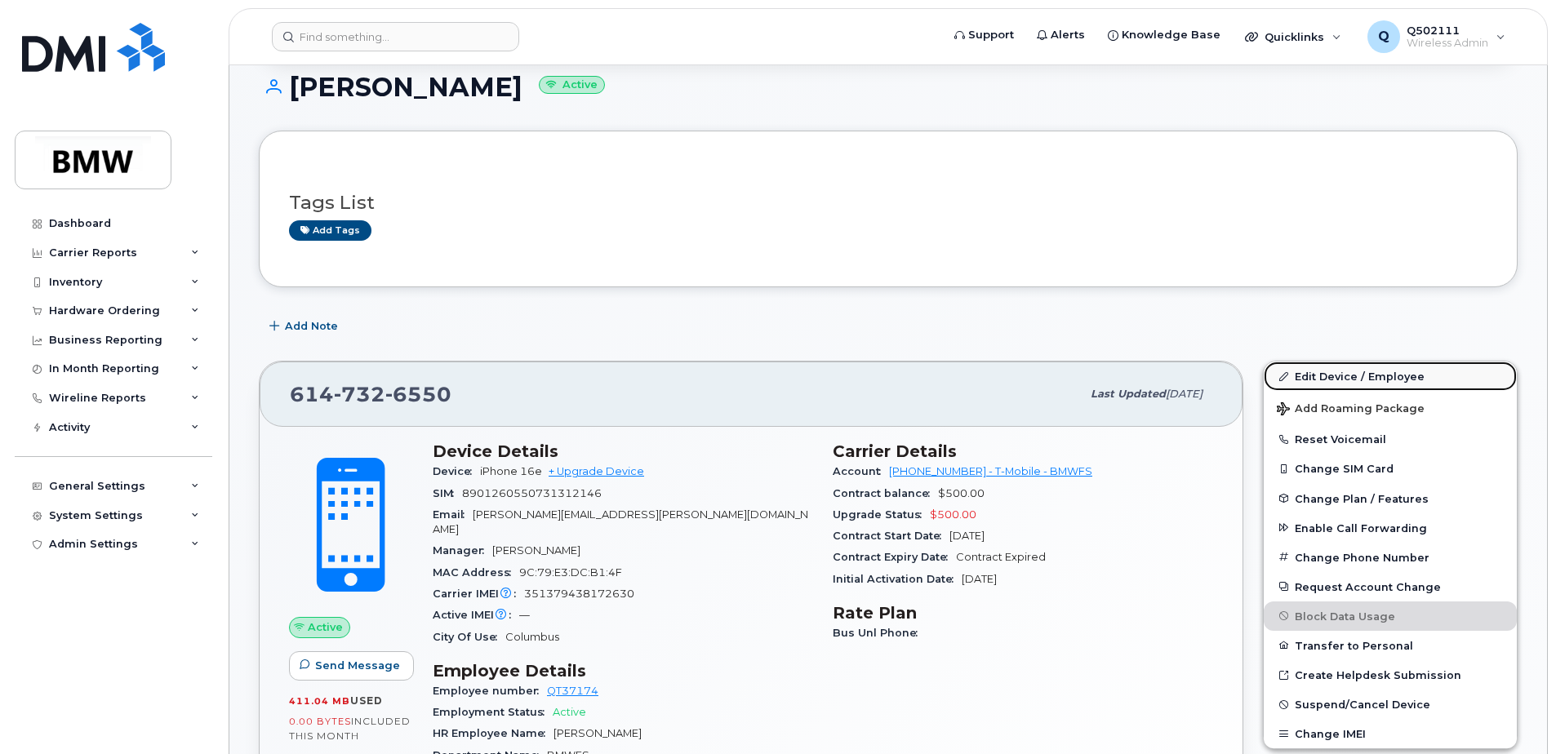
click at [1348, 379] on link "Edit Device / Employee" at bounding box center [1390, 376] width 253 height 29
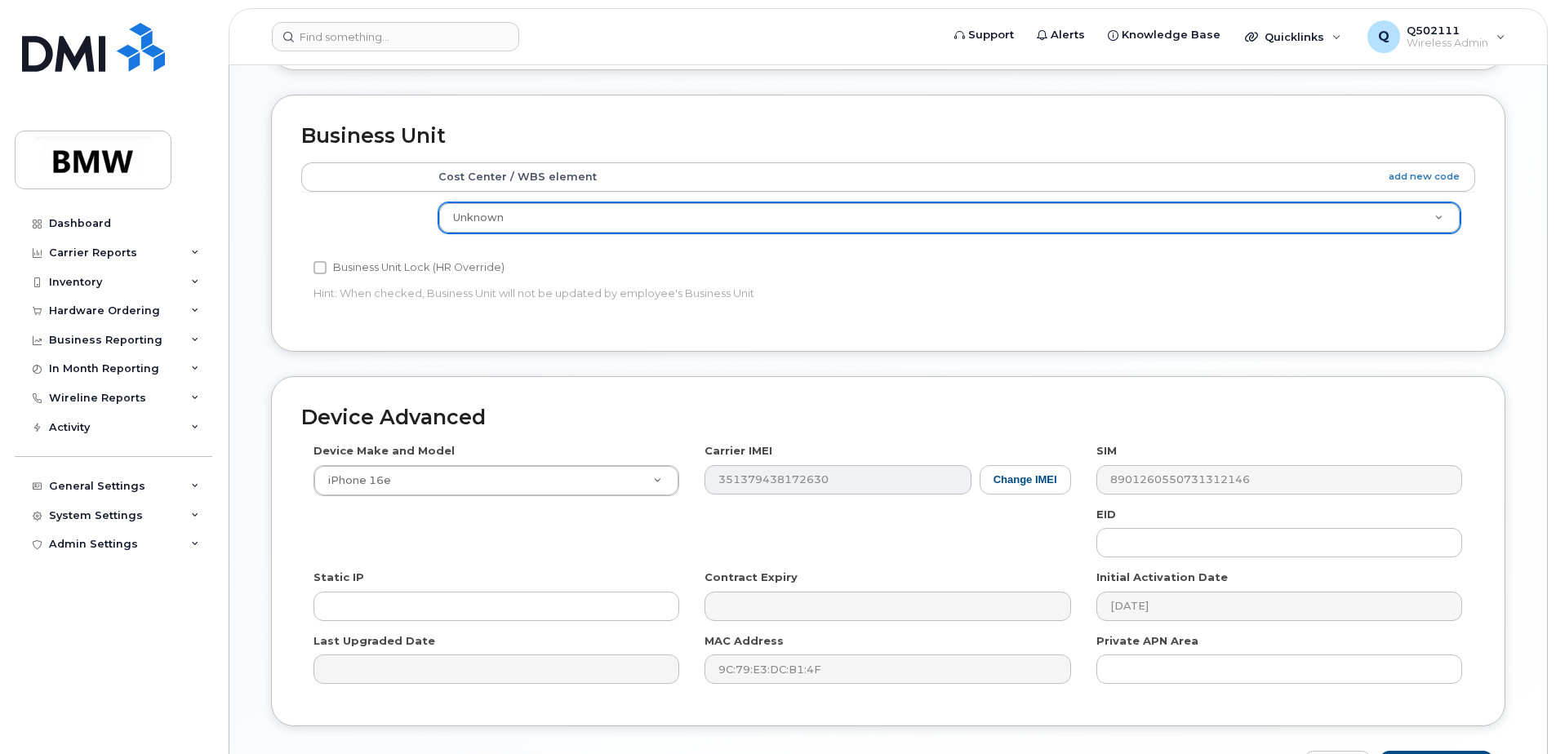
scroll to position [843, 0]
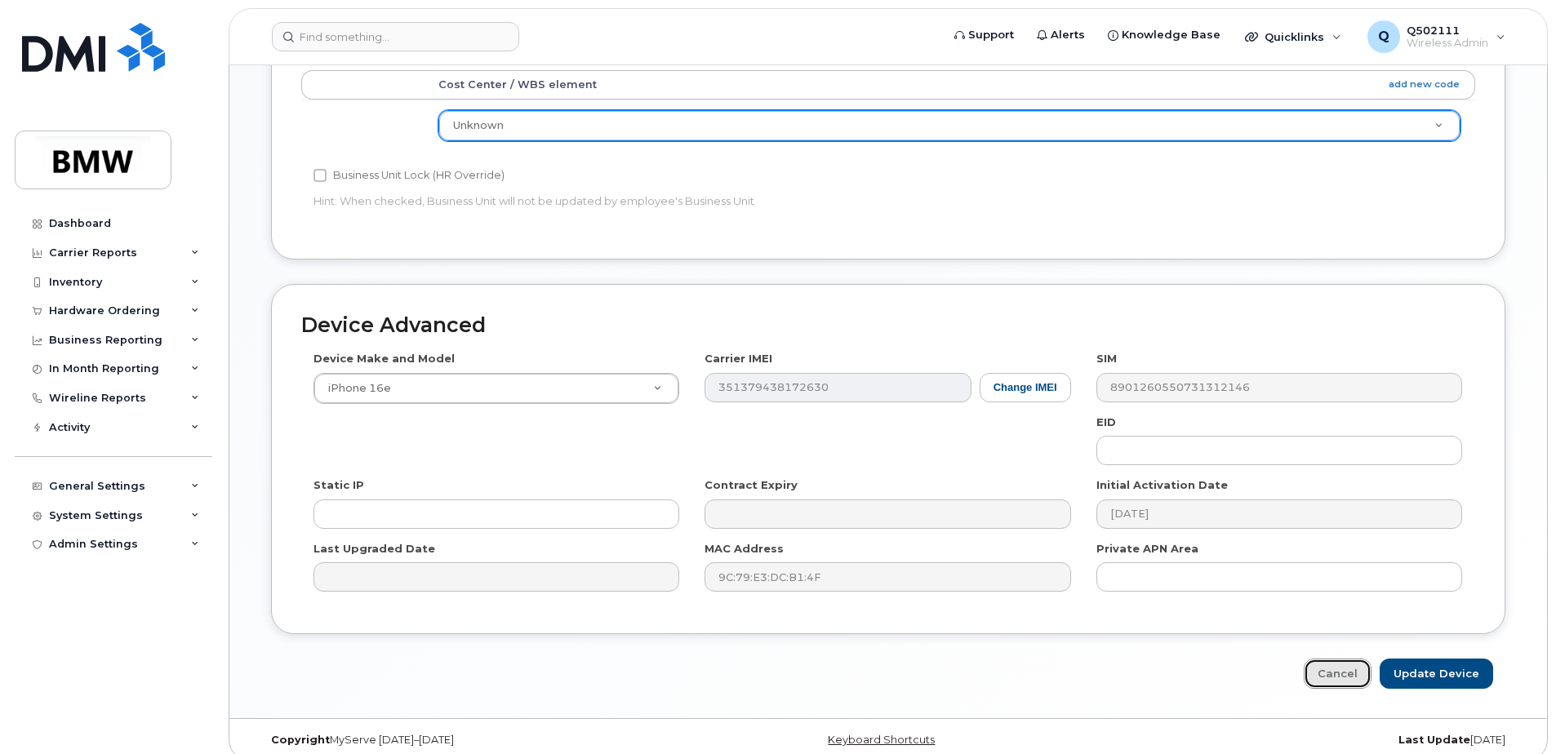
click at [1320, 659] on link "Cancel" at bounding box center [1338, 674] width 68 height 30
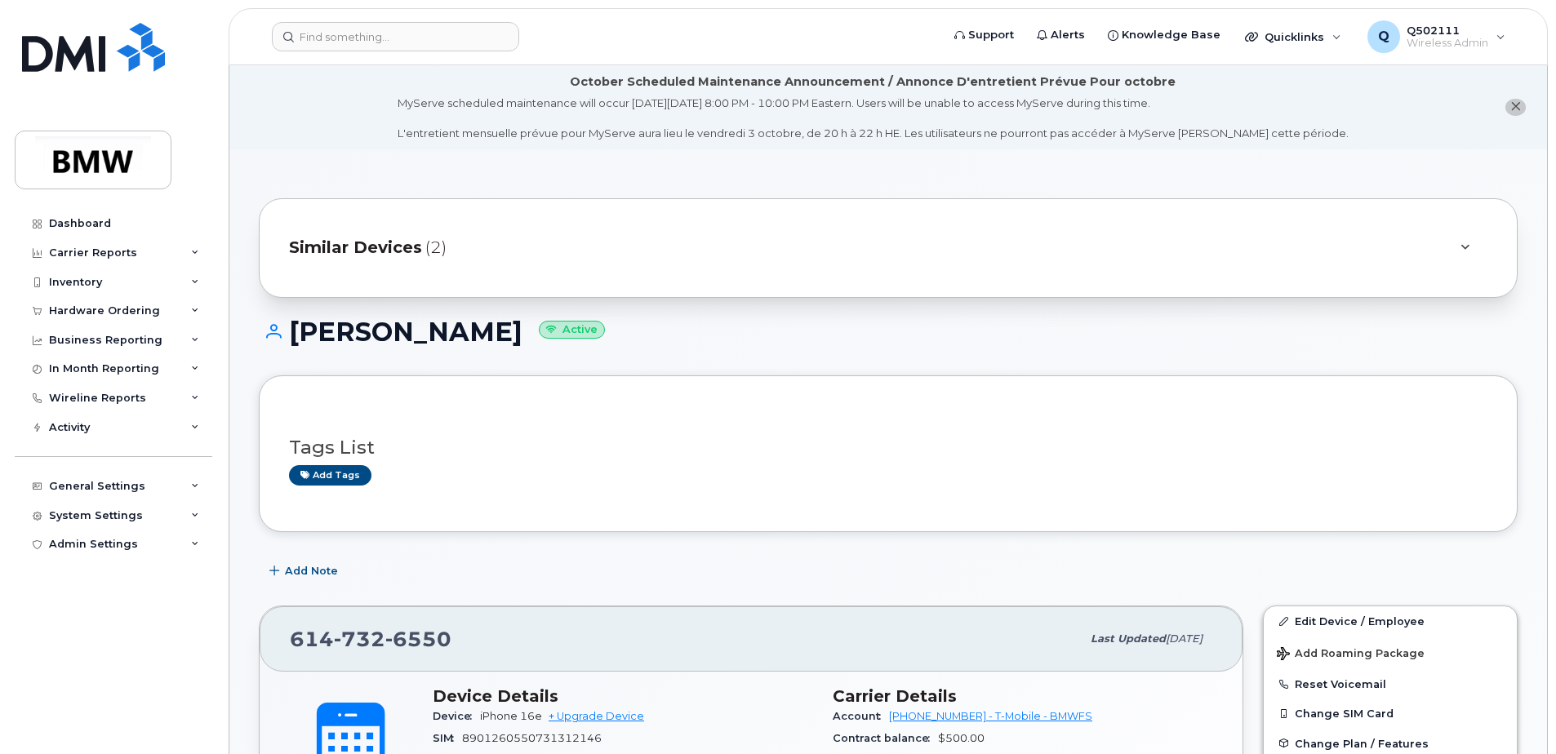
click at [1468, 242] on div at bounding box center [1465, 248] width 20 height 20
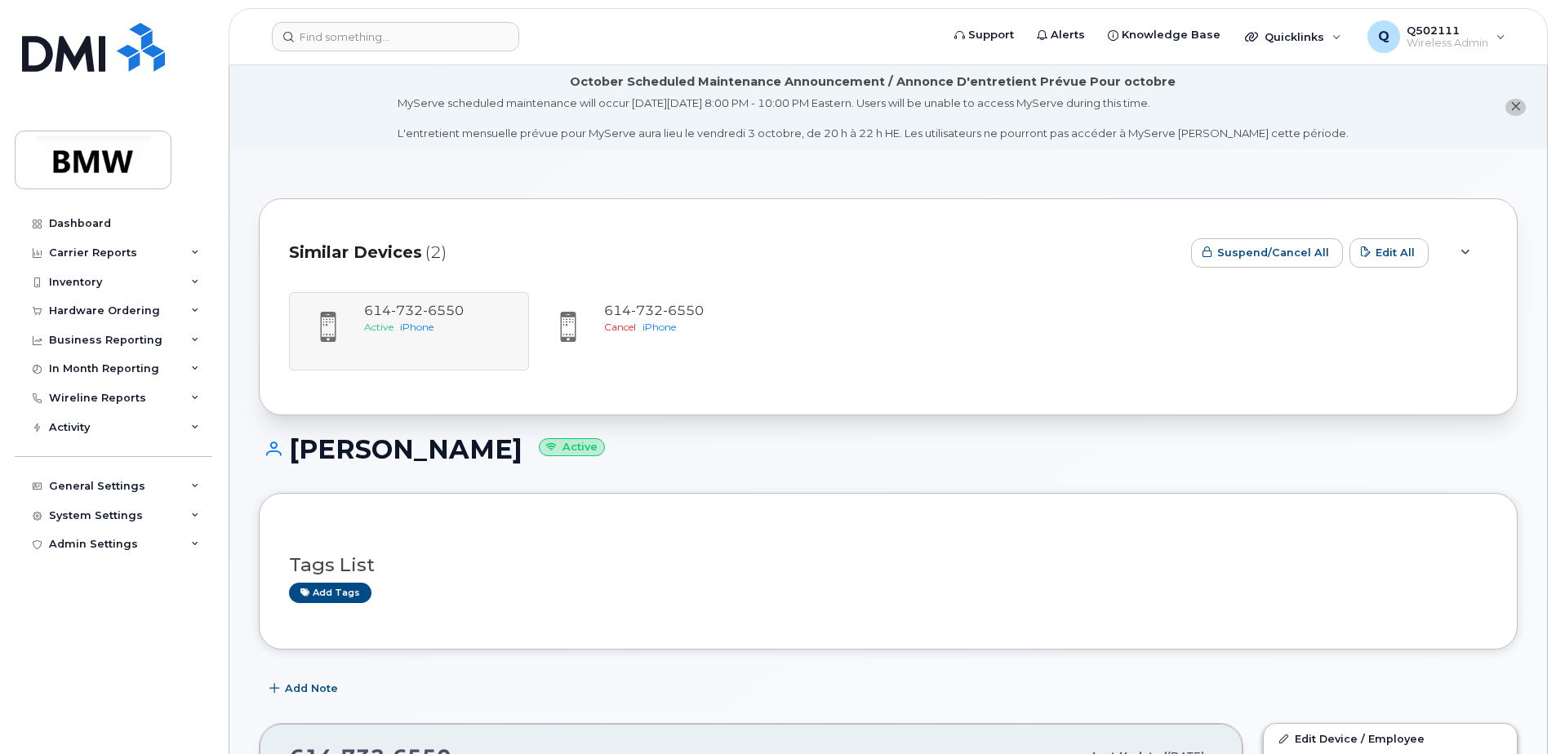
click at [1487, 436] on h1 "Laura DeWert Active" at bounding box center [888, 449] width 1259 height 29
click at [1470, 252] on div at bounding box center [1465, 253] width 20 height 20
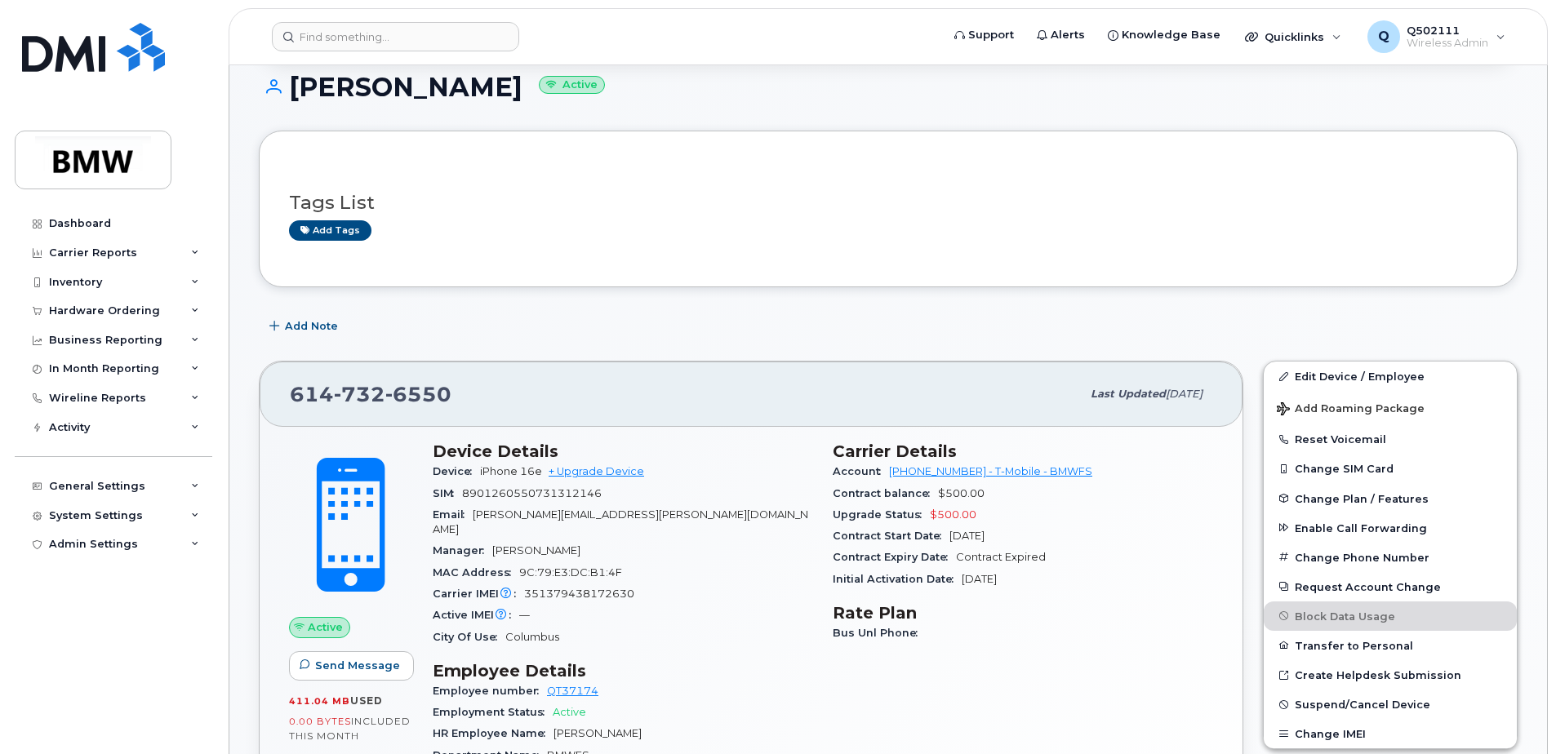
scroll to position [408, 0]
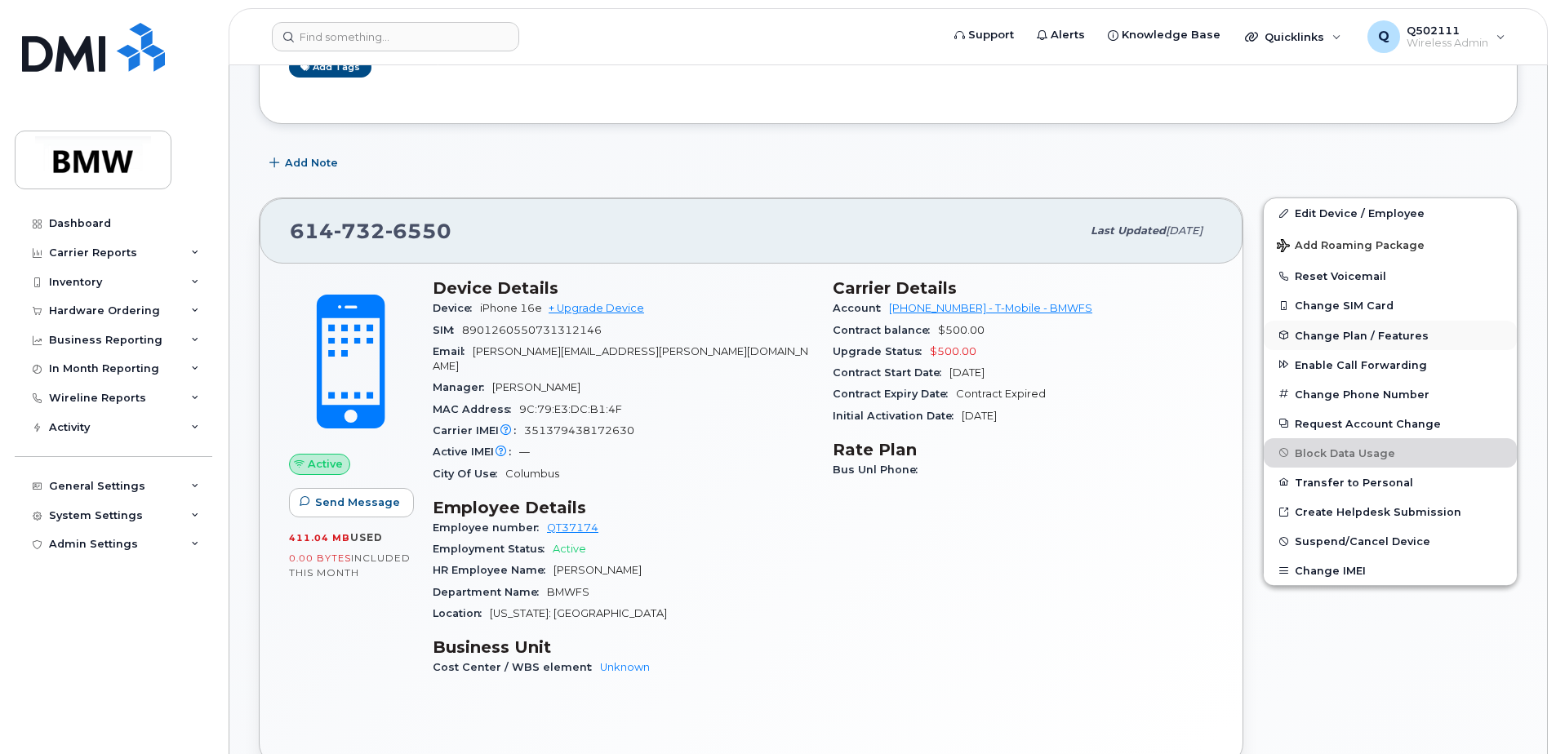
click at [1339, 334] on span "Change Plan / Features" at bounding box center [1362, 335] width 134 height 12
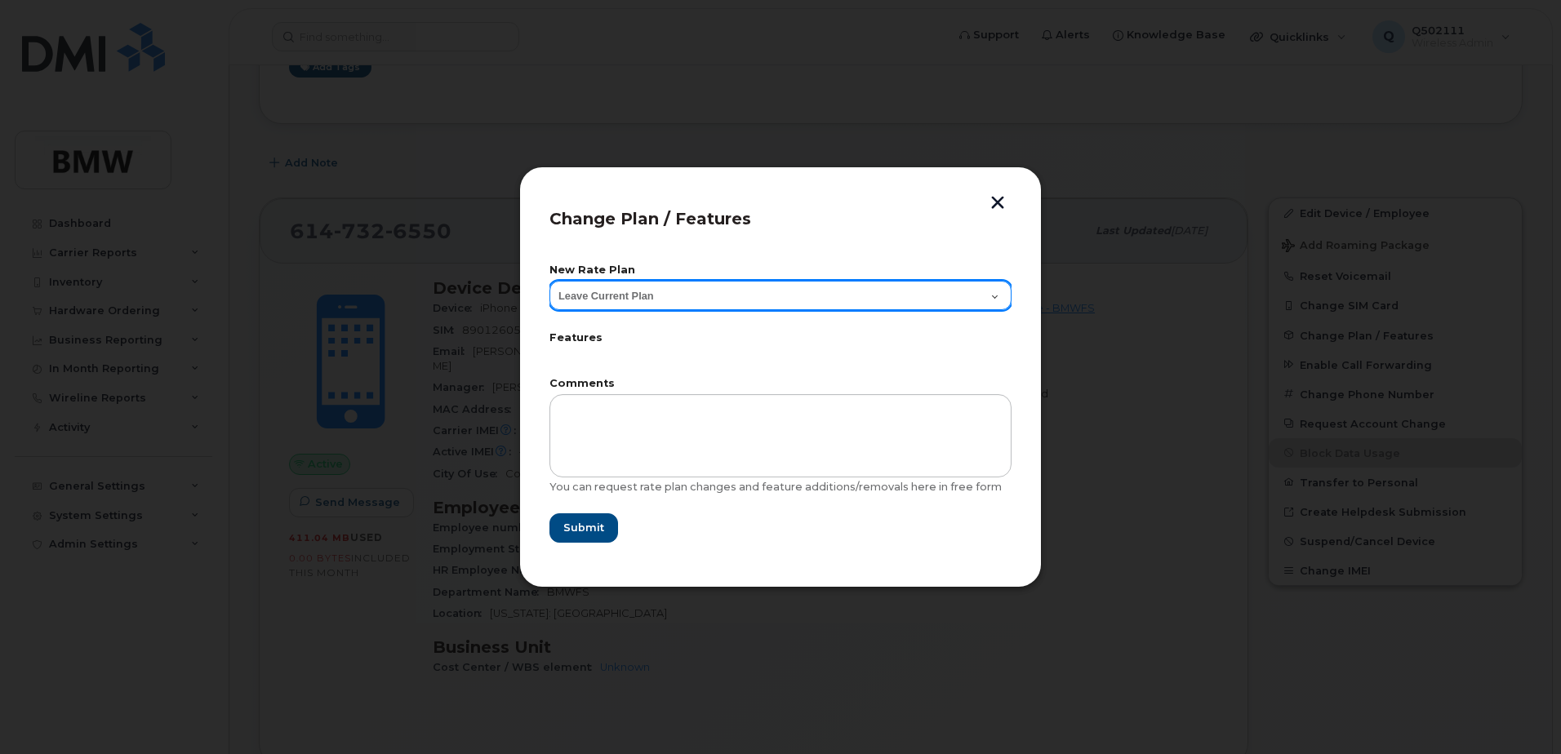
click at [1002, 291] on select "Leave Current Plan Bus Unl Phone2.0 Subsidy 1" at bounding box center [780, 295] width 462 height 29
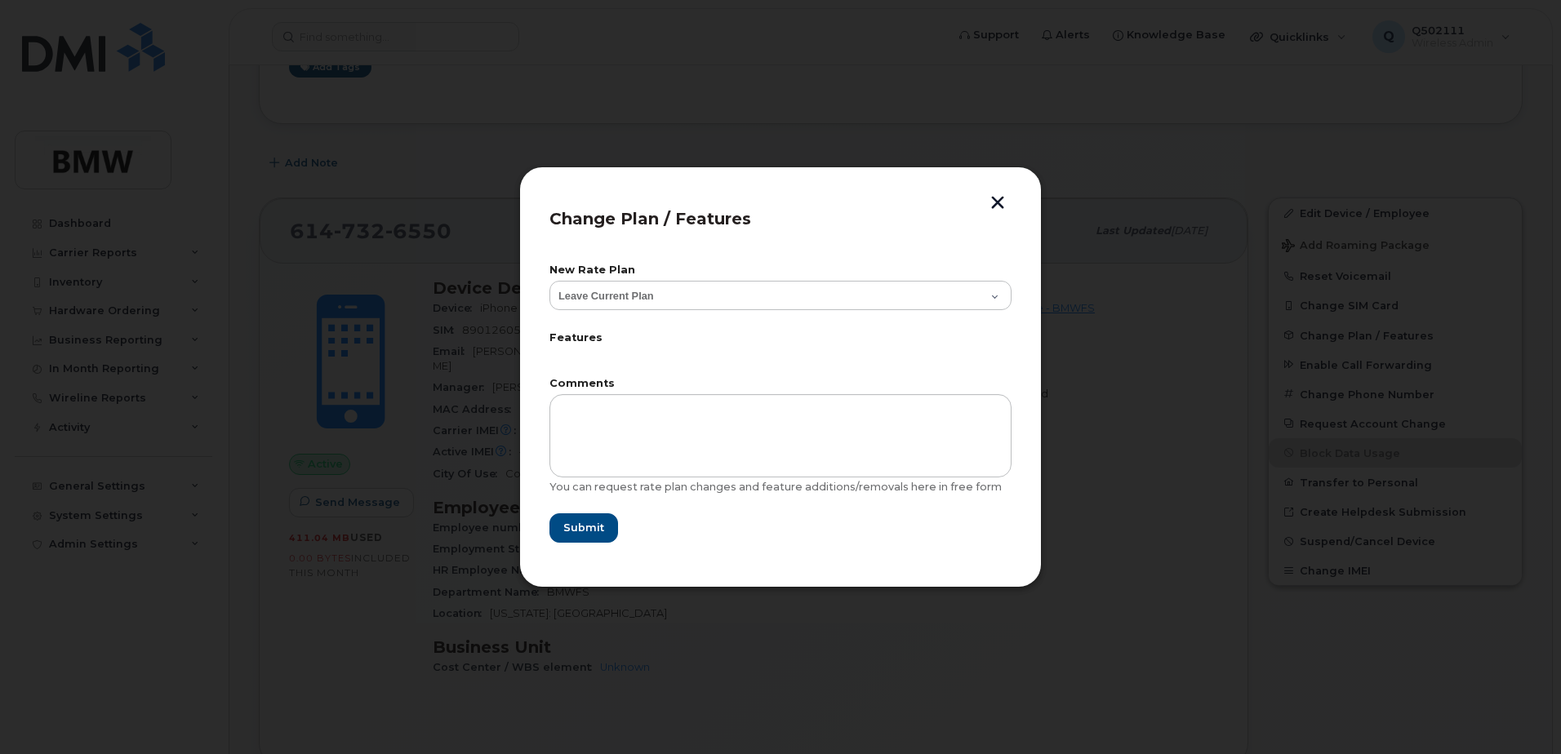
click at [1012, 242] on div "Change Plan / Features New Rate Plan Leave Current Plan Bus Unl Phone2.0 Subsid…" at bounding box center [780, 377] width 522 height 421
click at [1003, 208] on button "button" at bounding box center [997, 204] width 24 height 17
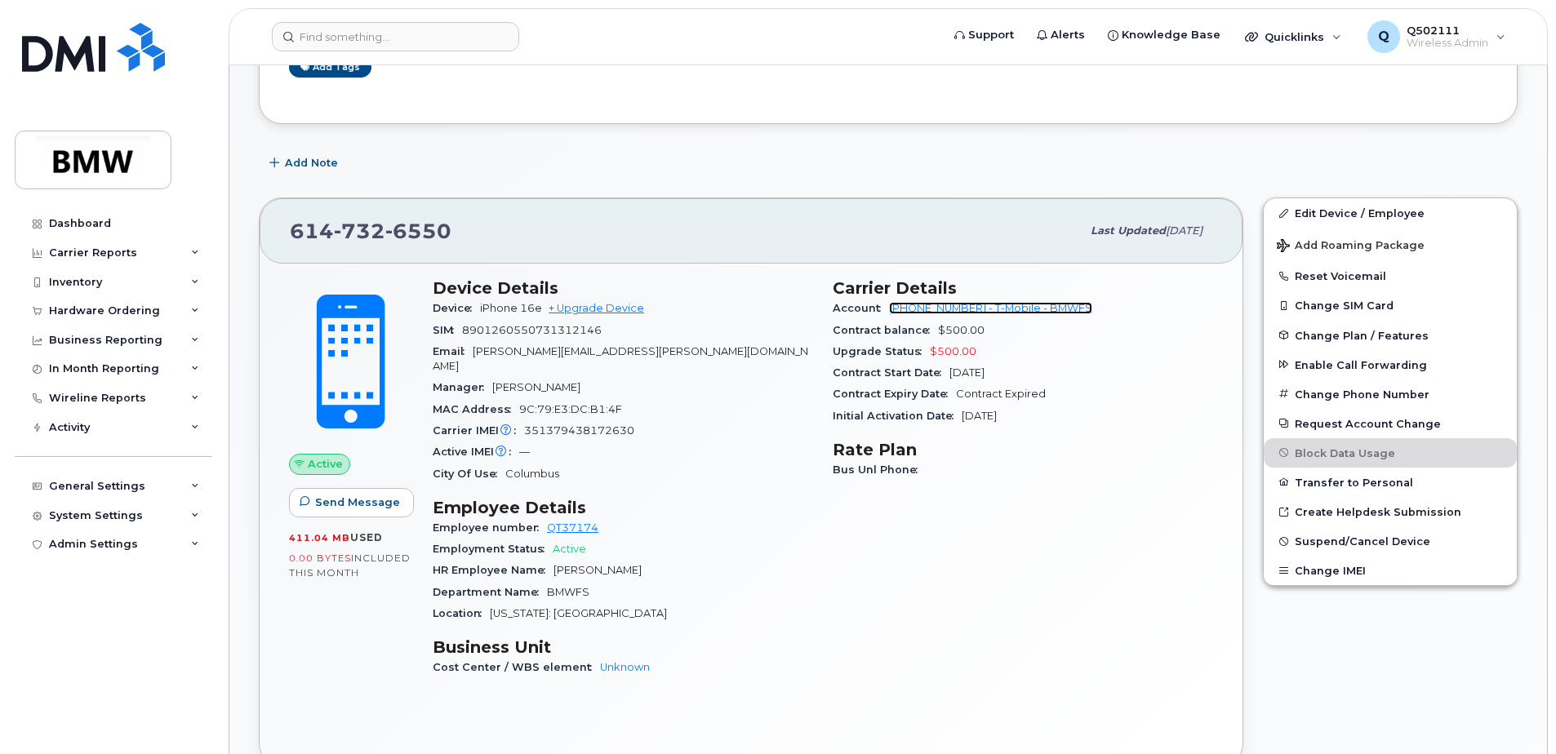
click at [948, 310] on link "[PHONE_NUMBER] - T-Mobile - BMWFS" at bounding box center [990, 308] width 203 height 12
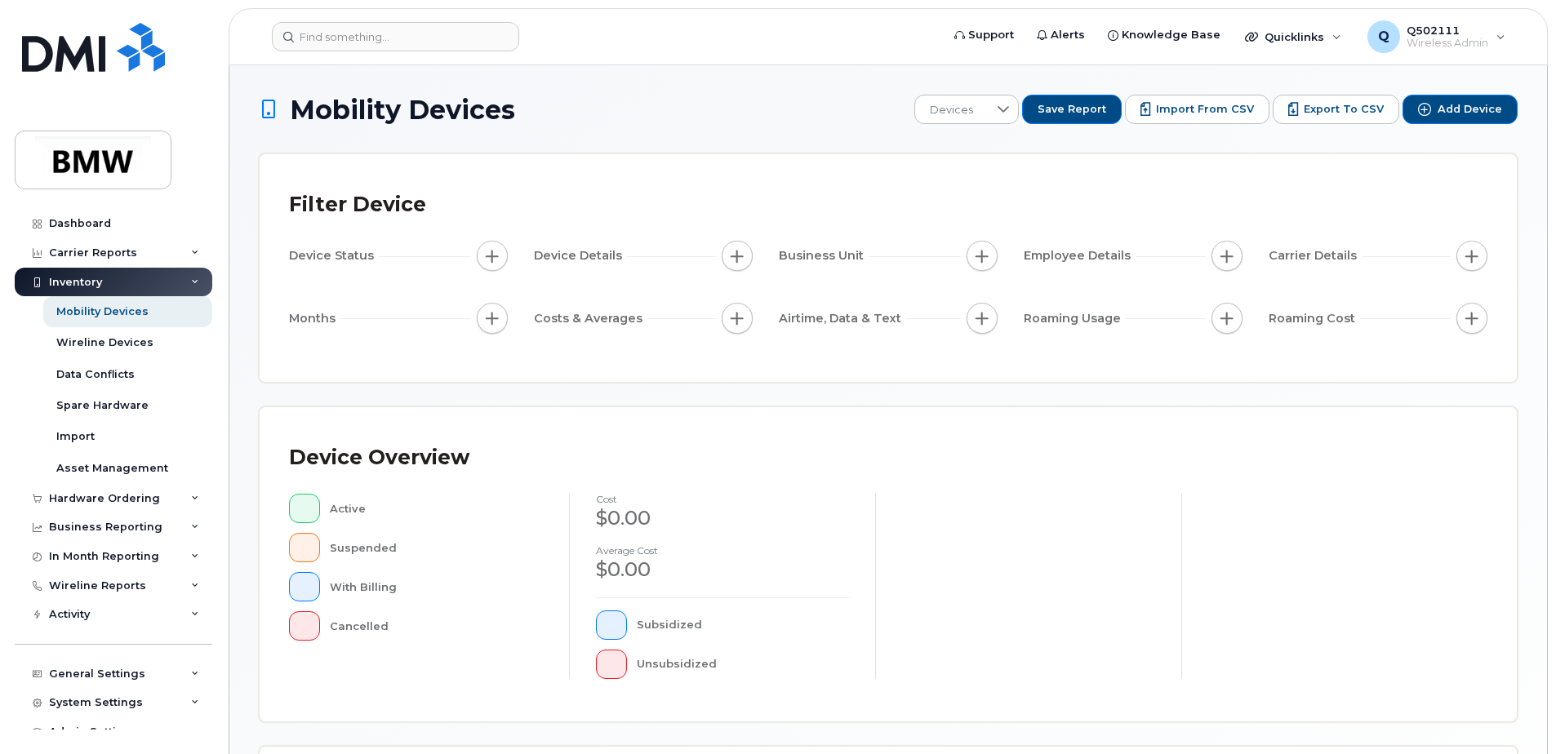
scroll to position [245, 0]
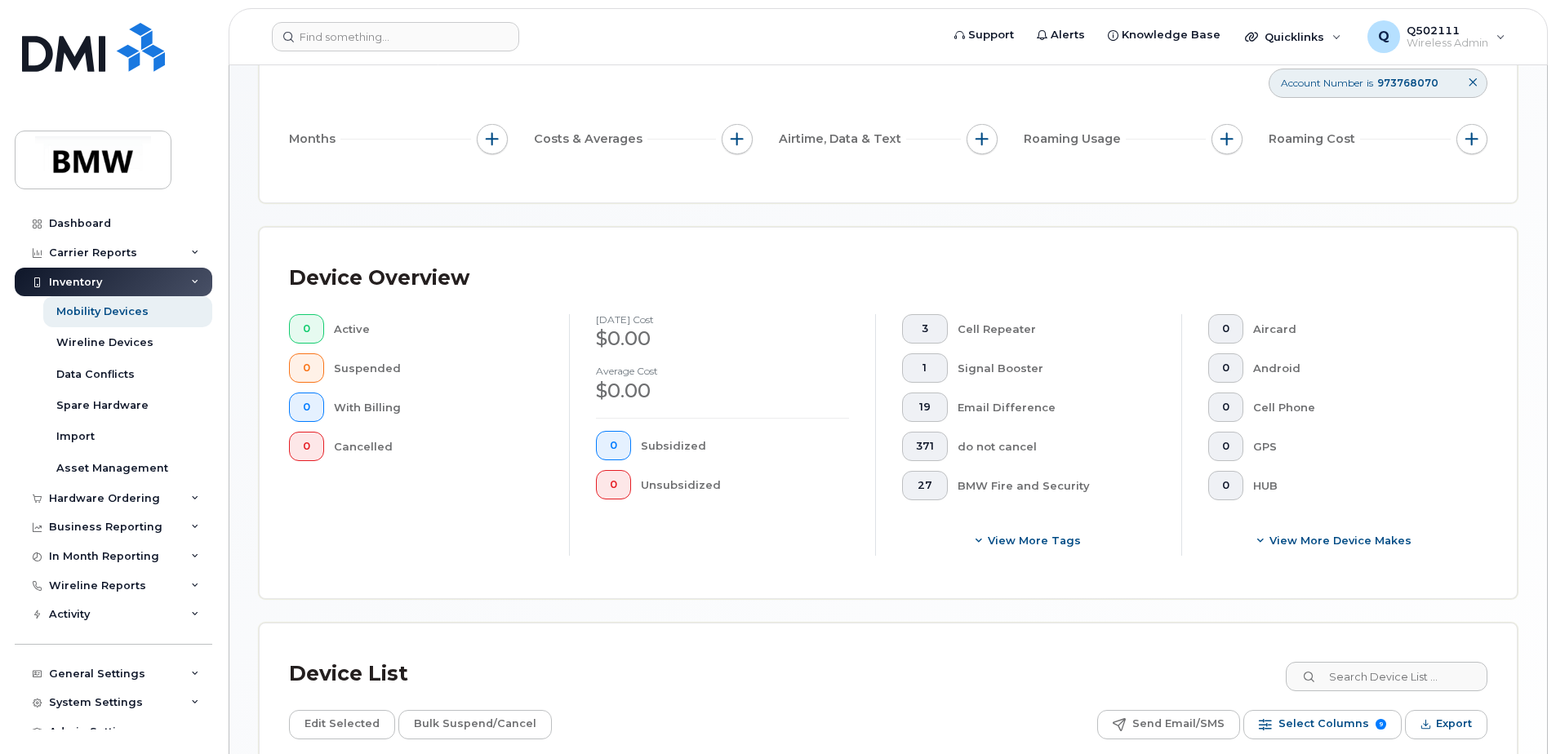
scroll to position [453, 0]
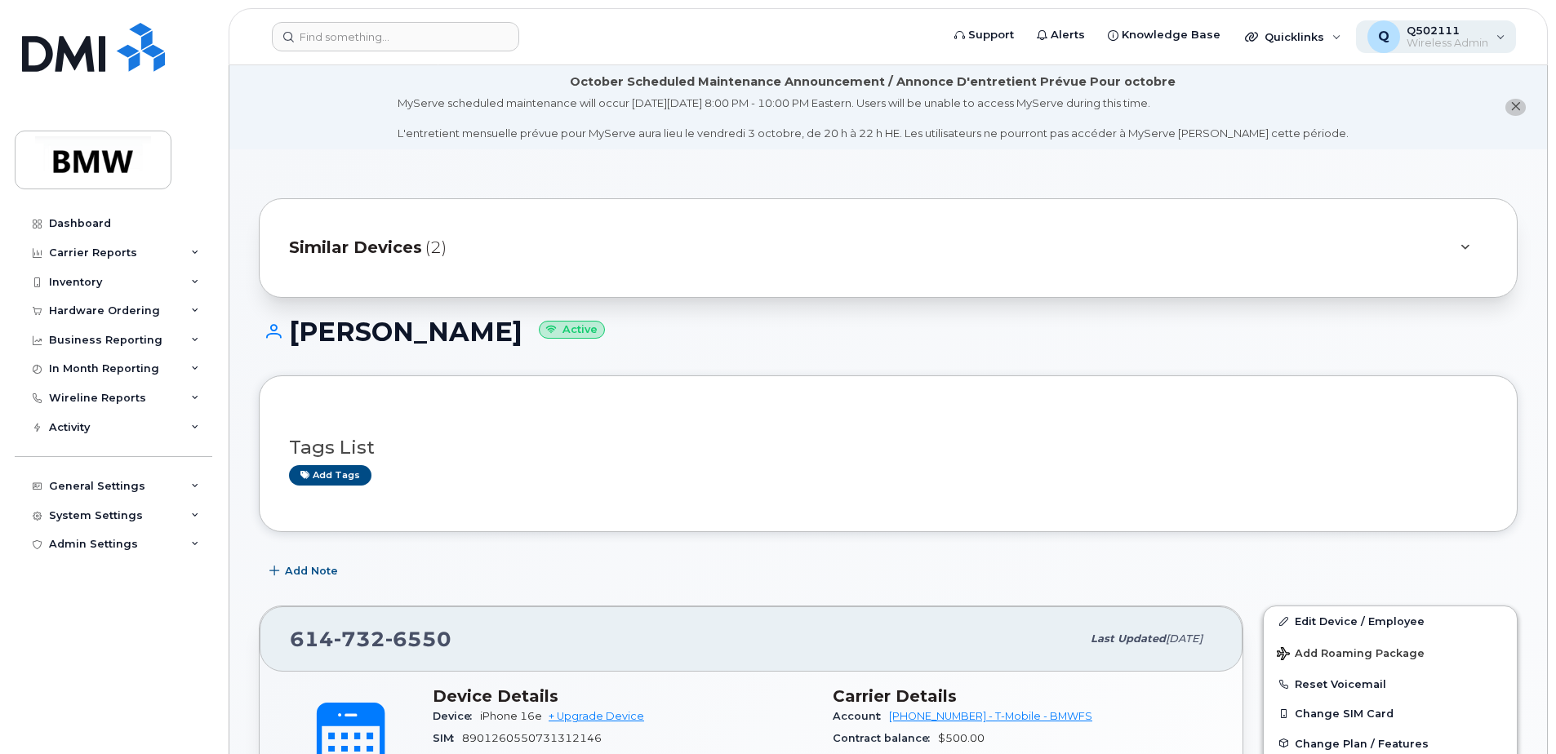
click at [1511, 38] on div "Q Q502111 Wireless Admin" at bounding box center [1436, 36] width 161 height 33
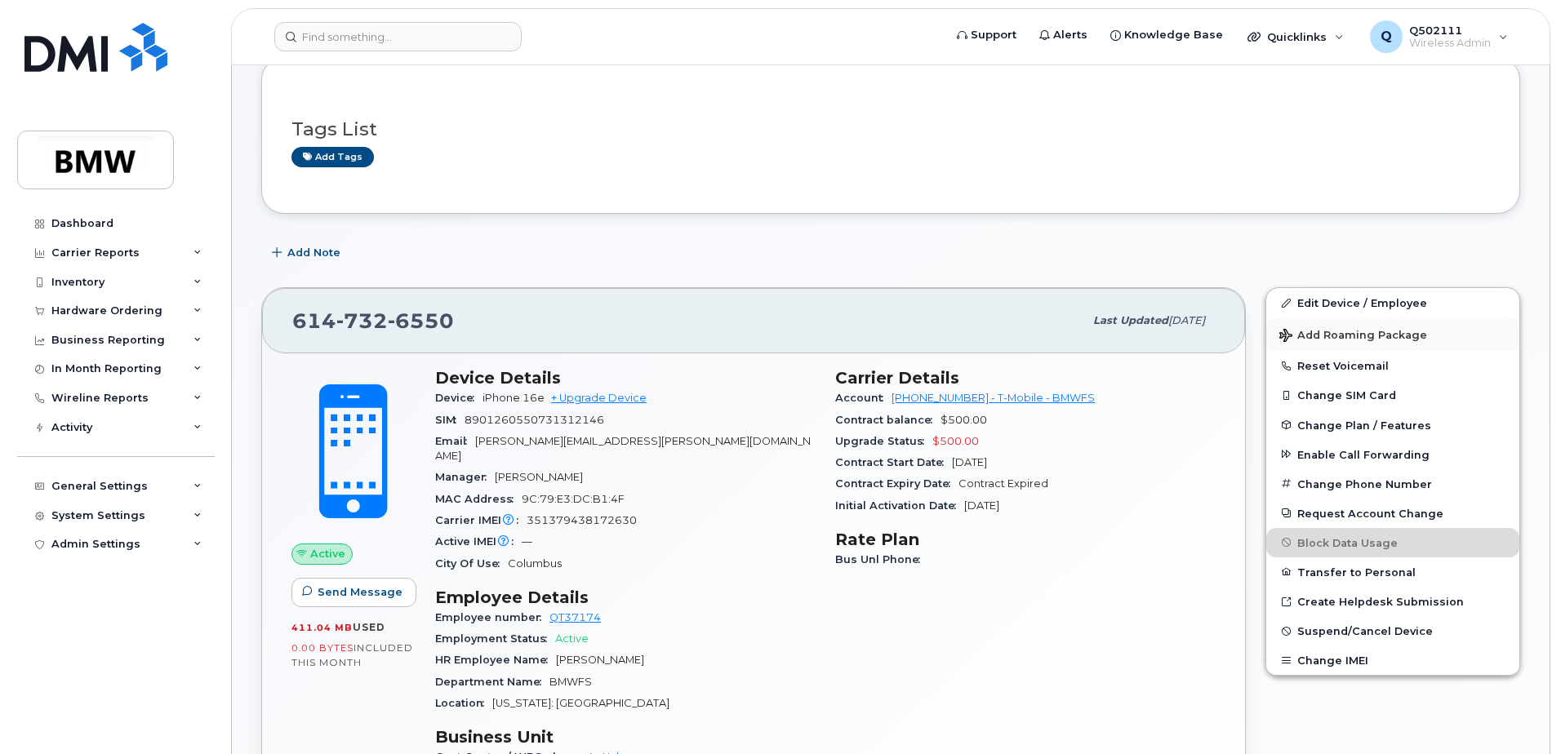
scroll to position [326, 0]
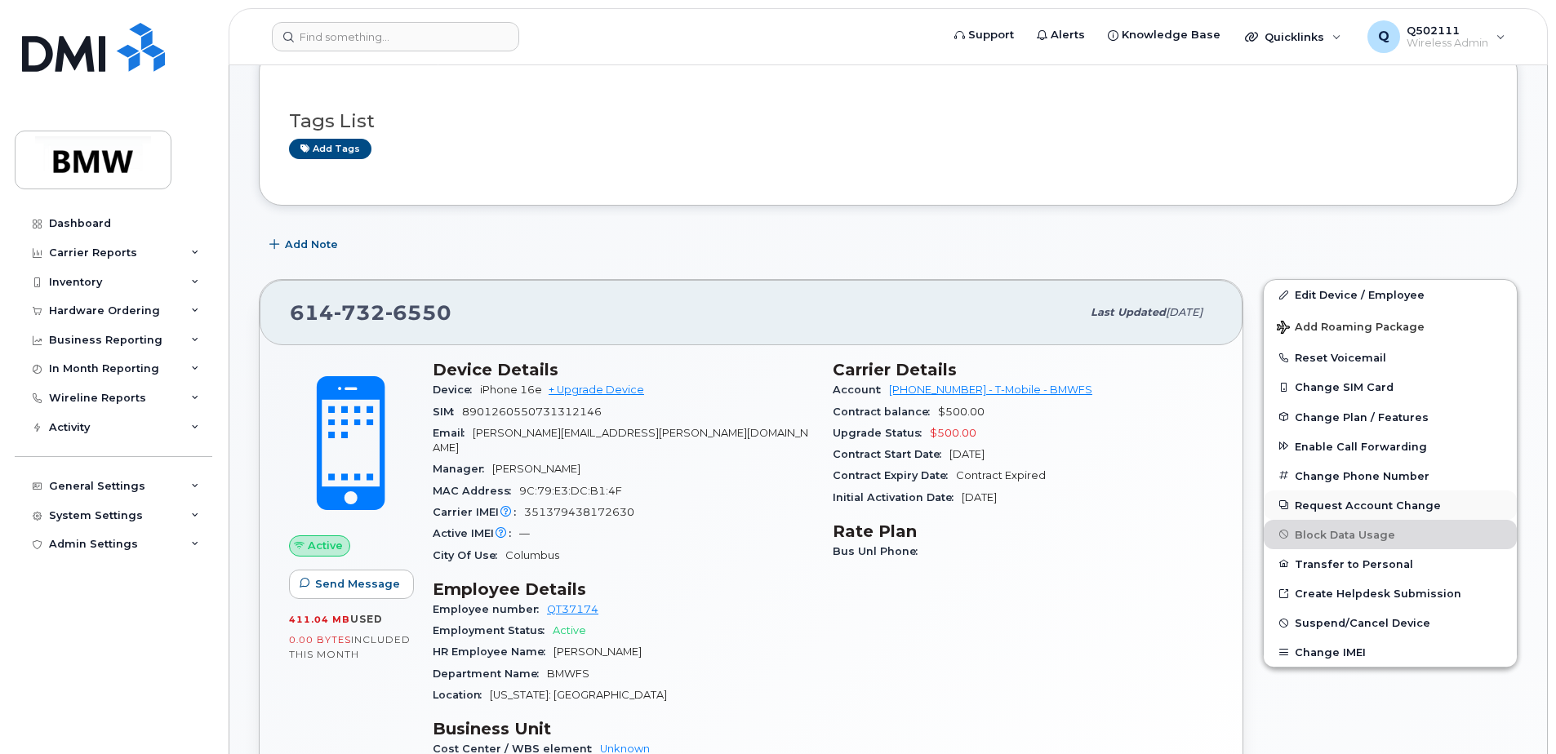
click at [1339, 504] on button "Request Account Change" at bounding box center [1390, 505] width 253 height 29
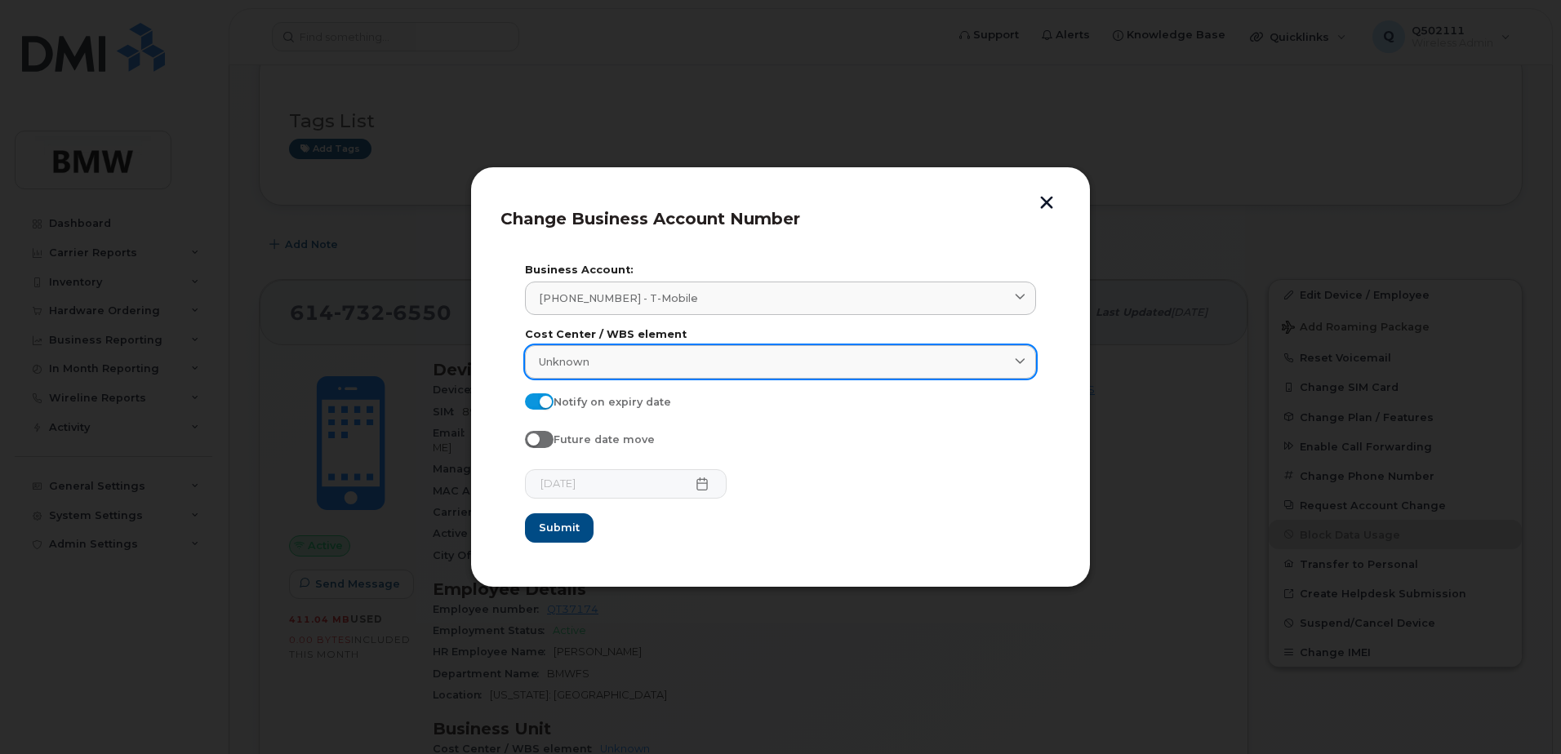
click at [1009, 364] on div "Unknown" at bounding box center [780, 362] width 483 height 16
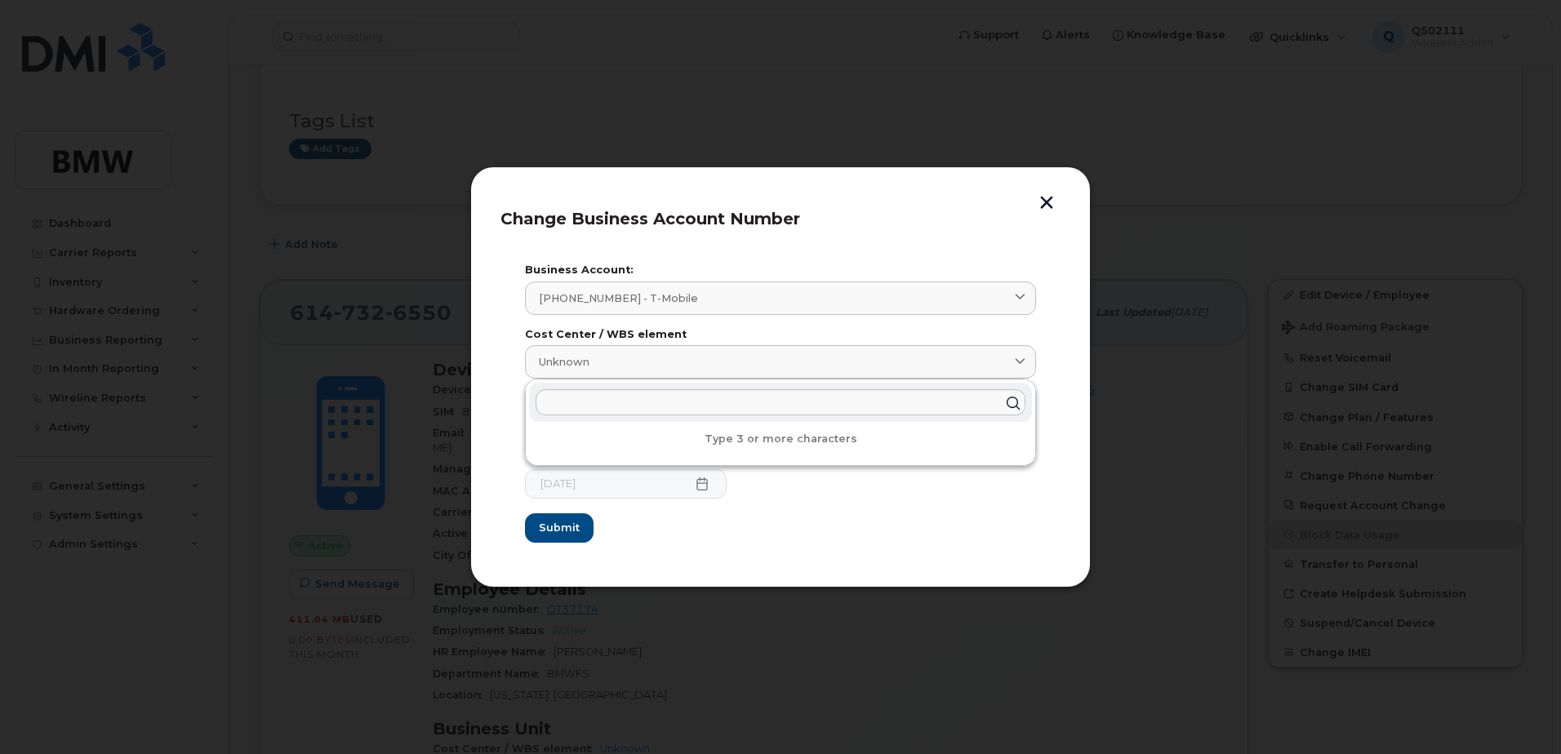
click at [1025, 338] on label "Cost Center / WBS element" at bounding box center [780, 335] width 511 height 11
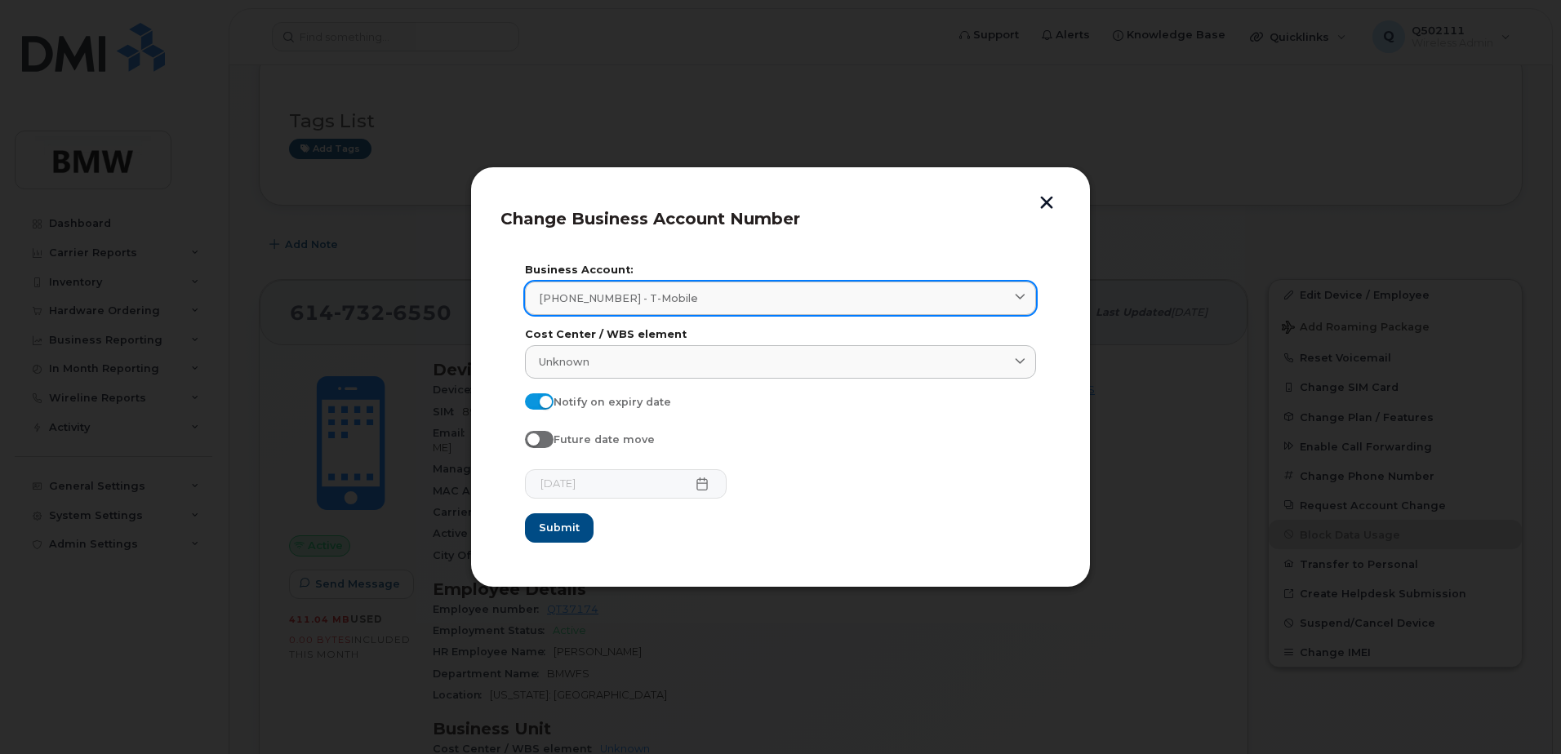
click at [1013, 300] on span at bounding box center [1020, 299] width 16 height 16
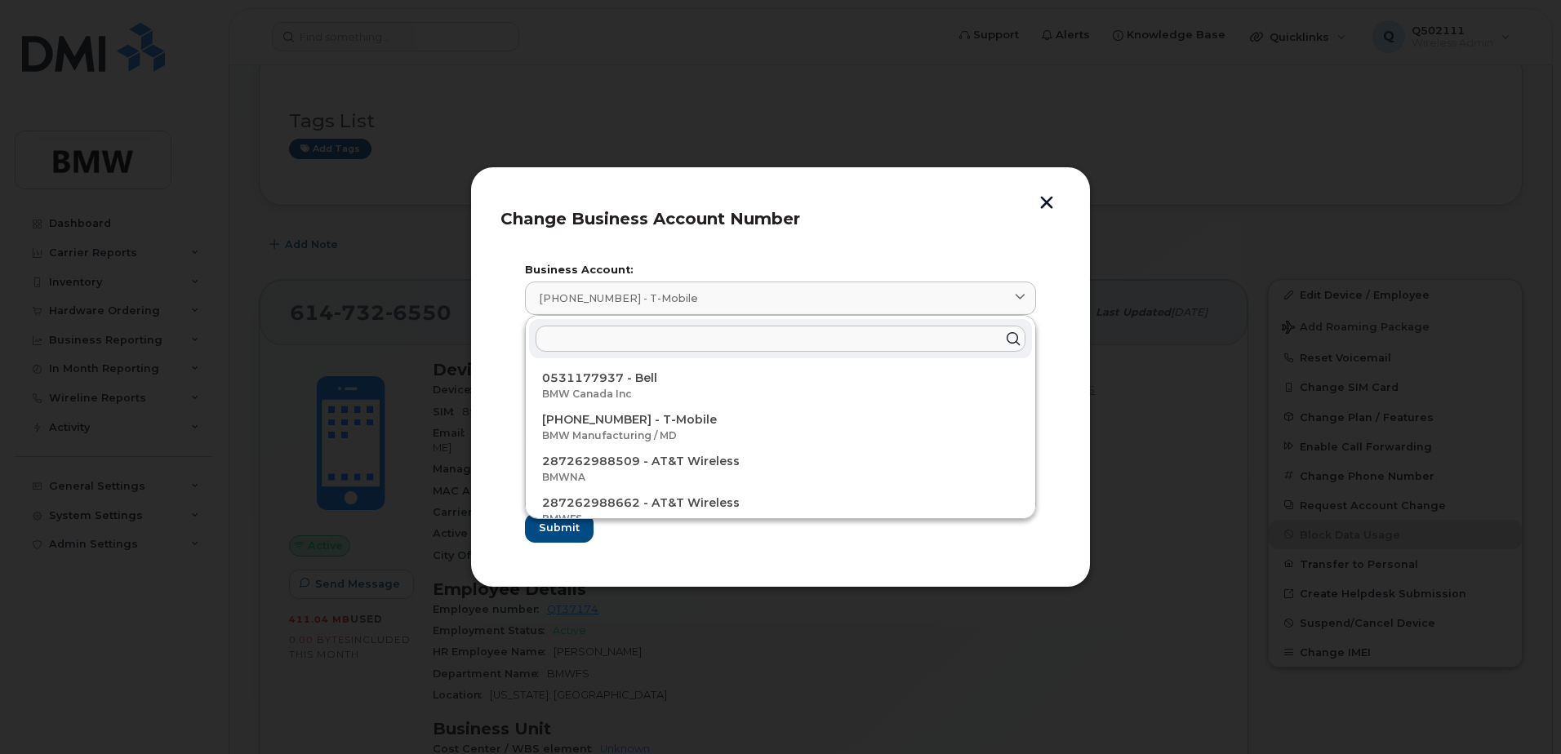
scroll to position [145, 0]
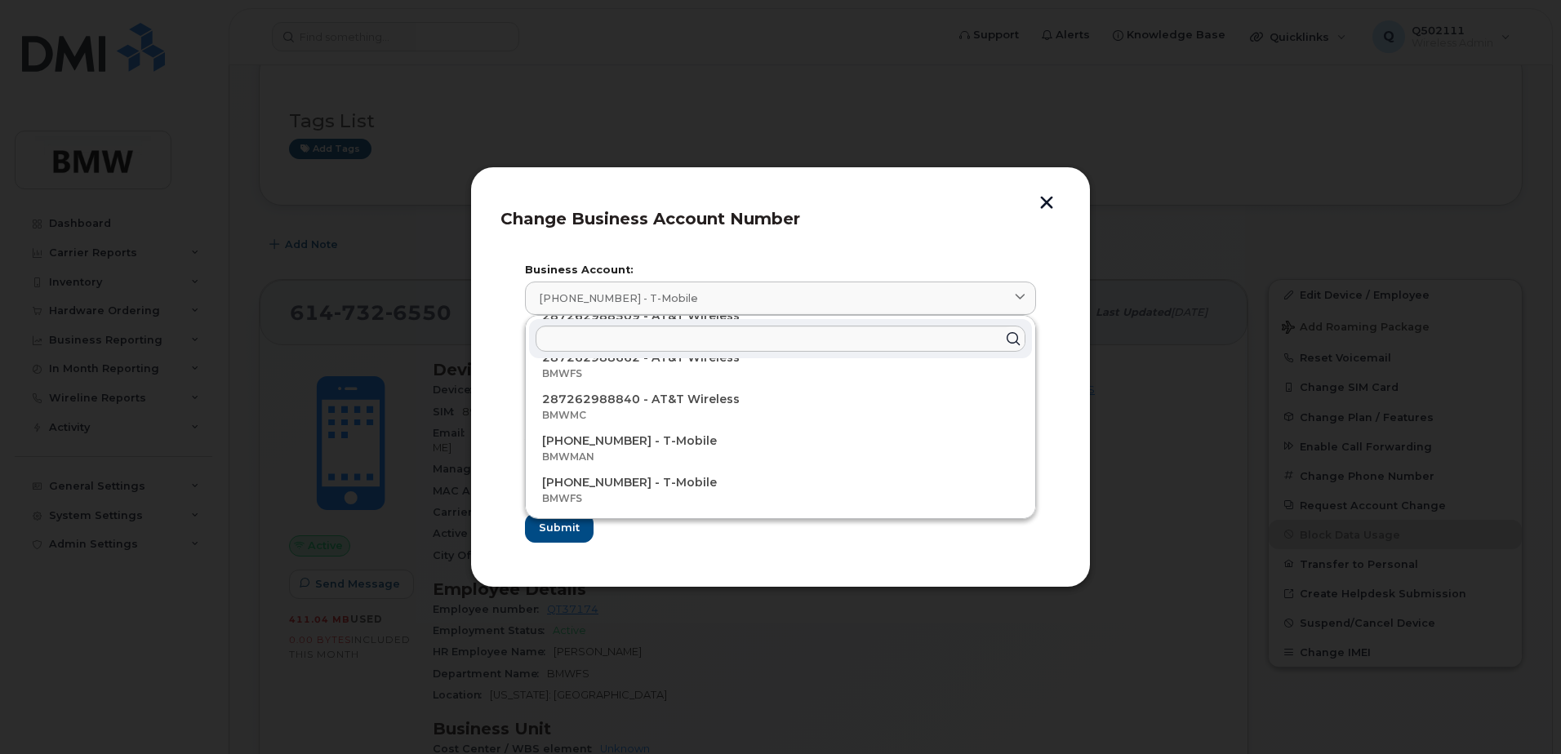
click at [864, 269] on label "Business Account:" at bounding box center [780, 270] width 511 height 11
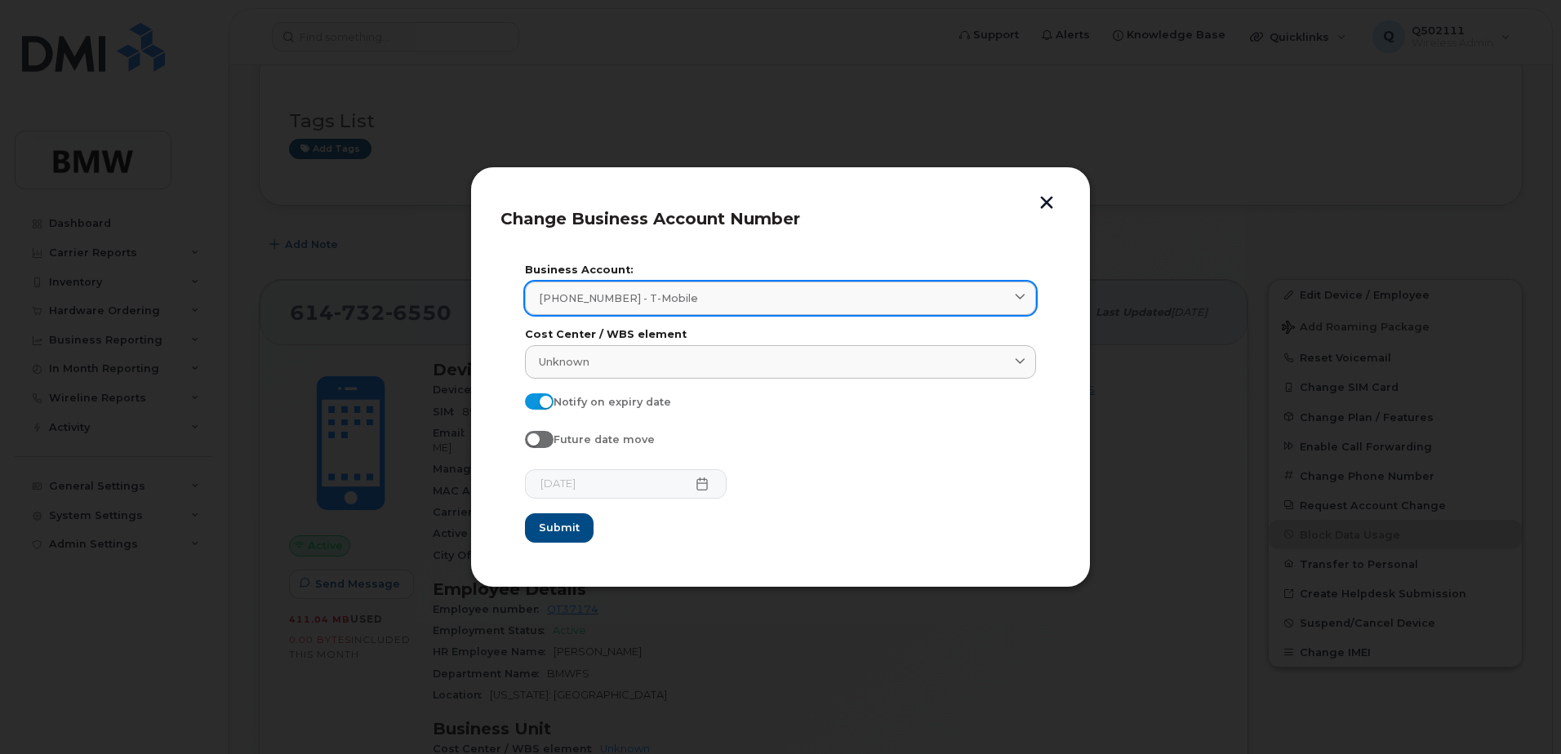
click at [881, 295] on div "973768070 - T-Mobile" at bounding box center [780, 299] width 483 height 16
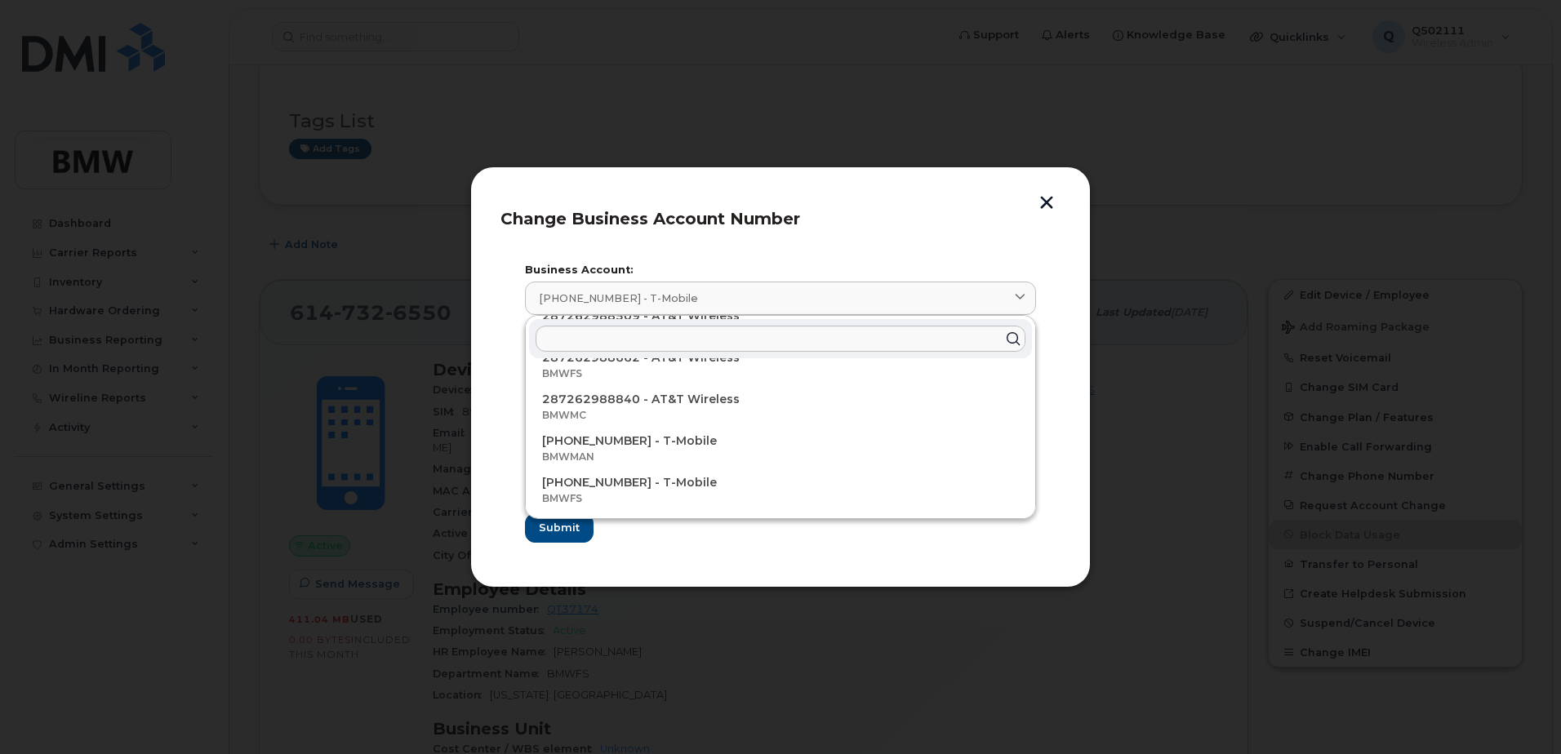
click at [882, 217] on header "Change Business Account Number" at bounding box center [780, 224] width 560 height 54
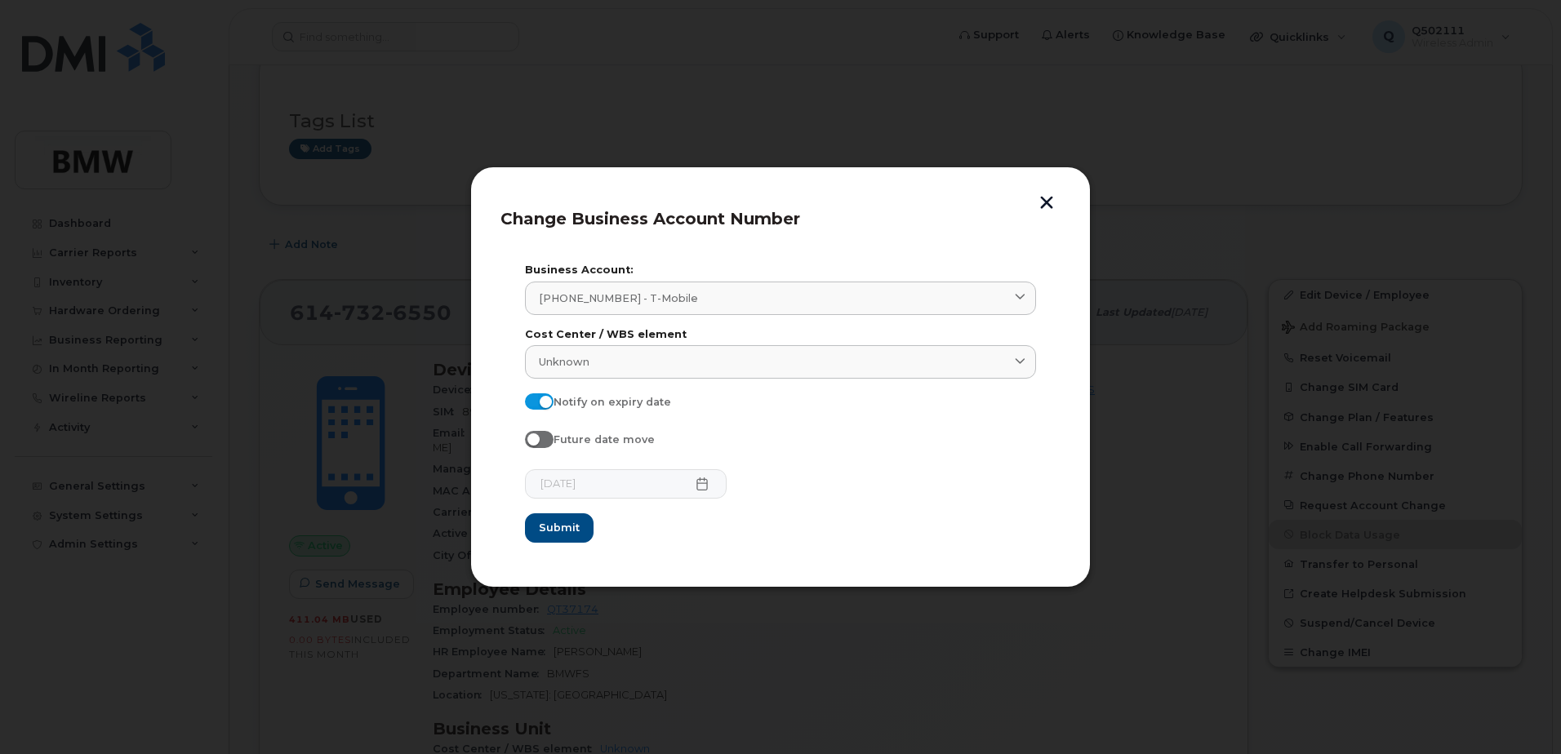
click at [1038, 204] on button "button" at bounding box center [1046, 204] width 24 height 17
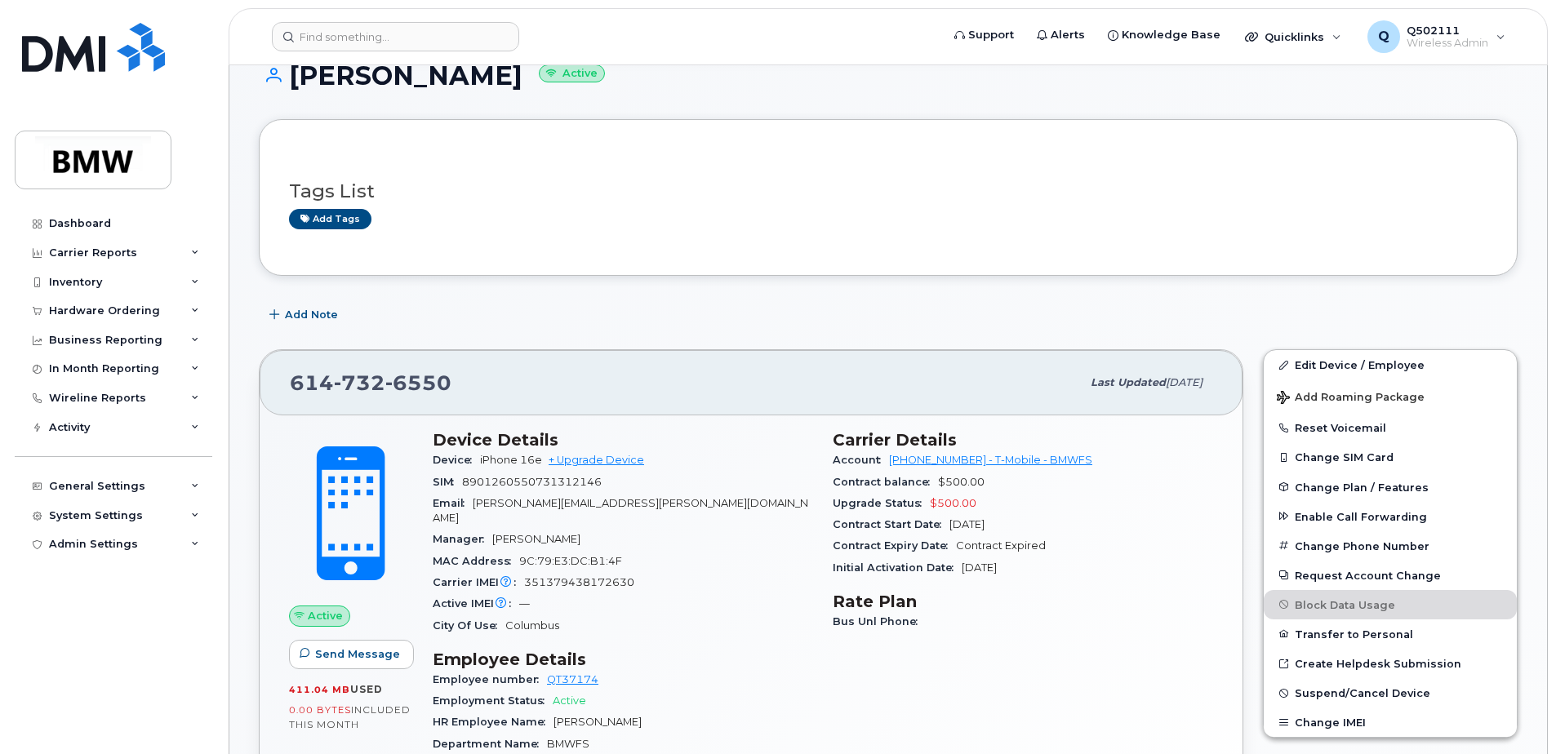
scroll to position [326, 0]
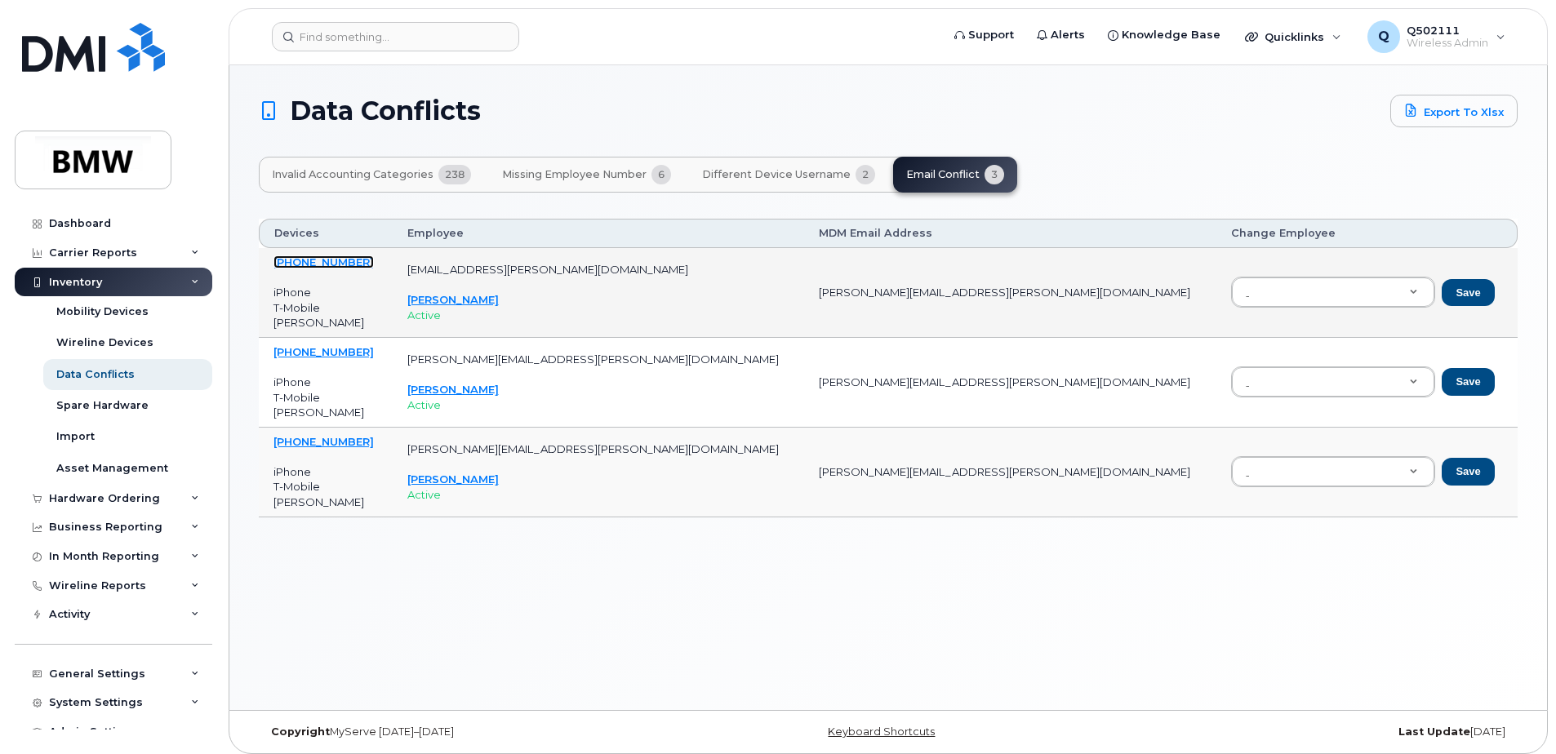
click at [301, 260] on link "[PHONE_NUMBER]" at bounding box center [323, 261] width 100 height 13
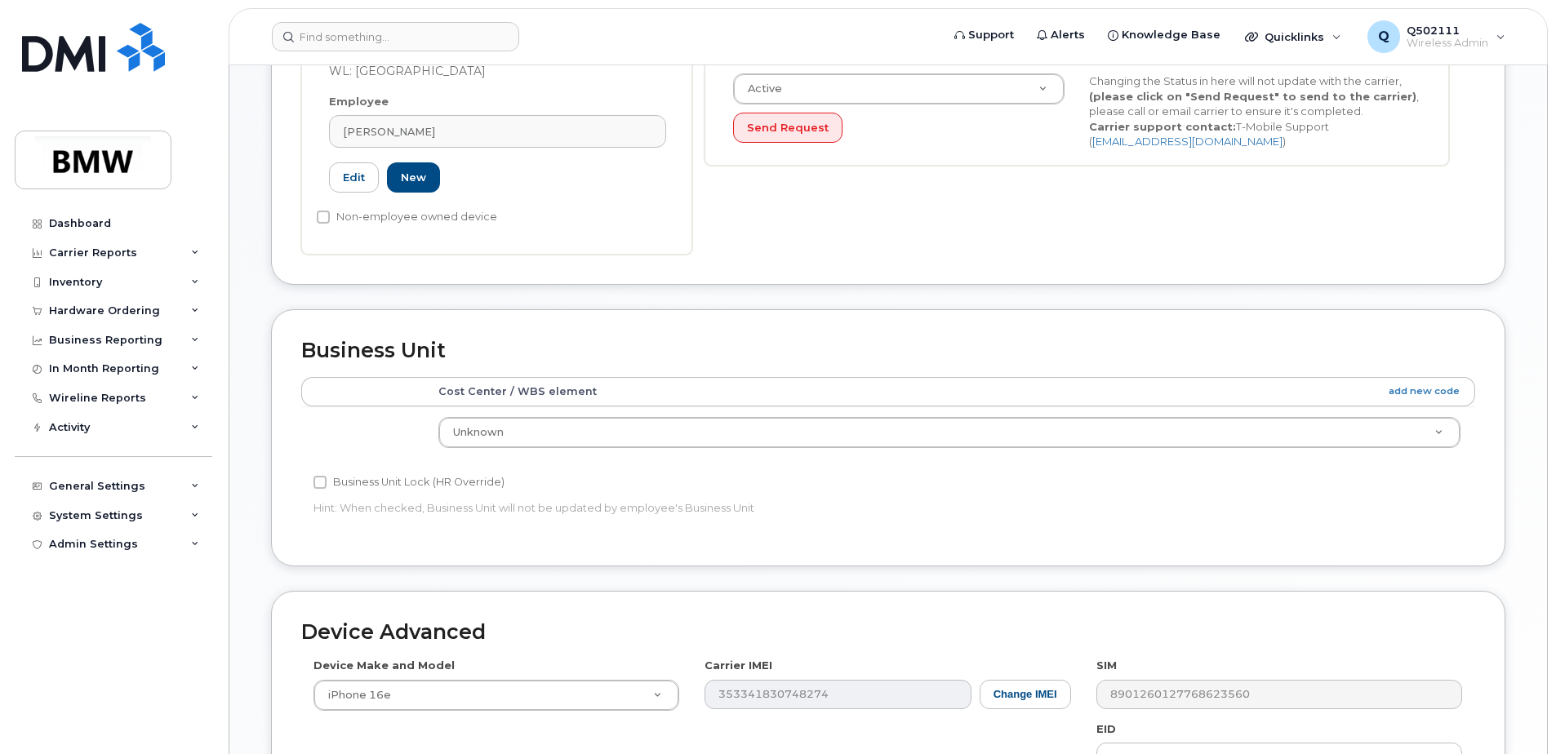
scroll to position [571, 0]
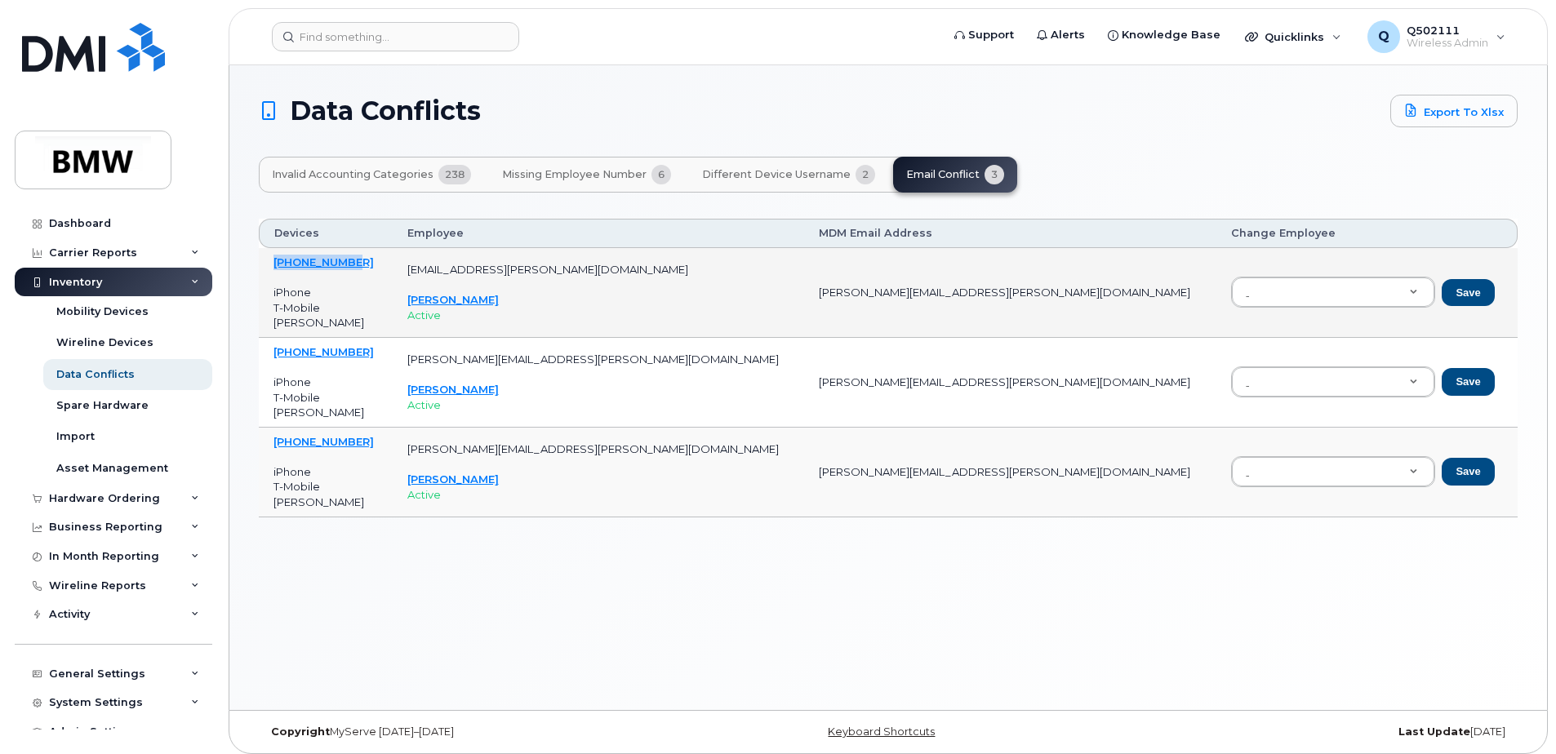
drag, startPoint x: 370, startPoint y: 267, endPoint x: 269, endPoint y: 260, distance: 101.4
click at [269, 260] on td "[PHONE_NUMBER] iPhone T-Mobile [PERSON_NAME]" at bounding box center [326, 293] width 134 height 90
drag, startPoint x: 269, startPoint y: 260, endPoint x: 292, endPoint y: 261, distance: 23.7
copy link "[PHONE_NUMBER]"
click at [385, 38] on input at bounding box center [395, 36] width 247 height 29
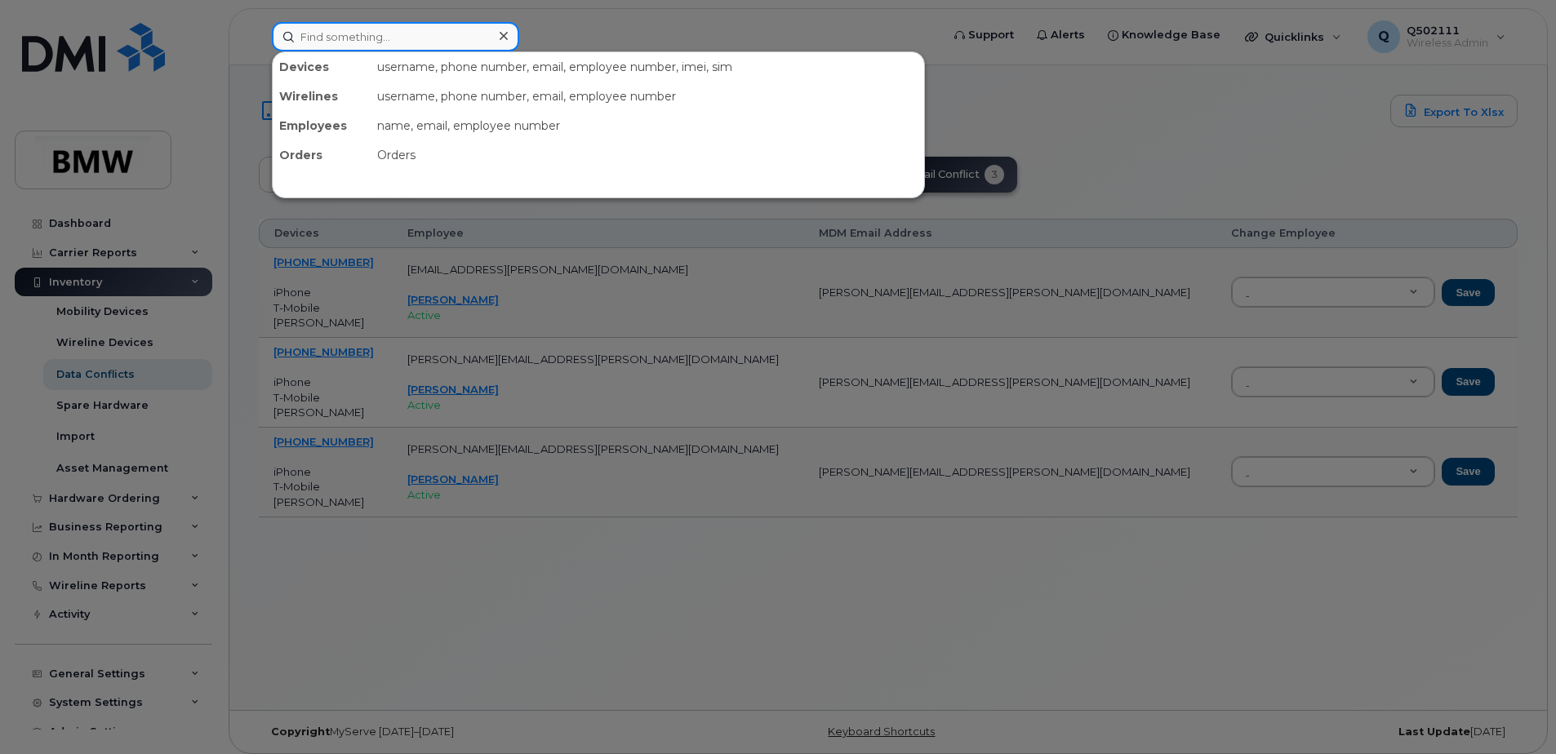
paste input "201-954-5454"
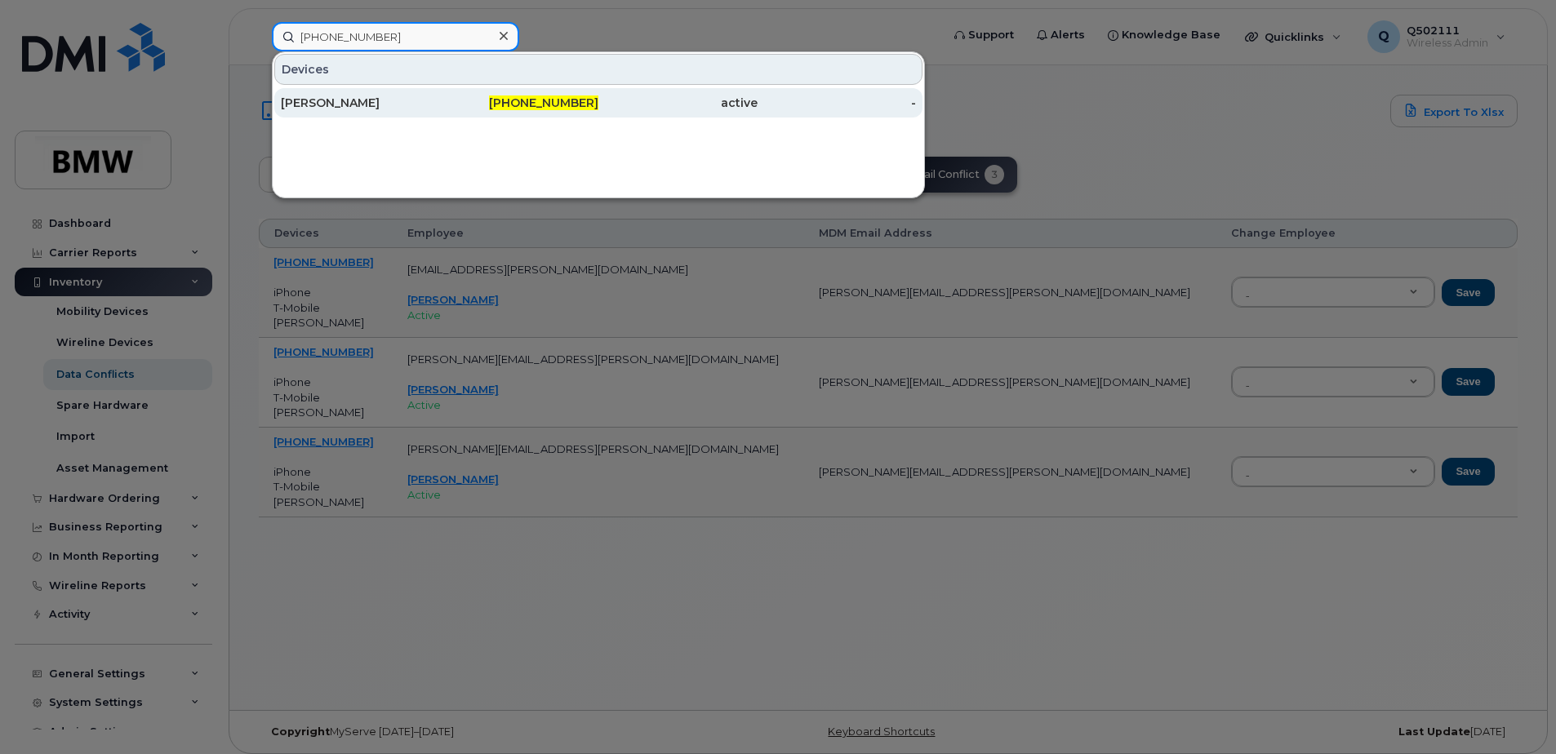
type input "201-954-5454"
click at [495, 104] on div "201-954-5454" at bounding box center [519, 103] width 159 height 16
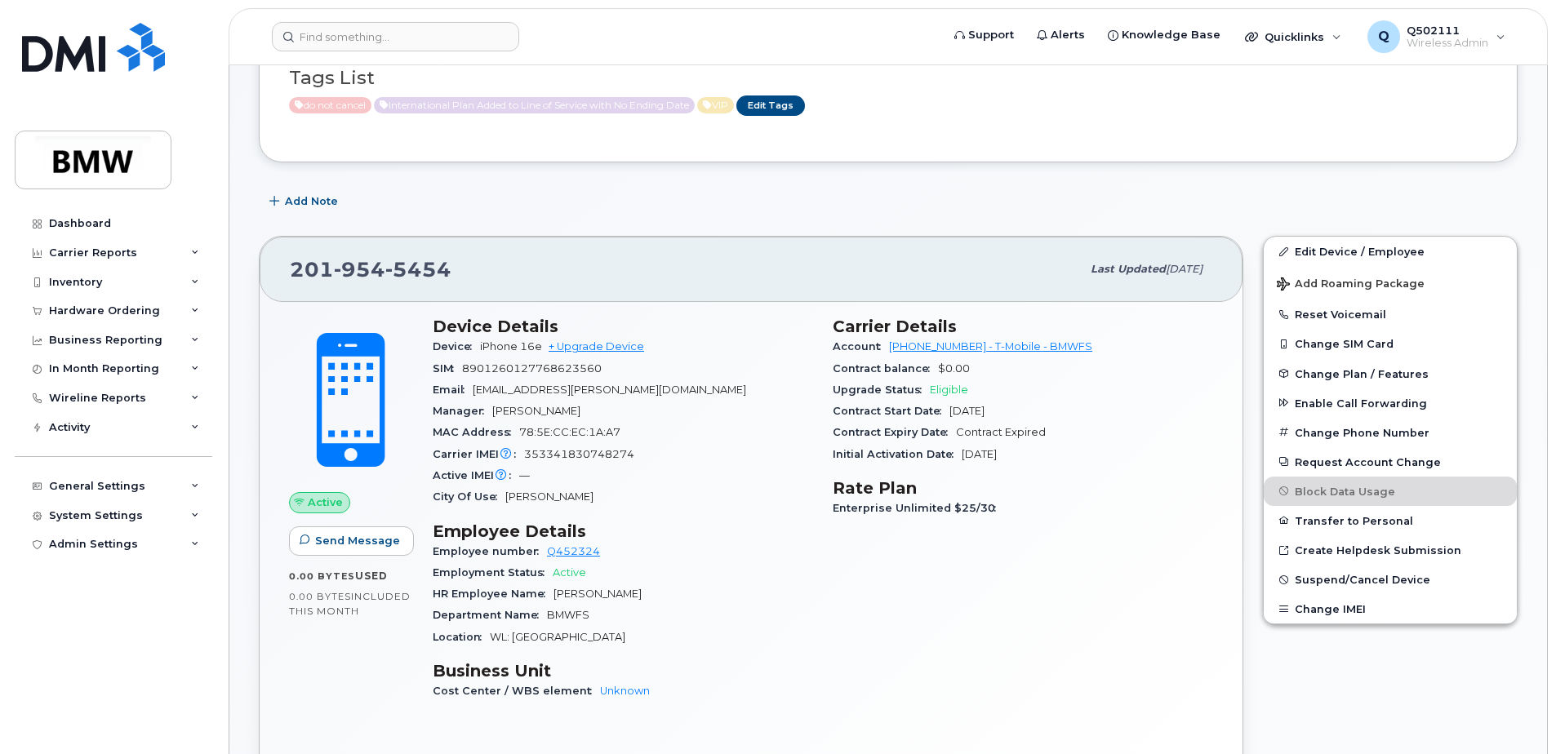
scroll to position [245, 0]
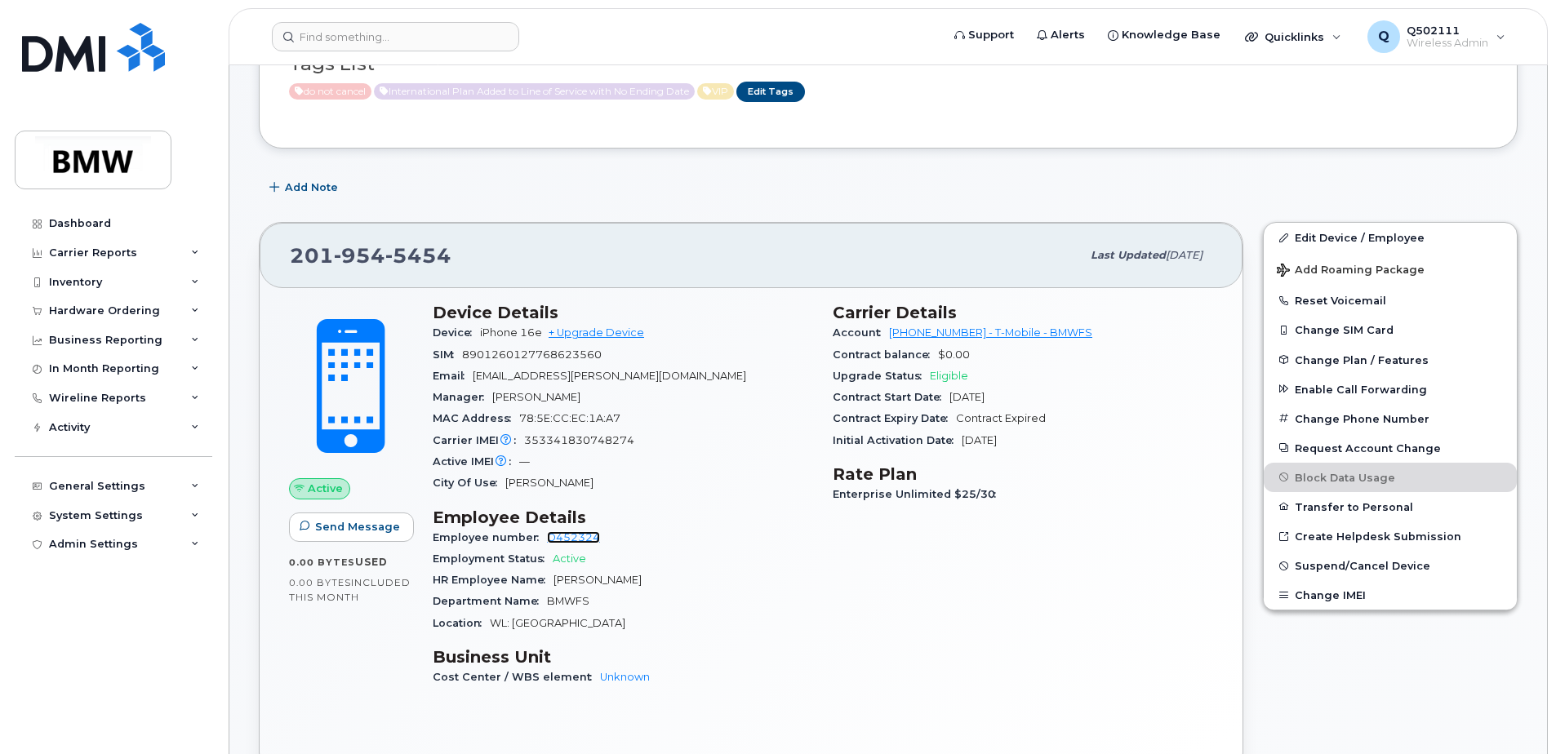
click at [576, 538] on link "Q452324" at bounding box center [573, 537] width 53 height 12
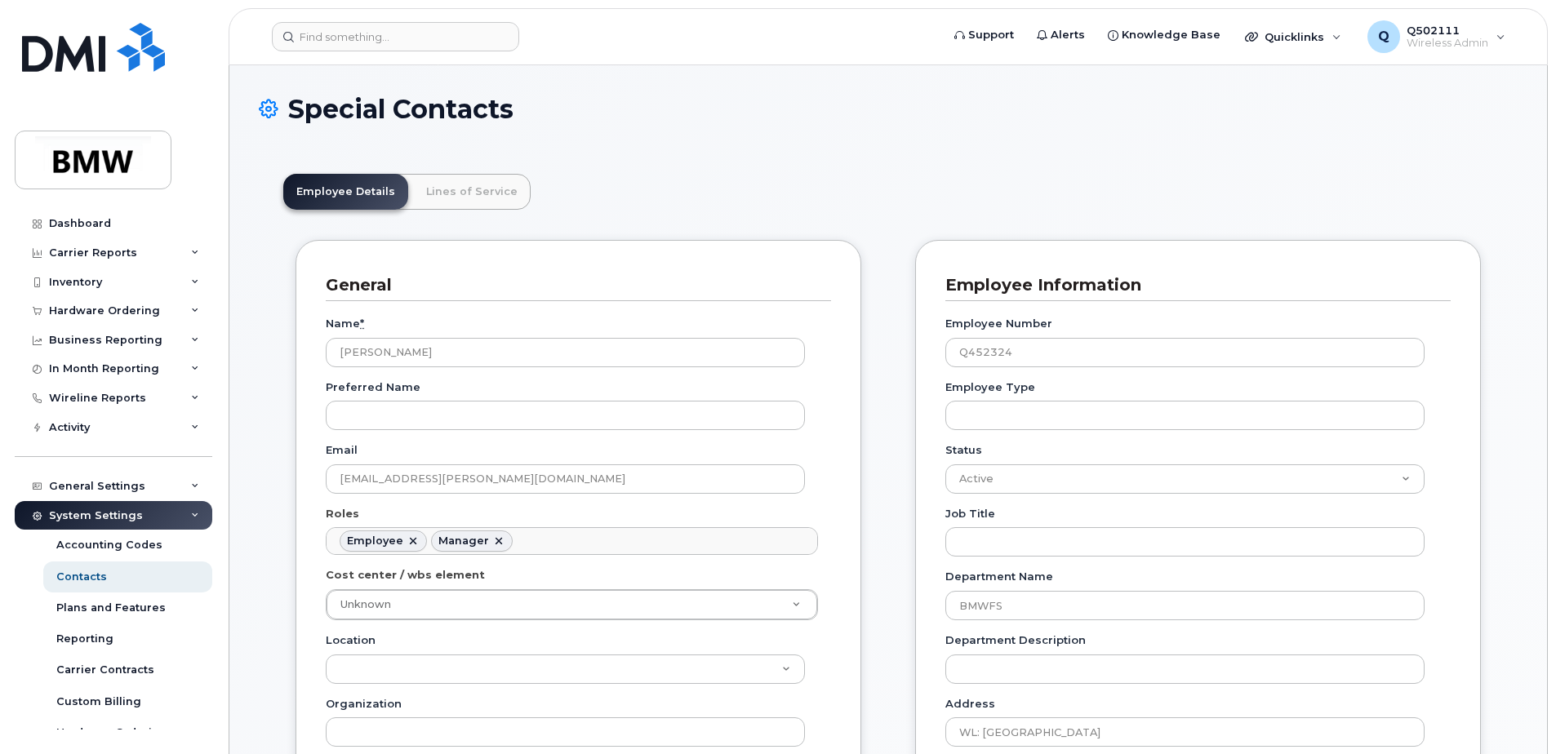
scroll to position [48, 0]
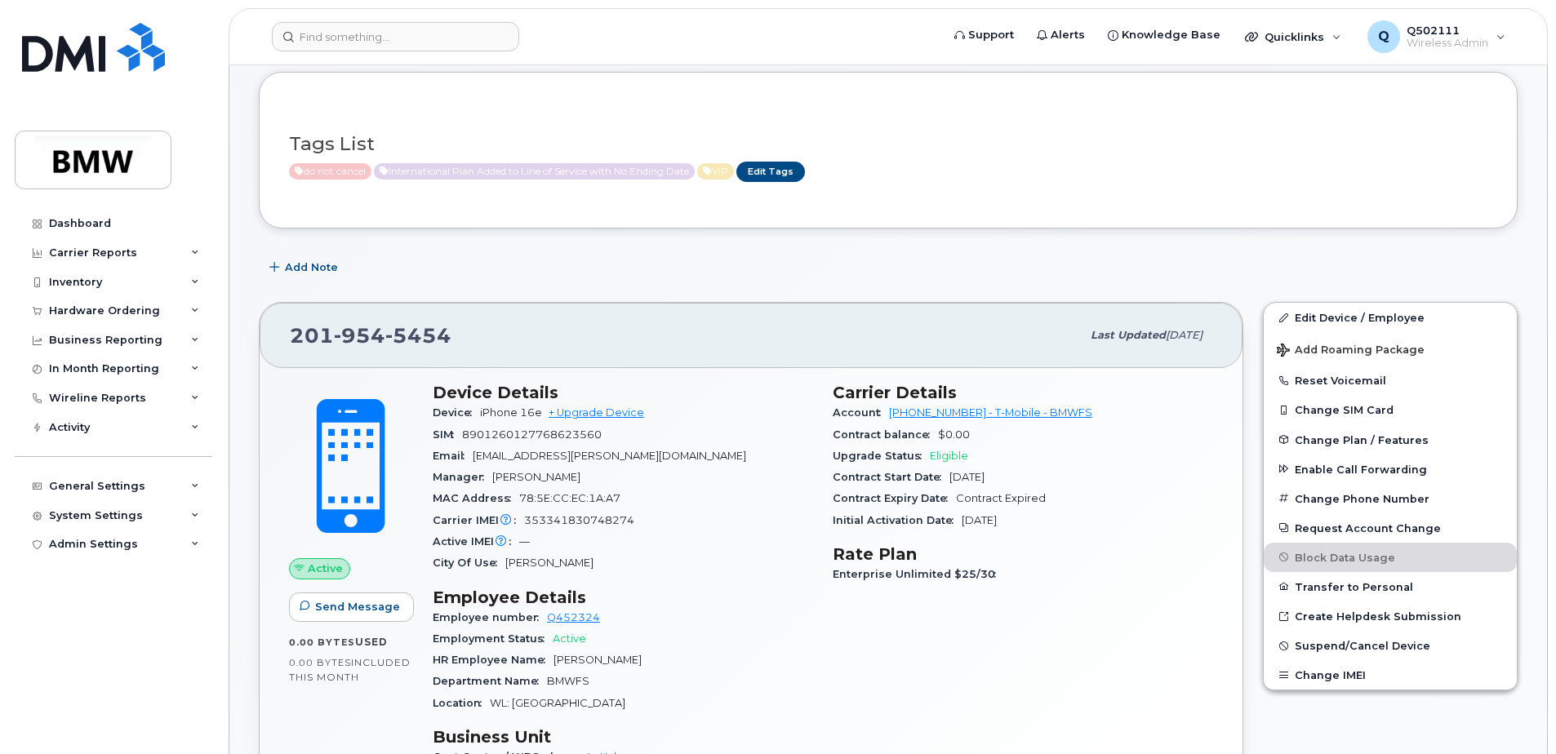
scroll to position [245, 0]
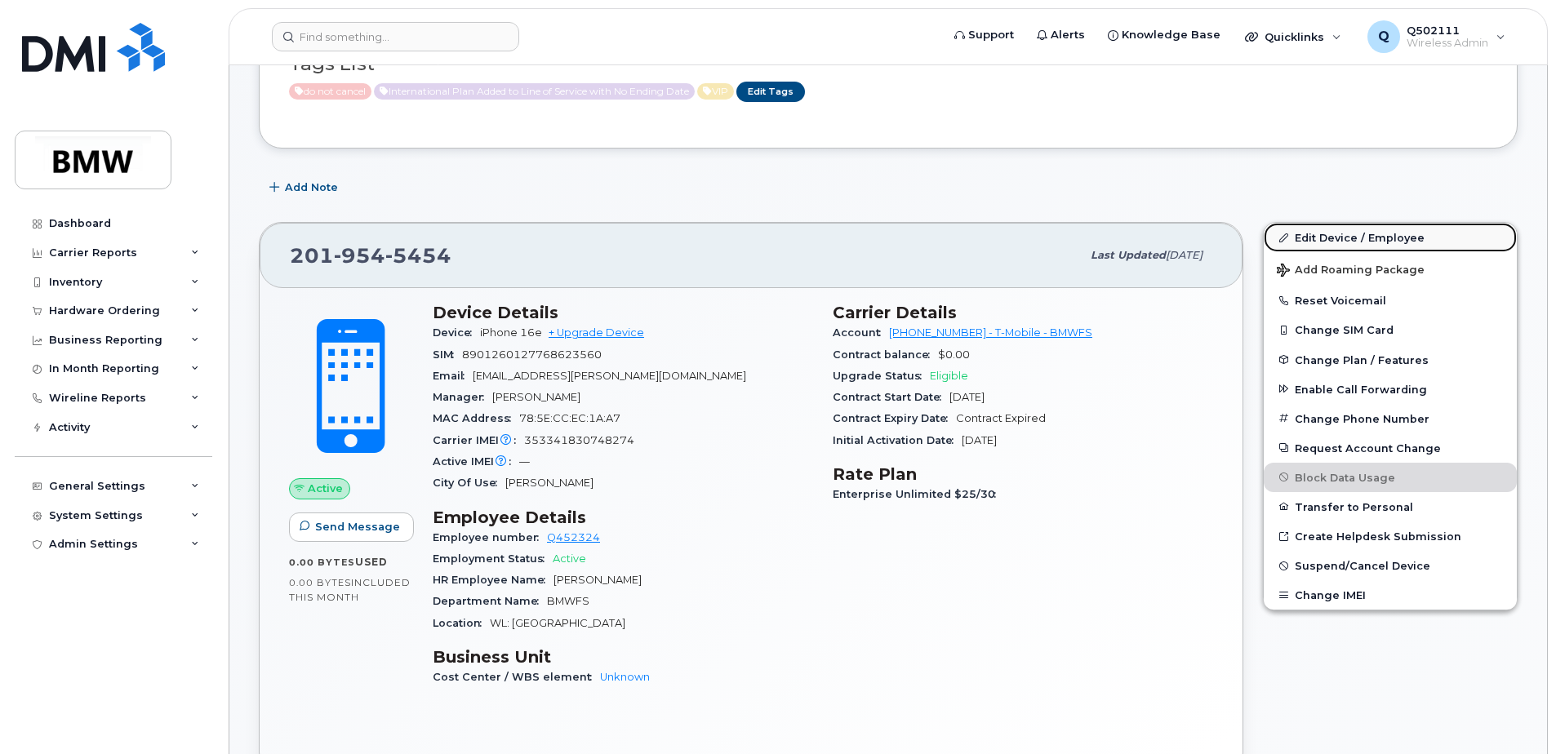
click at [1325, 238] on link "Edit Device / Employee" at bounding box center [1390, 237] width 253 height 29
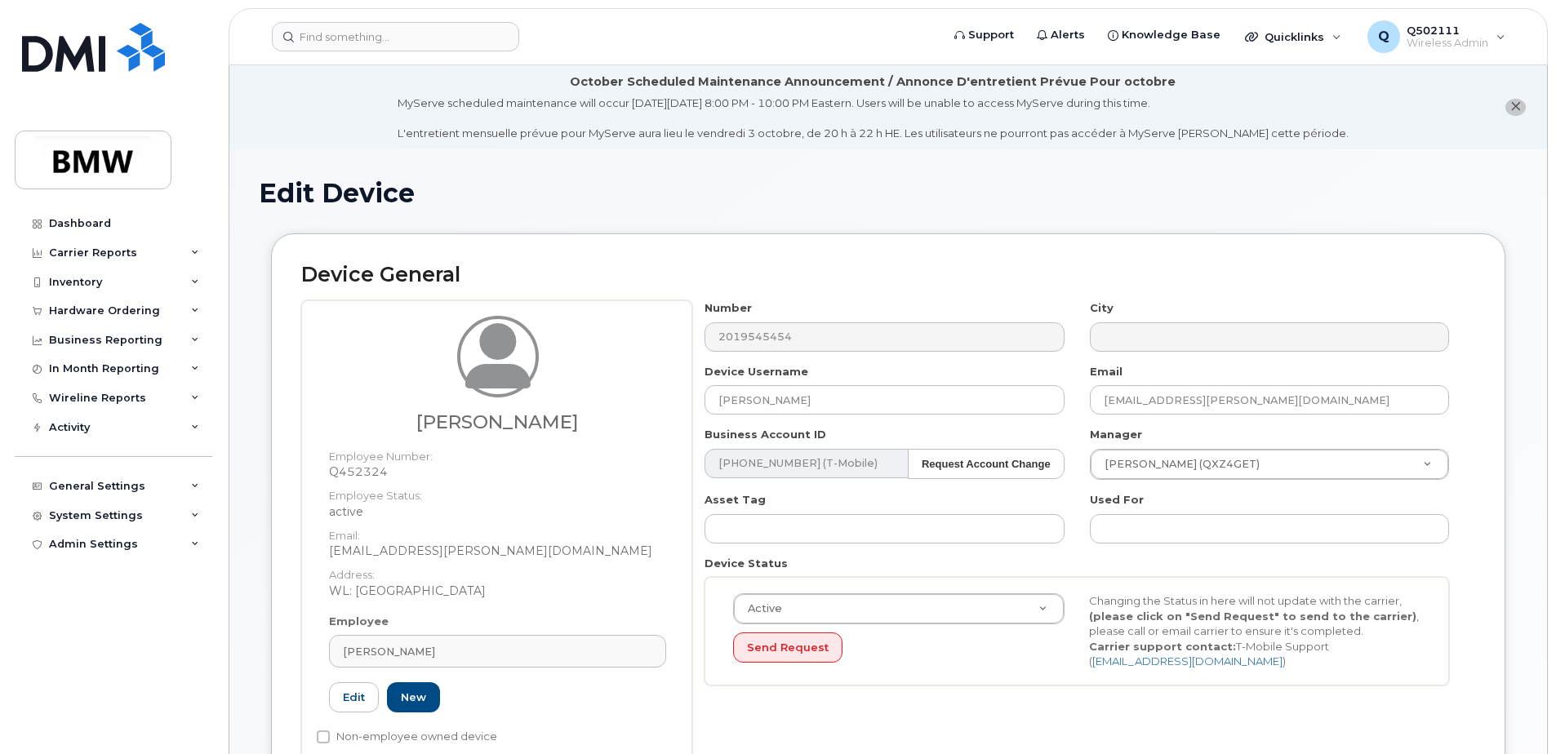
scroll to position [245, 0]
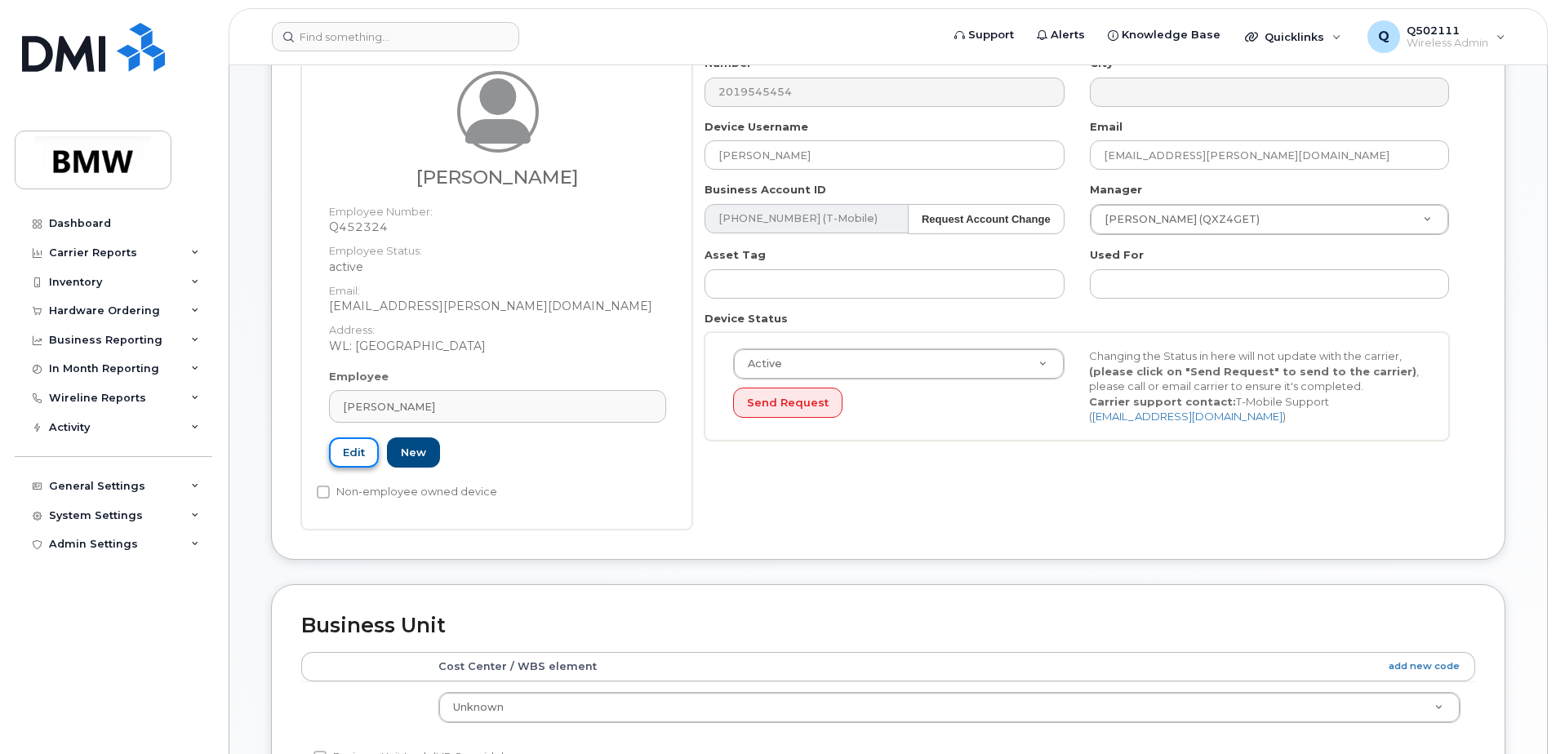
click at [359, 456] on link "Edit" at bounding box center [354, 453] width 50 height 30
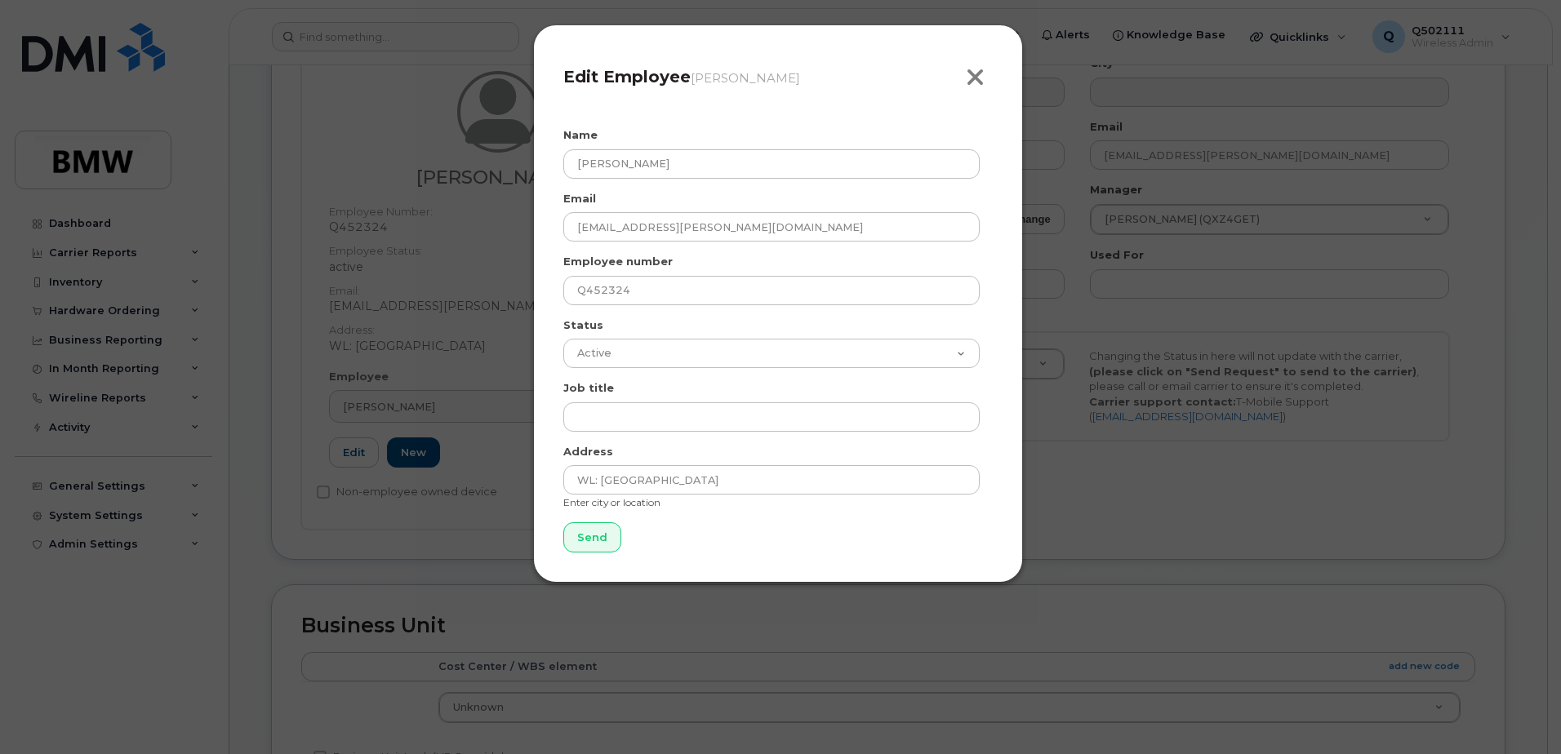
click at [985, 78] on button "Close" at bounding box center [979, 77] width 27 height 25
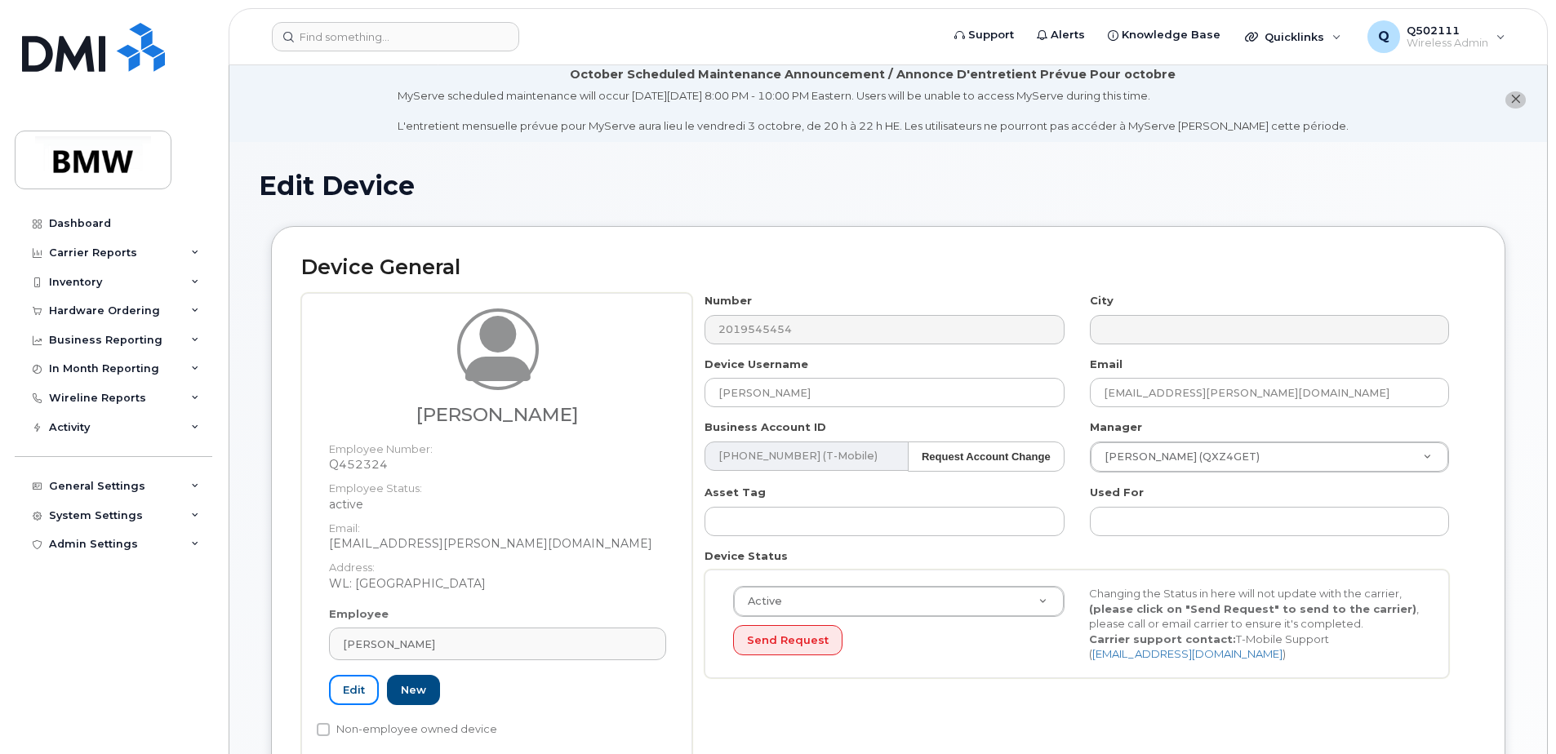
scroll to position [0, 0]
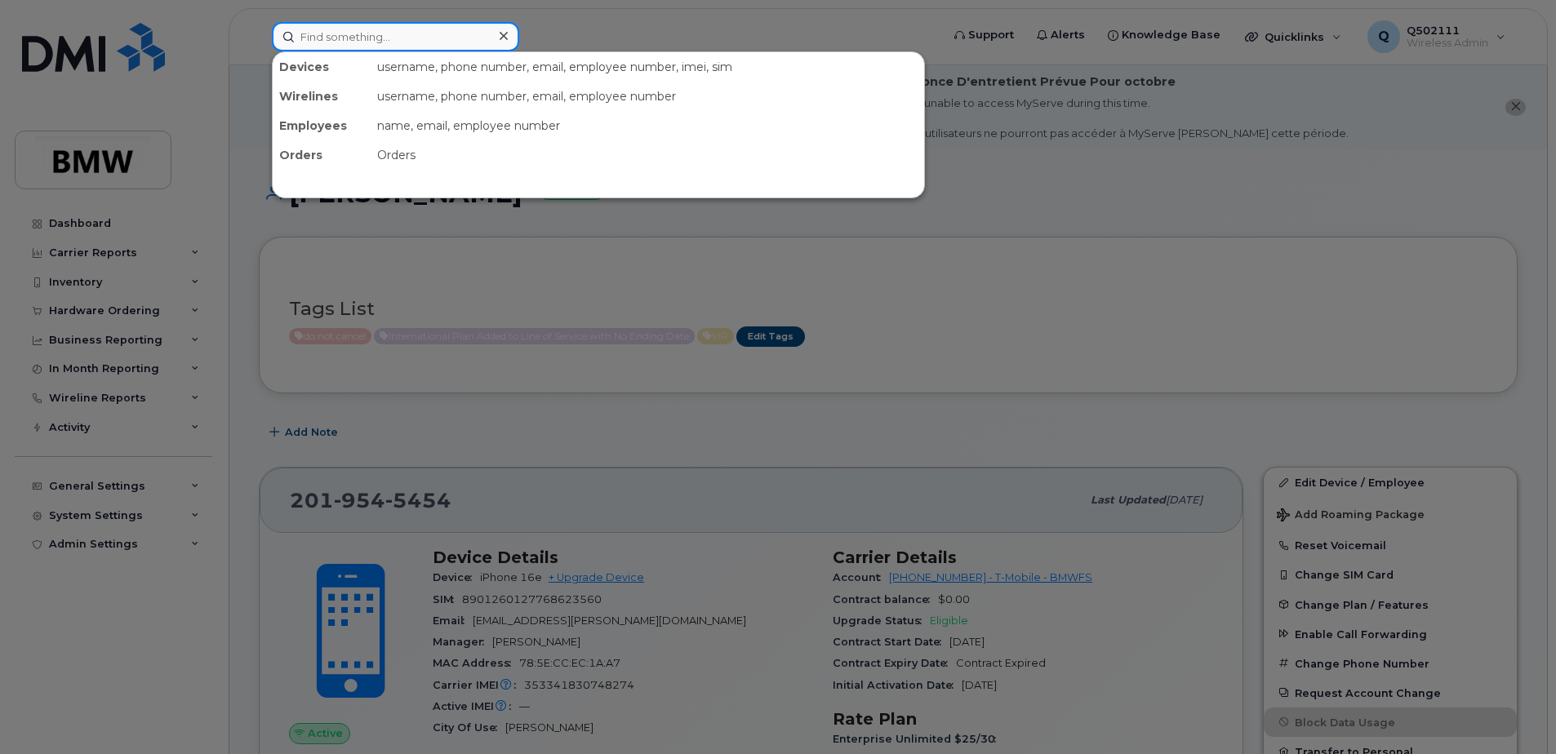
click at [392, 42] on input at bounding box center [395, 36] width 247 height 29
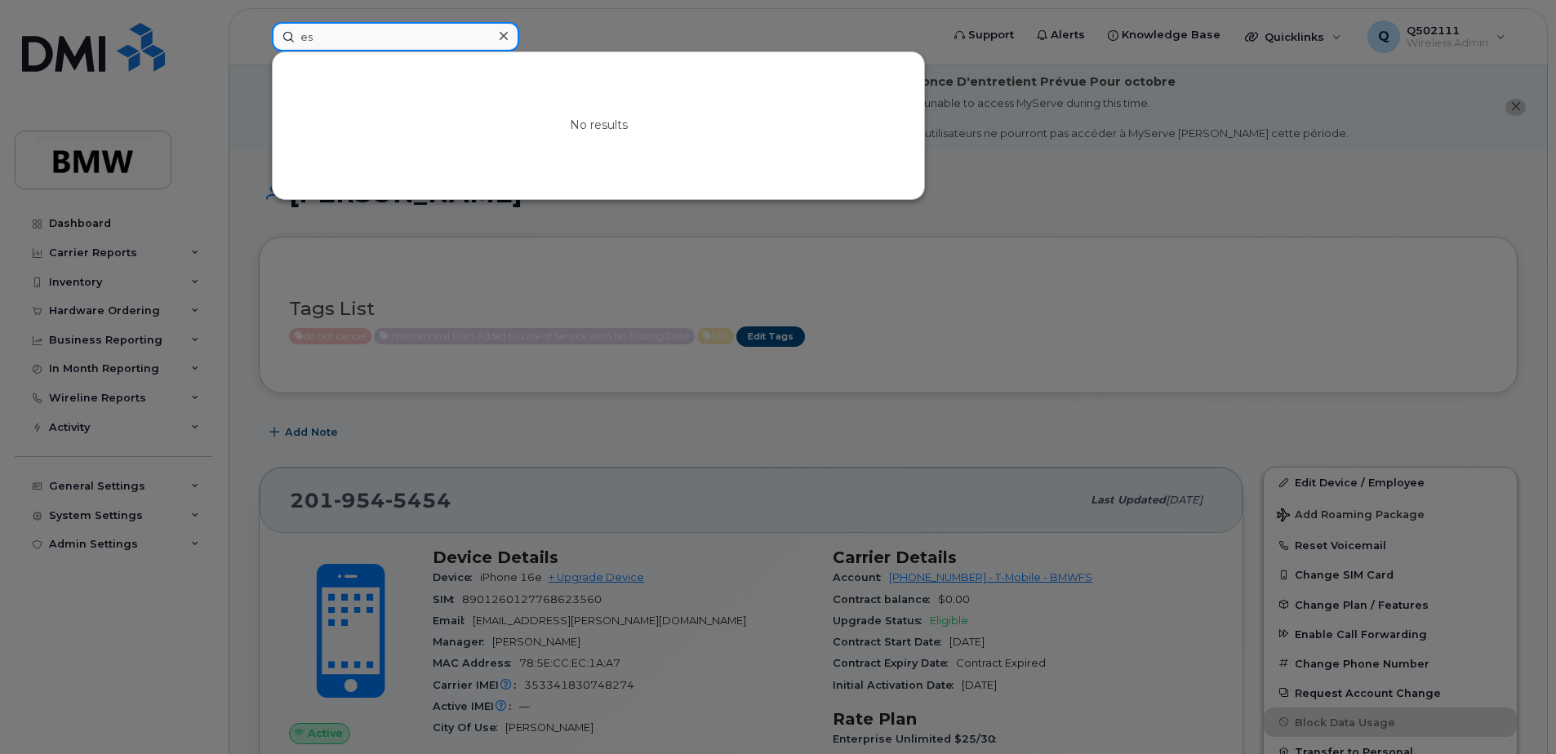
type input "e"
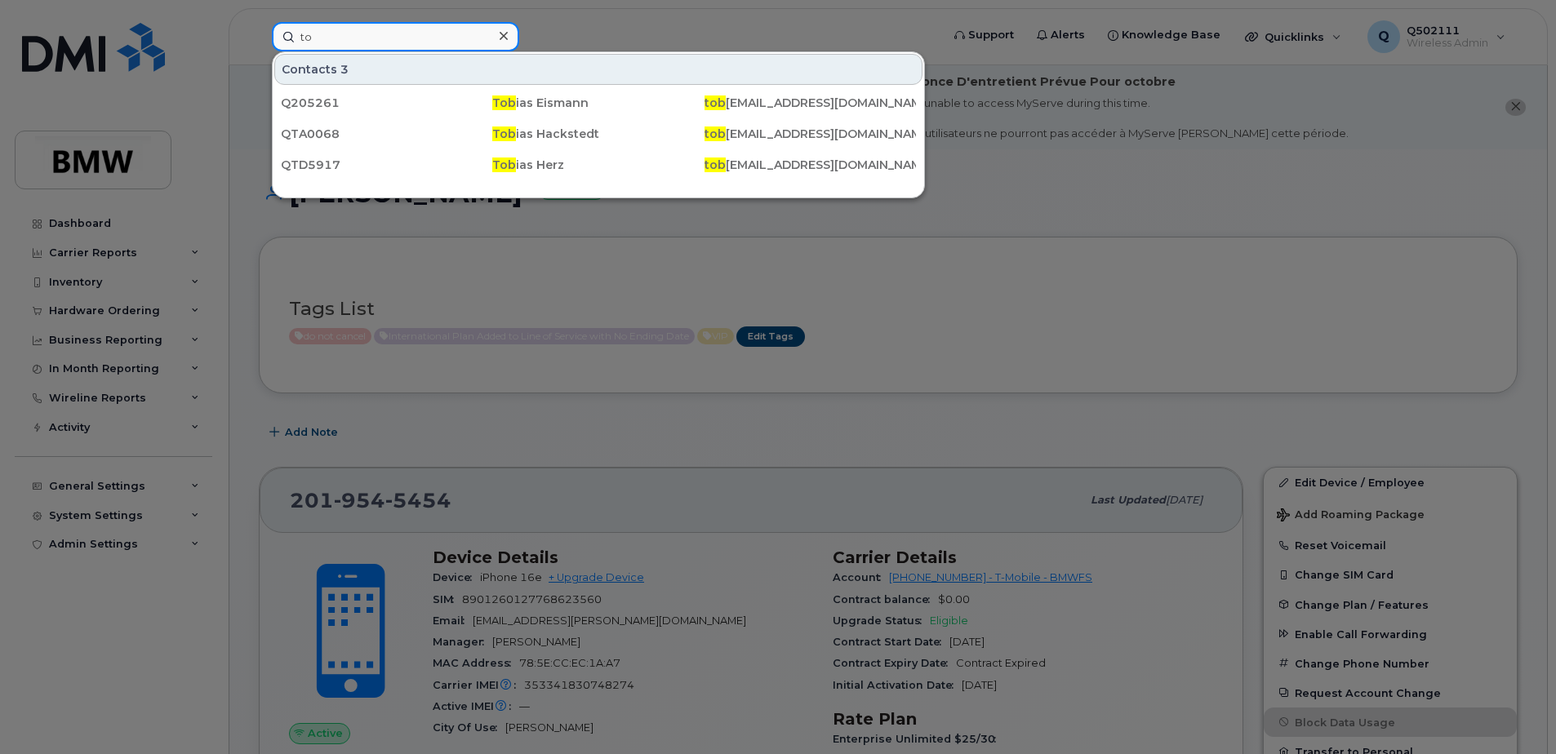
type input "t"
